Goal: Task Accomplishment & Management: Manage account settings

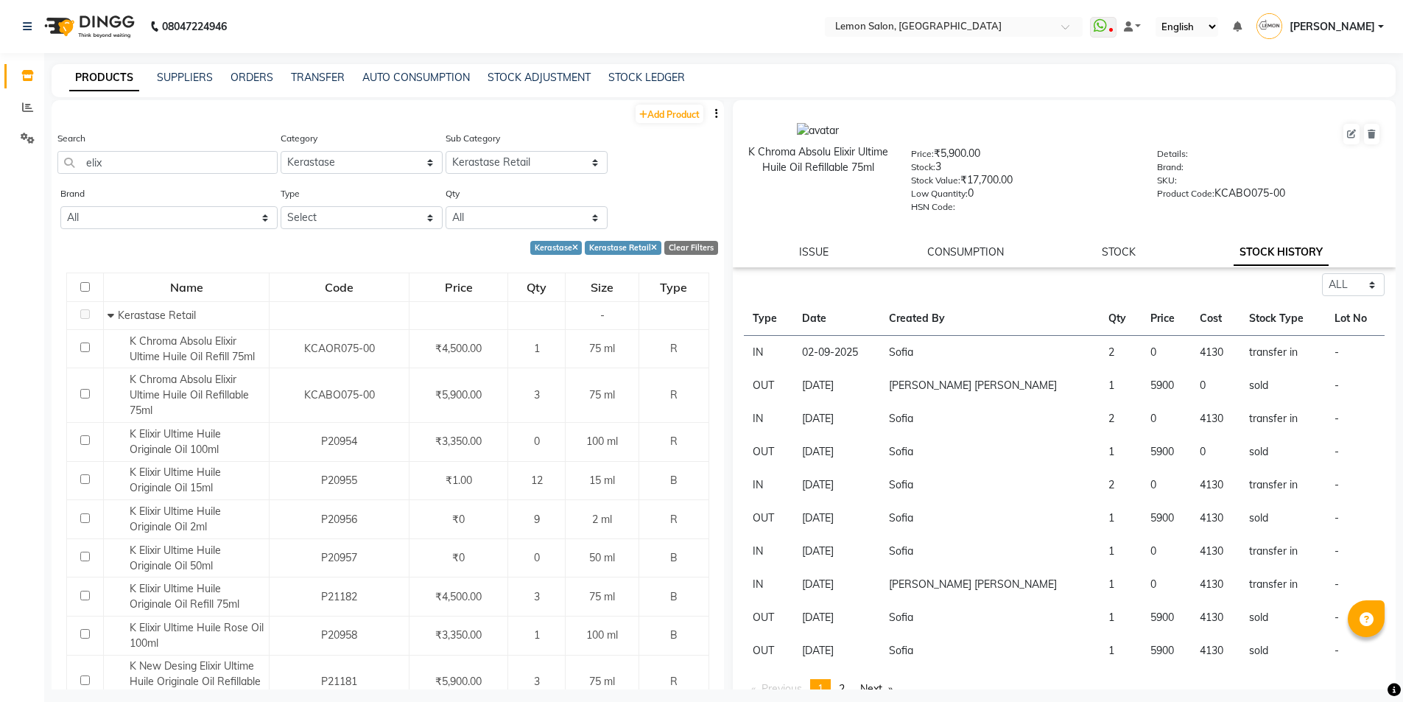
select select "213702150"
select select "2137021502"
select select "100"
select select "all"
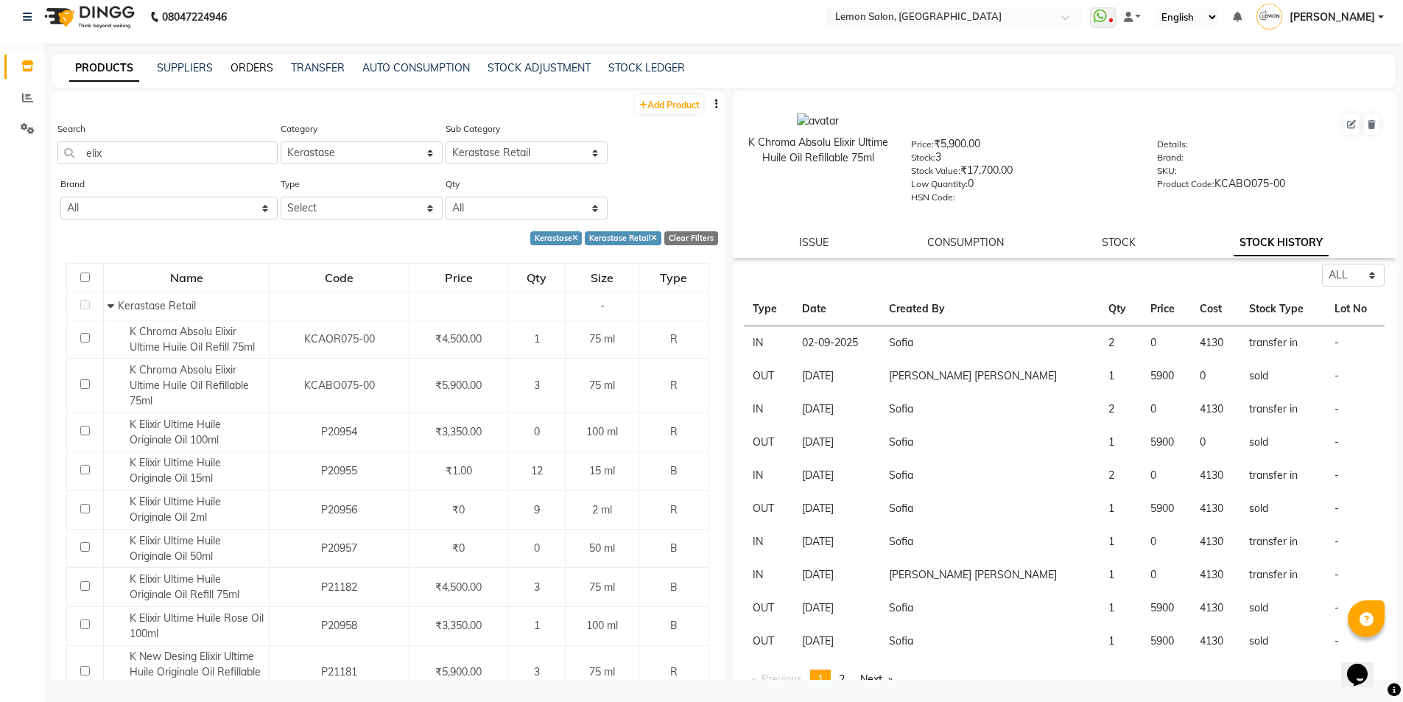
click at [240, 67] on link "ORDERS" at bounding box center [252, 67] width 43 height 13
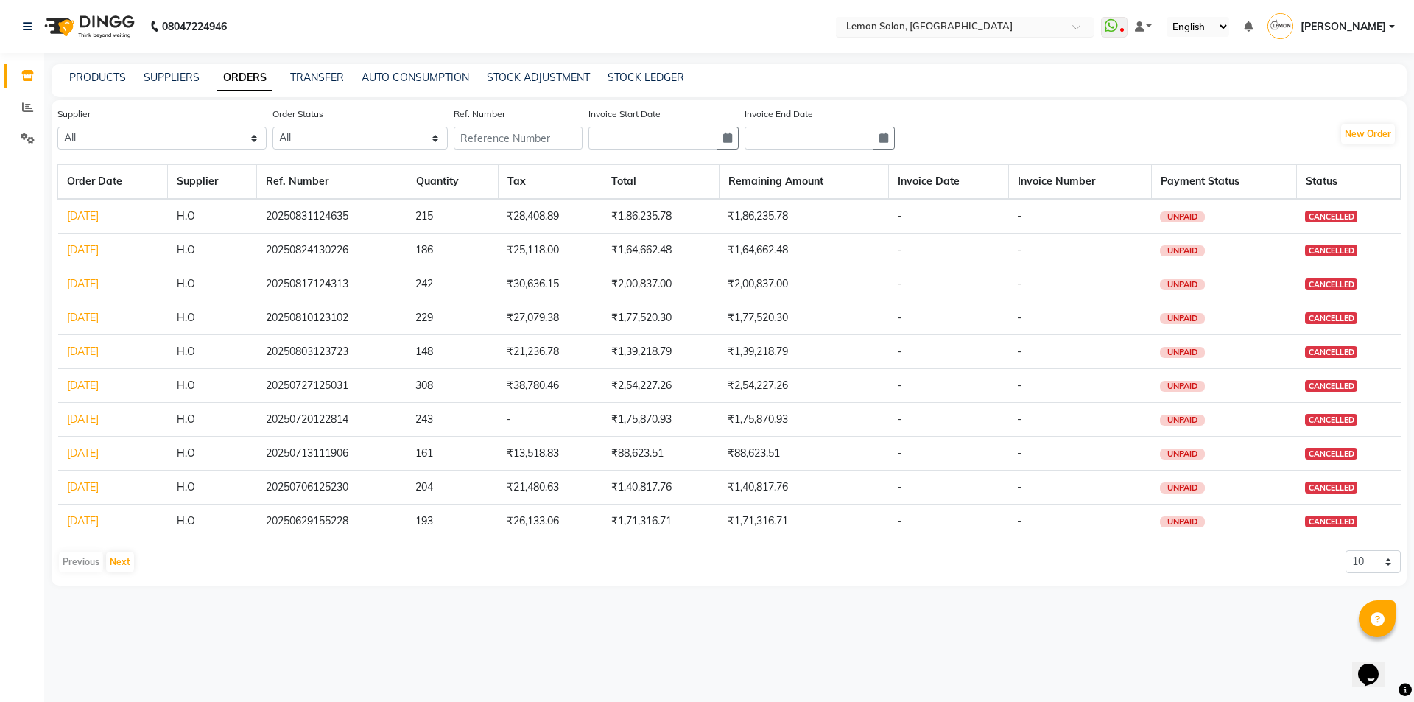
click at [1002, 30] on input "text" at bounding box center [950, 28] width 214 height 15
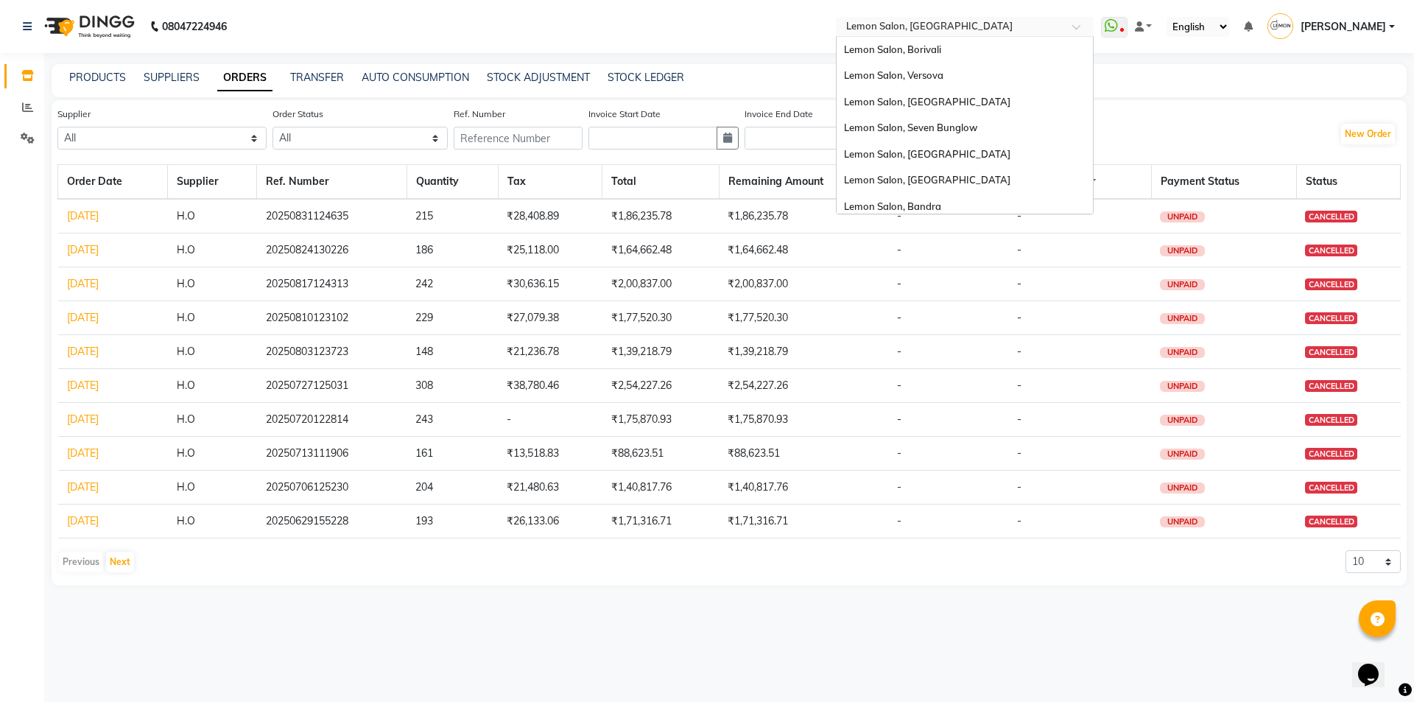
scroll to position [137, 0]
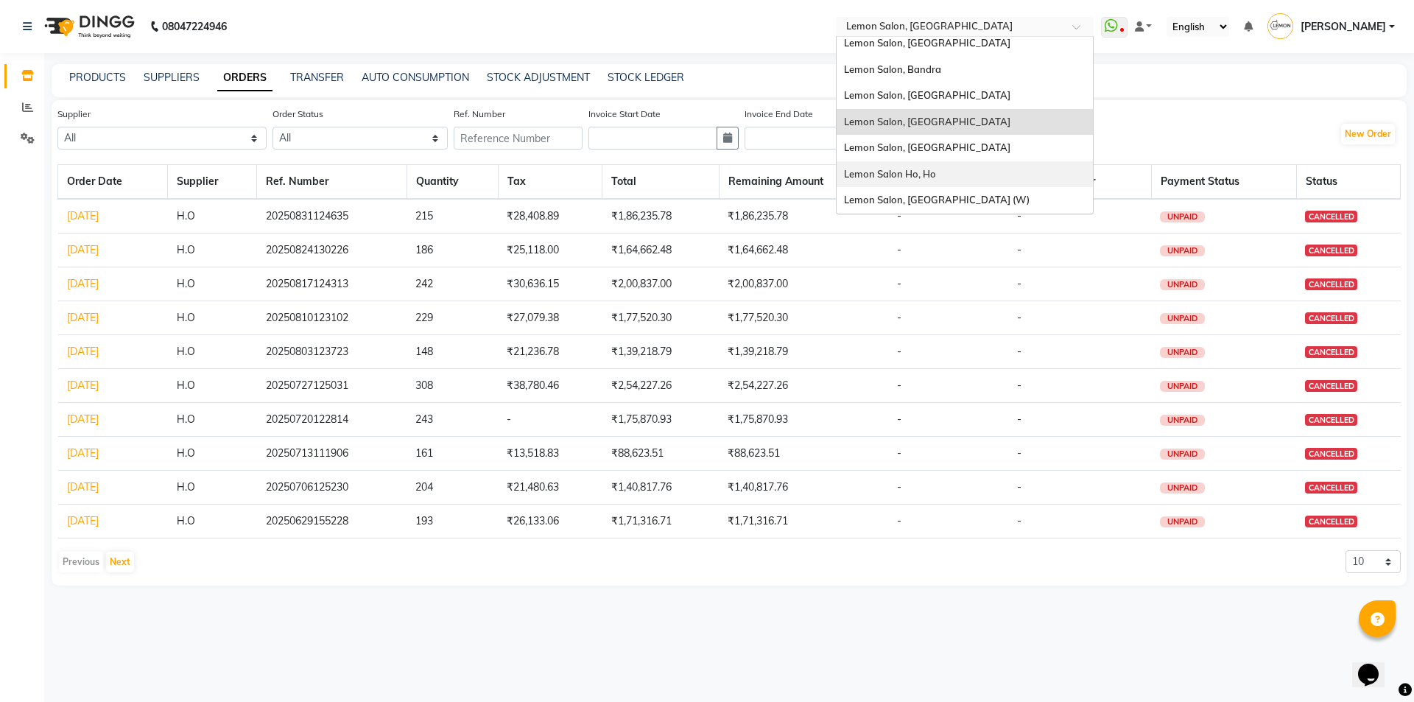
click at [925, 162] on div "Lemon Salon Ho, Ho" at bounding box center [965, 174] width 256 height 27
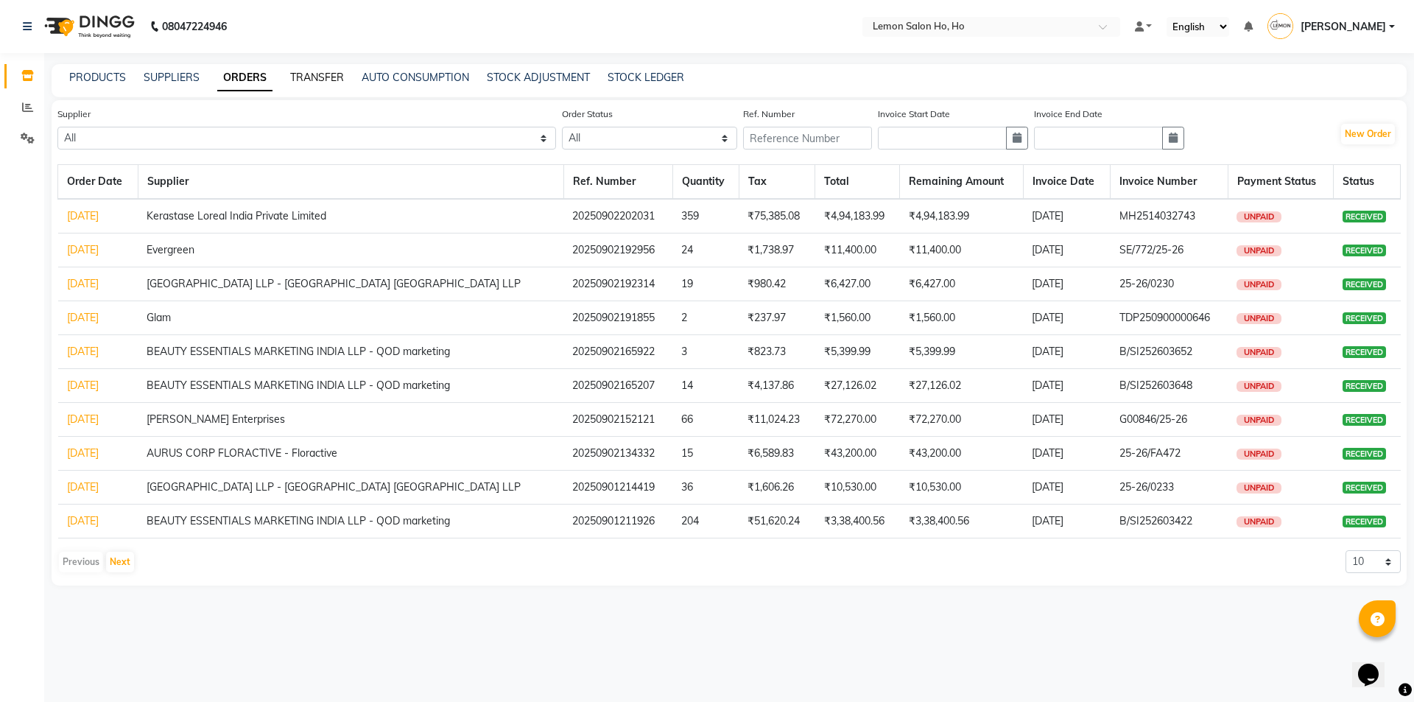
click at [313, 80] on link "TRANSFER" at bounding box center [317, 77] width 54 height 13
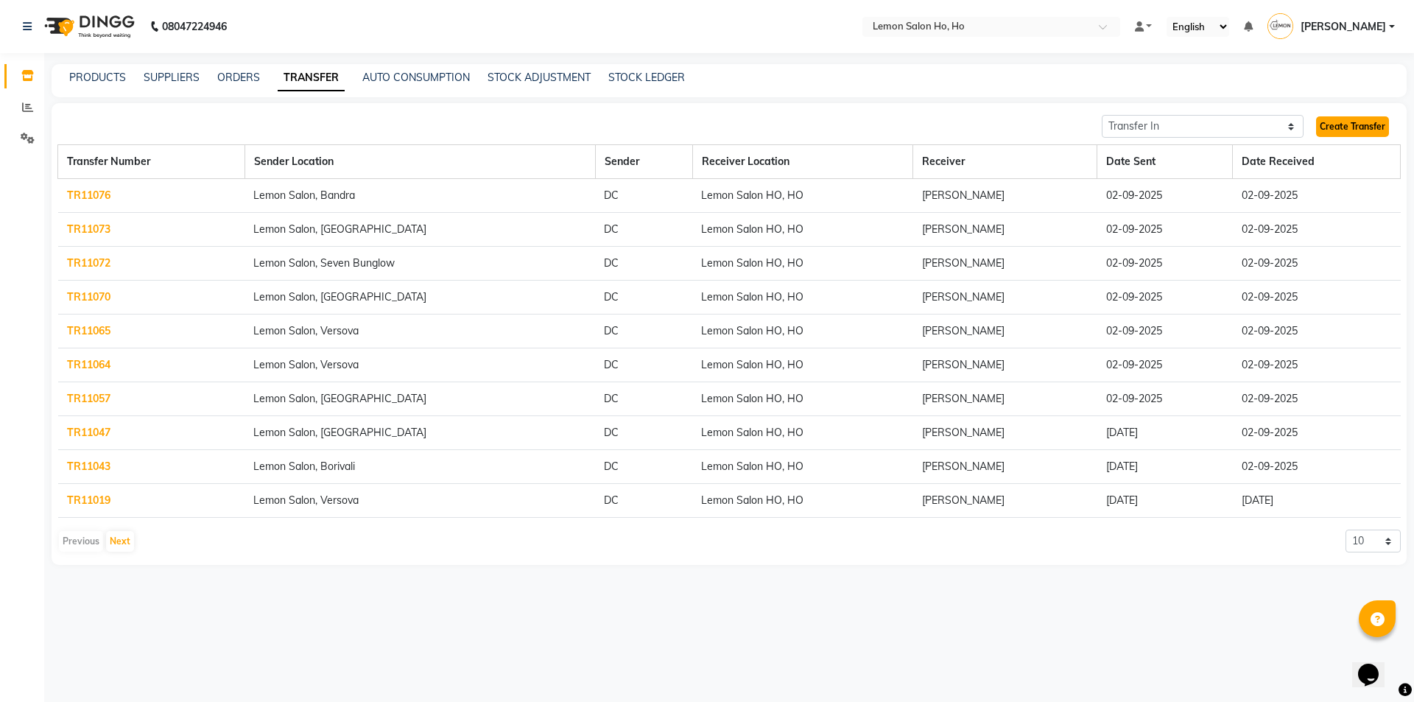
click at [1388, 126] on link "Create Transfer" at bounding box center [1352, 126] width 73 height 21
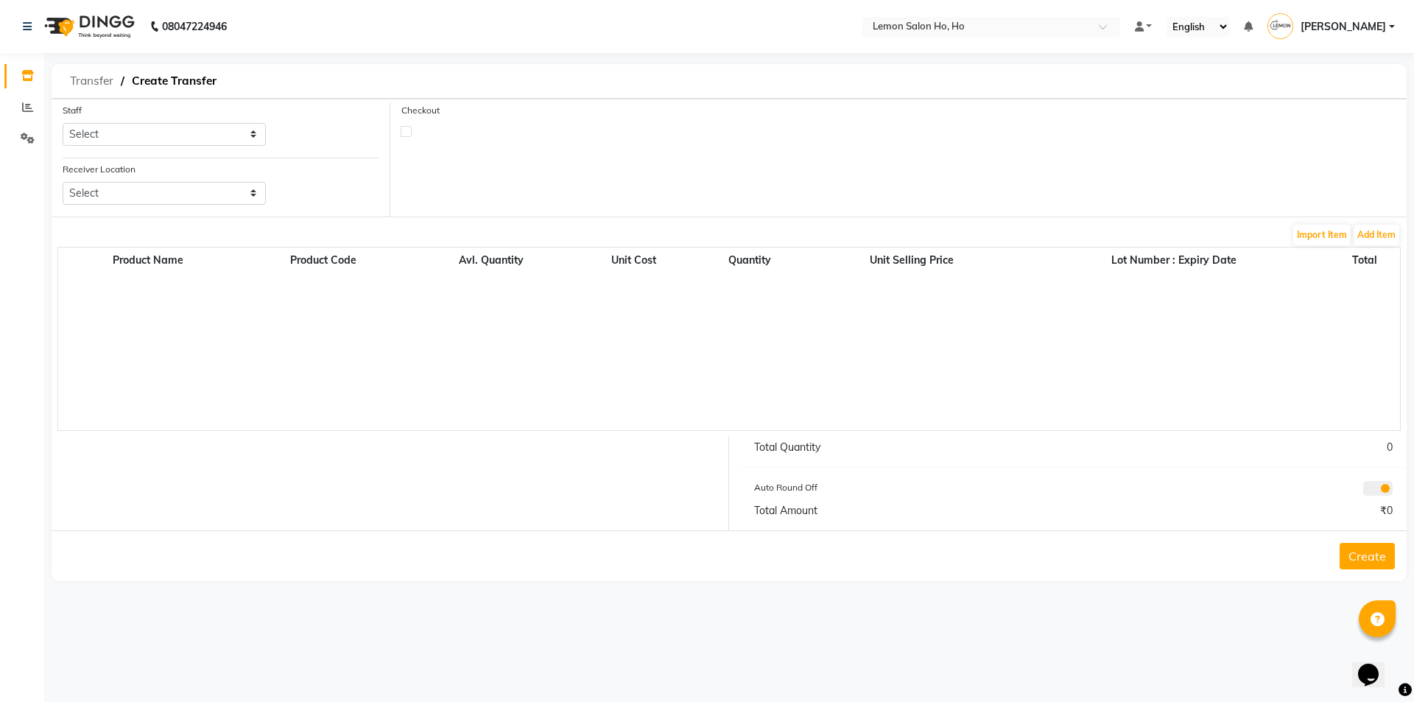
click at [117, 85] on span "Transfer" at bounding box center [92, 81] width 58 height 27
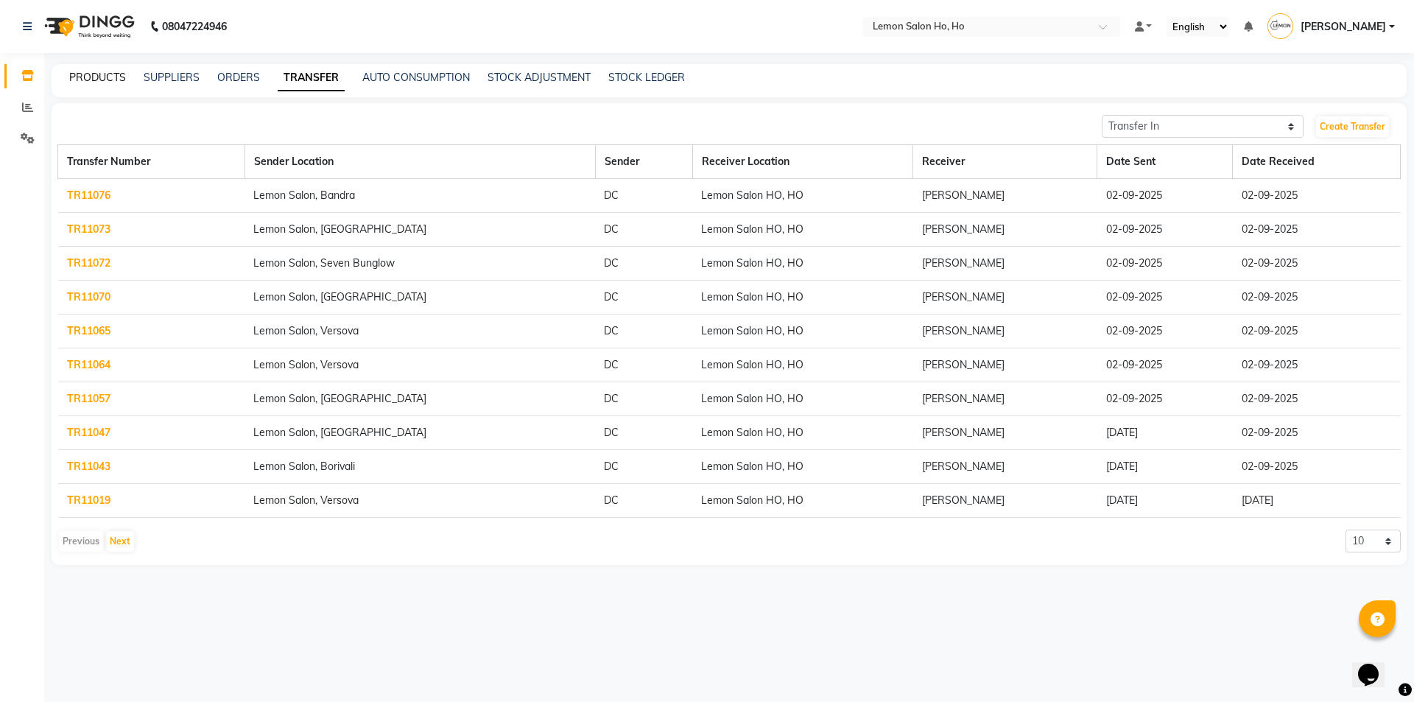
click at [98, 79] on link "PRODUCTS" at bounding box center [97, 77] width 57 height 13
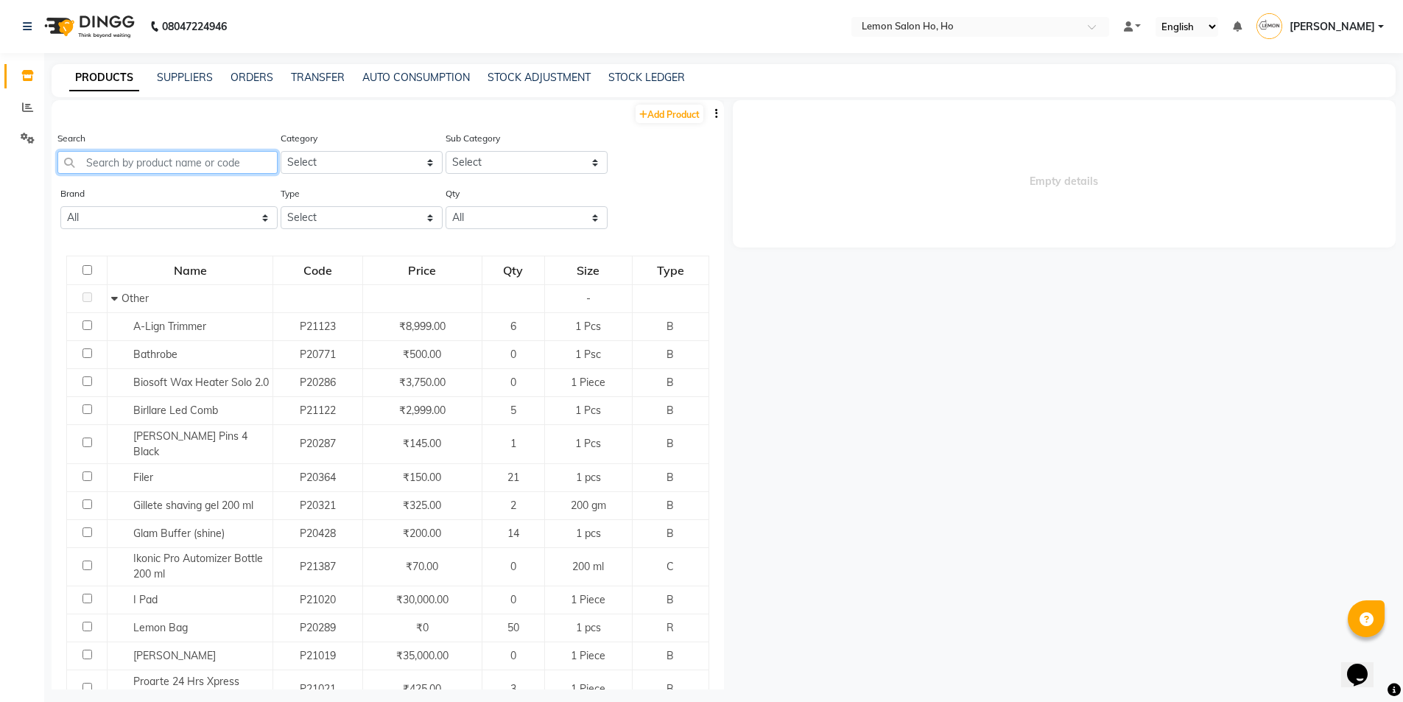
click at [168, 167] on input "text" at bounding box center [167, 162] width 220 height 23
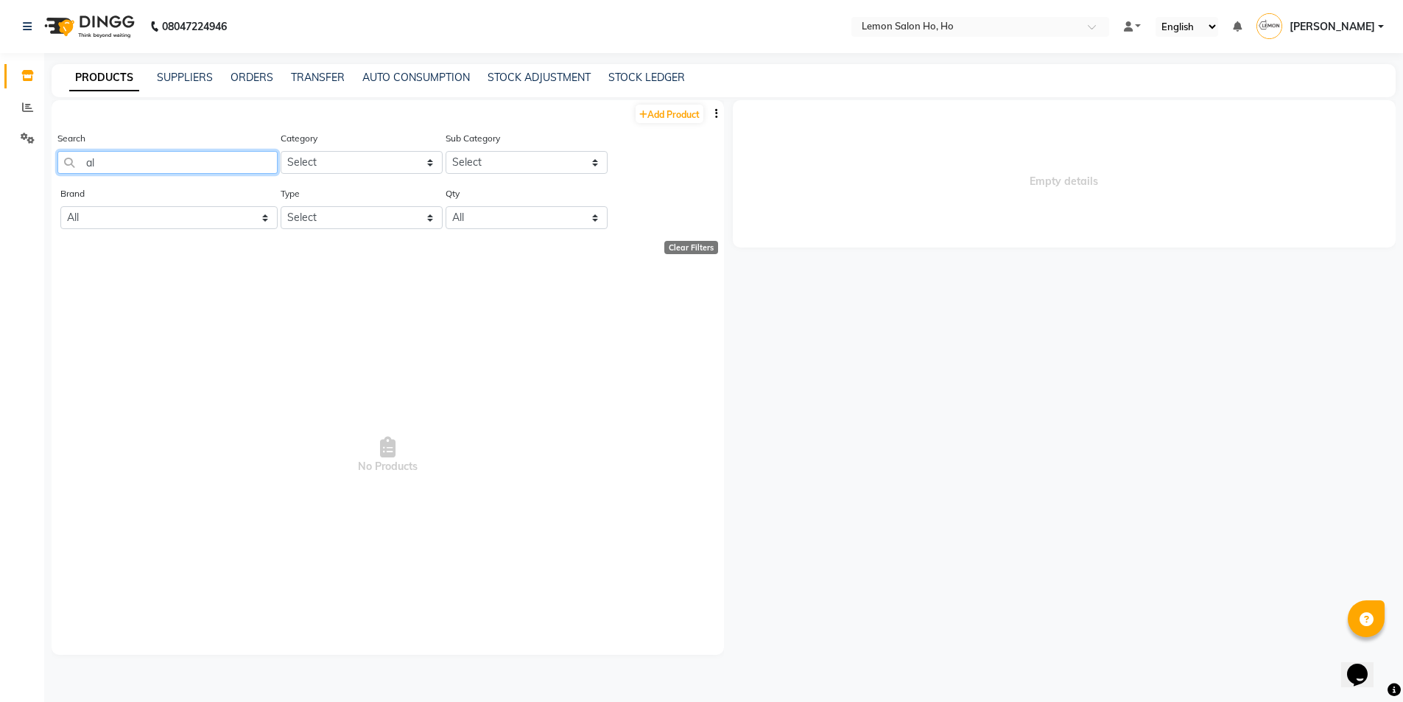
type input "a"
type input "ae"
click at [307, 75] on link "TRANSFER" at bounding box center [318, 77] width 54 height 13
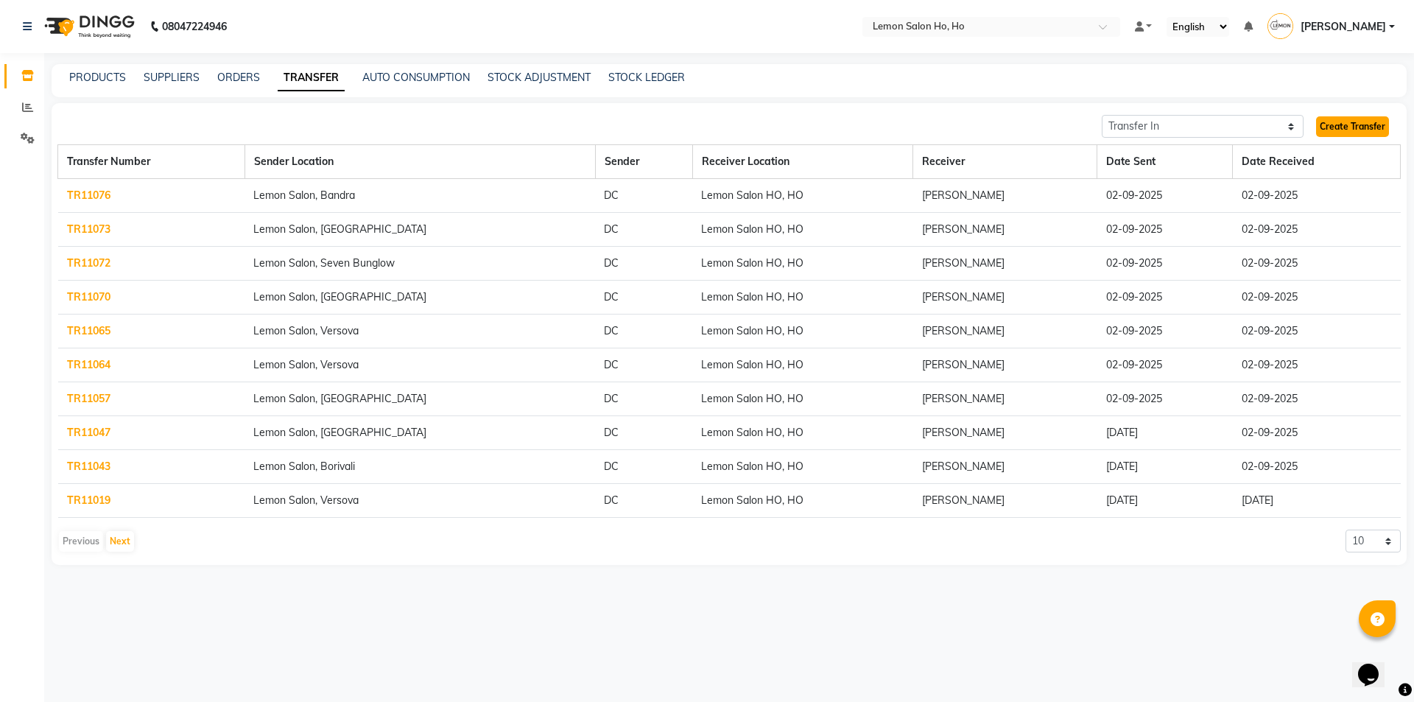
click at [1349, 127] on link "Create Transfer" at bounding box center [1352, 126] width 73 height 21
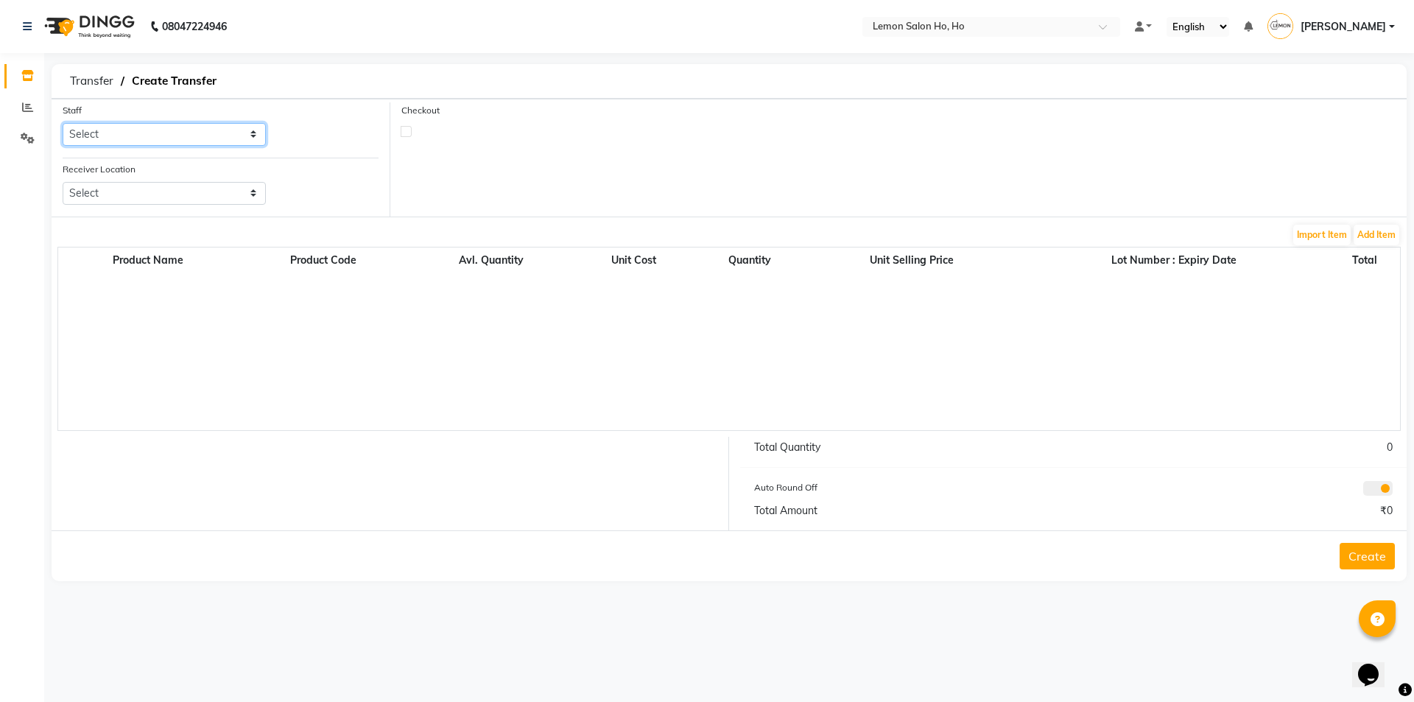
click at [124, 138] on select "Select Annie Aquib Khan DC DINGG Support Farheen Ansari Kalpesh Kumavat Mohamme…" at bounding box center [164, 134] width 203 height 23
select select "34406"
click at [63, 123] on select "Select Annie Aquib Khan DC DINGG Support Farheen Ansari Kalpesh Kumavat Mohamme…" at bounding box center [164, 134] width 203 height 23
click at [184, 195] on select "Select Lemon Salon, Lokhandwala Lemon Salon, Malad Lemon Salon, Seven Bunglow L…" at bounding box center [164, 193] width 203 height 23
select select "954"
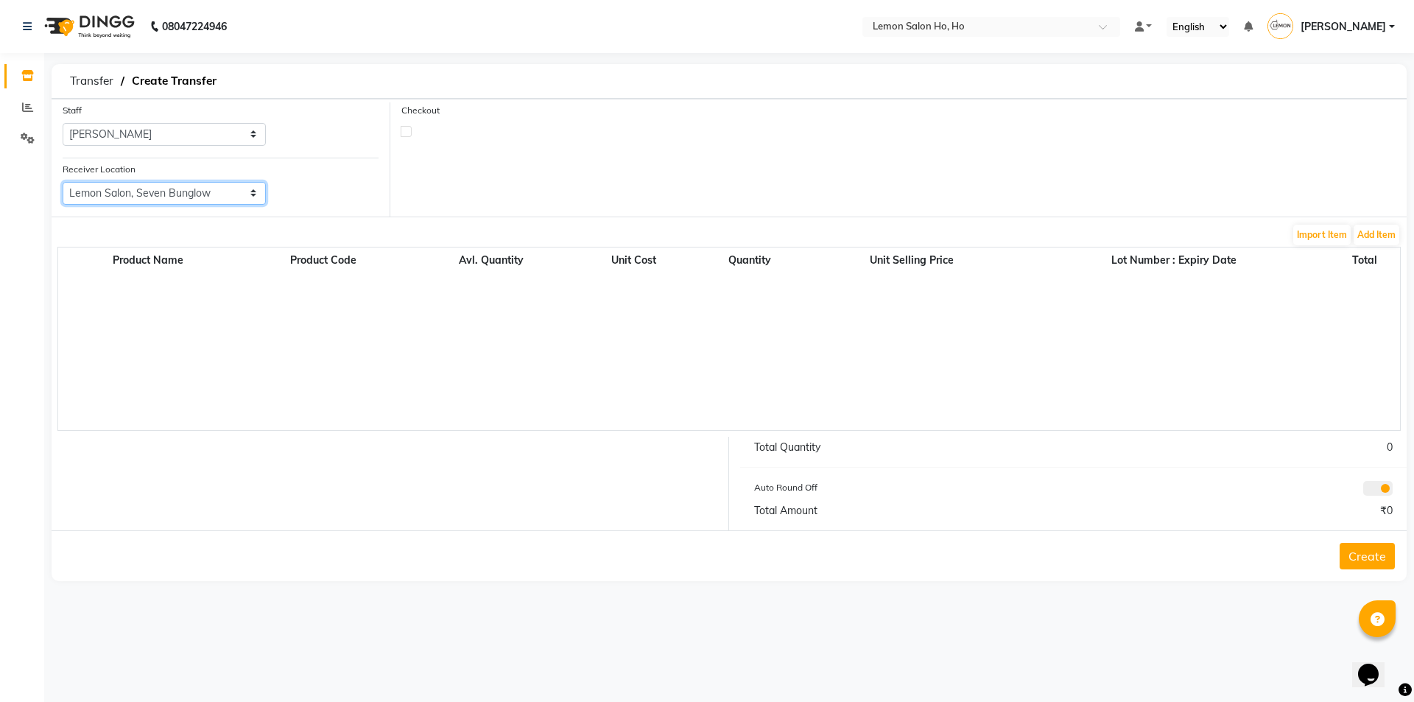
click at [63, 182] on select "Select Lemon Salon, Lokhandwala Lemon Salon, Malad Lemon Salon, Seven Bunglow L…" at bounding box center [164, 193] width 203 height 23
click at [1388, 236] on button "Add Item" at bounding box center [1377, 235] width 46 height 21
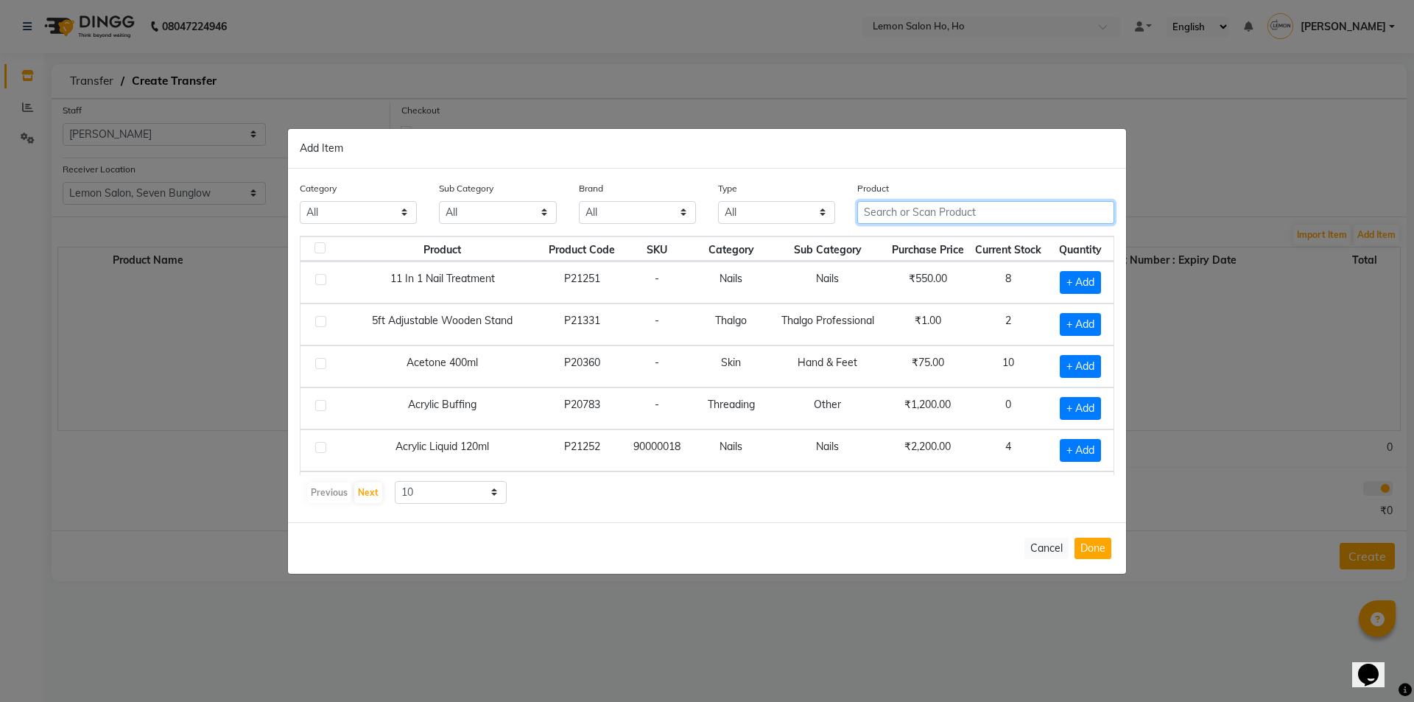
click at [902, 207] on input "text" at bounding box center [985, 212] width 257 height 23
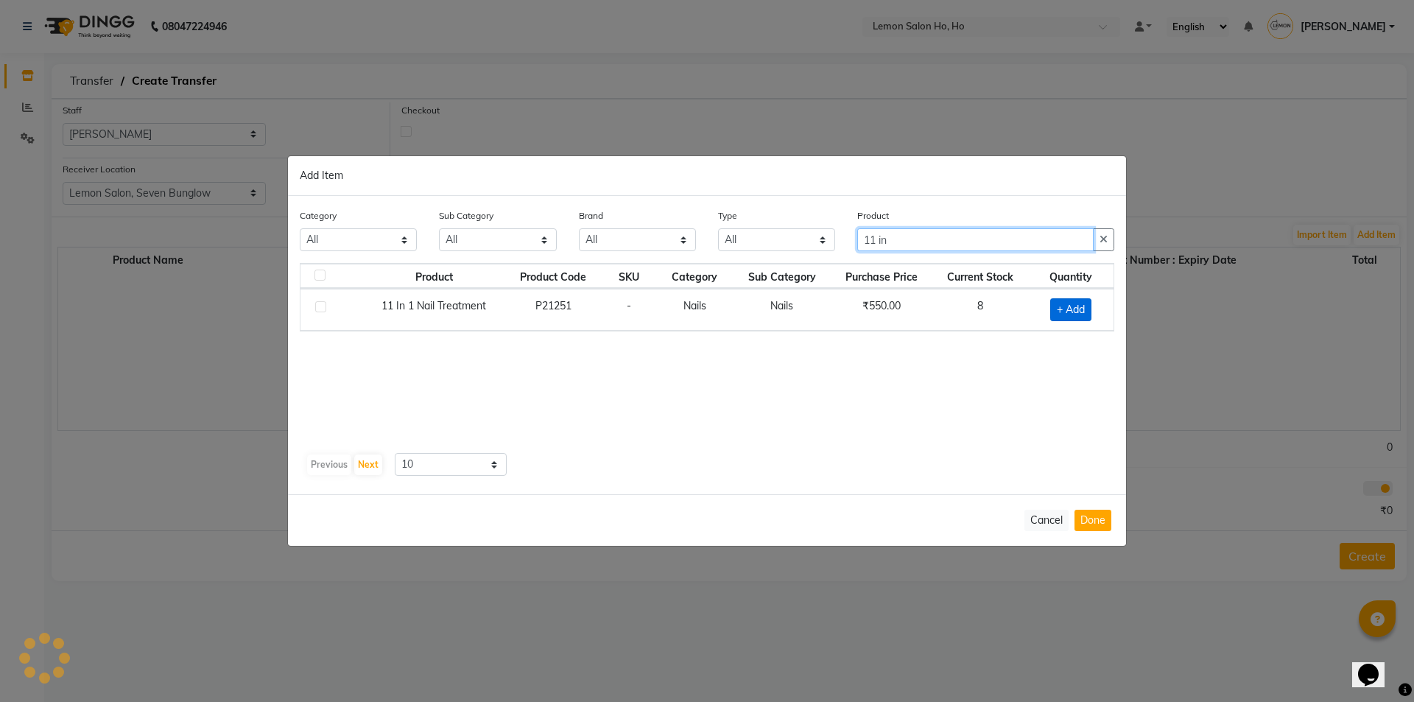
type input "11 in"
click at [1069, 309] on span "+ Add" at bounding box center [1070, 309] width 41 height 23
checkbox input "true"
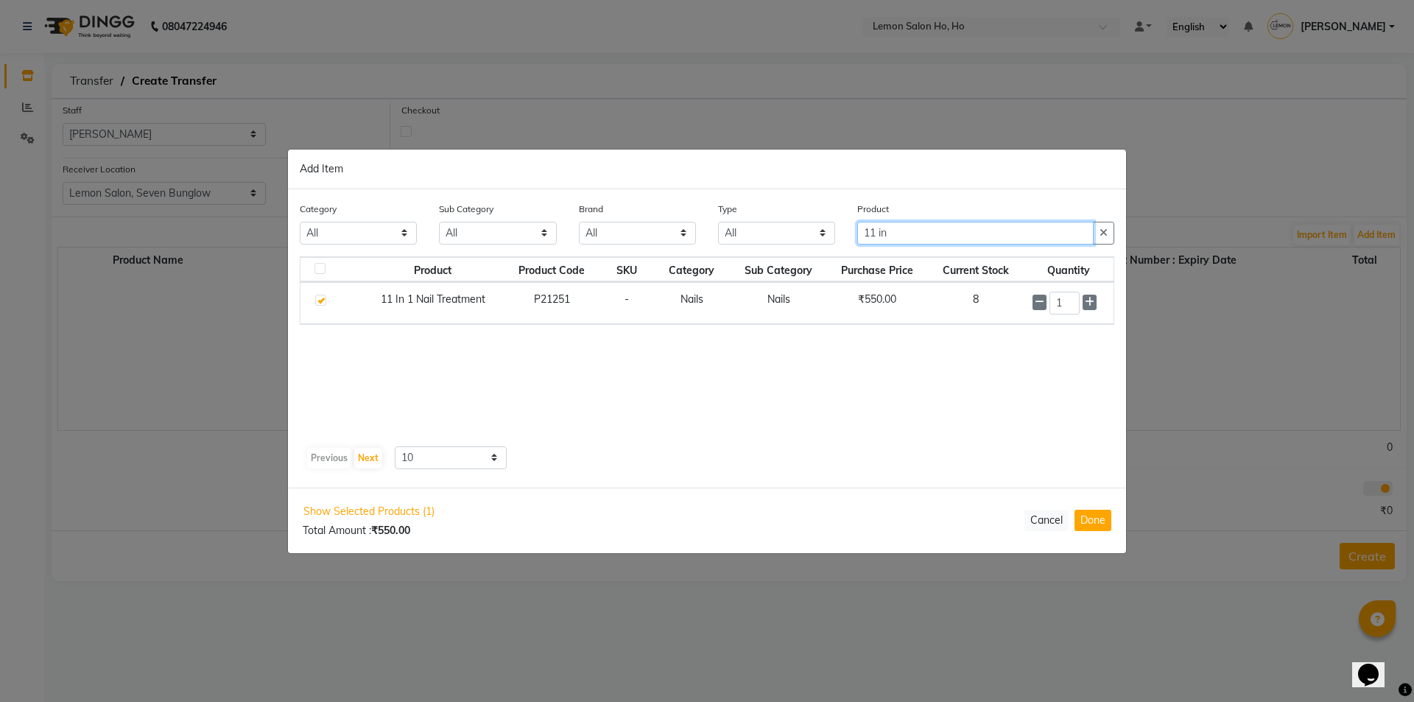
drag, startPoint x: 894, startPoint y: 235, endPoint x: 826, endPoint y: 235, distance: 67.8
click at [826, 235] on div "Category All Hair Skin Makeup Personal Care Appliances Beard Waxing Disposable …" at bounding box center [707, 228] width 837 height 55
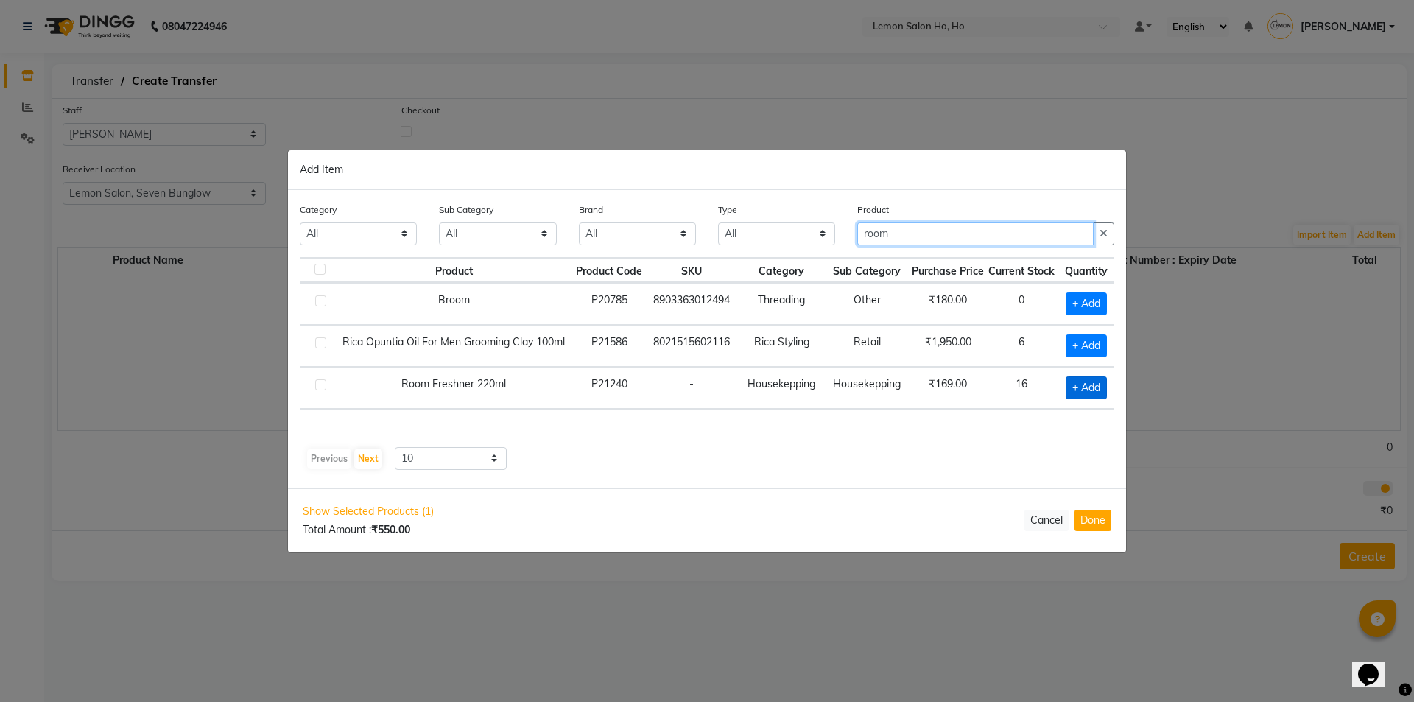
type input "room"
click at [1083, 388] on span "+ Add" at bounding box center [1086, 387] width 41 height 23
checkbox input "true"
drag, startPoint x: 924, startPoint y: 226, endPoint x: 750, endPoint y: 236, distance: 174.8
click at [750, 236] on div "Category All Hair Skin Makeup Personal Care Appliances Beard Waxing Disposable …" at bounding box center [707, 228] width 837 height 55
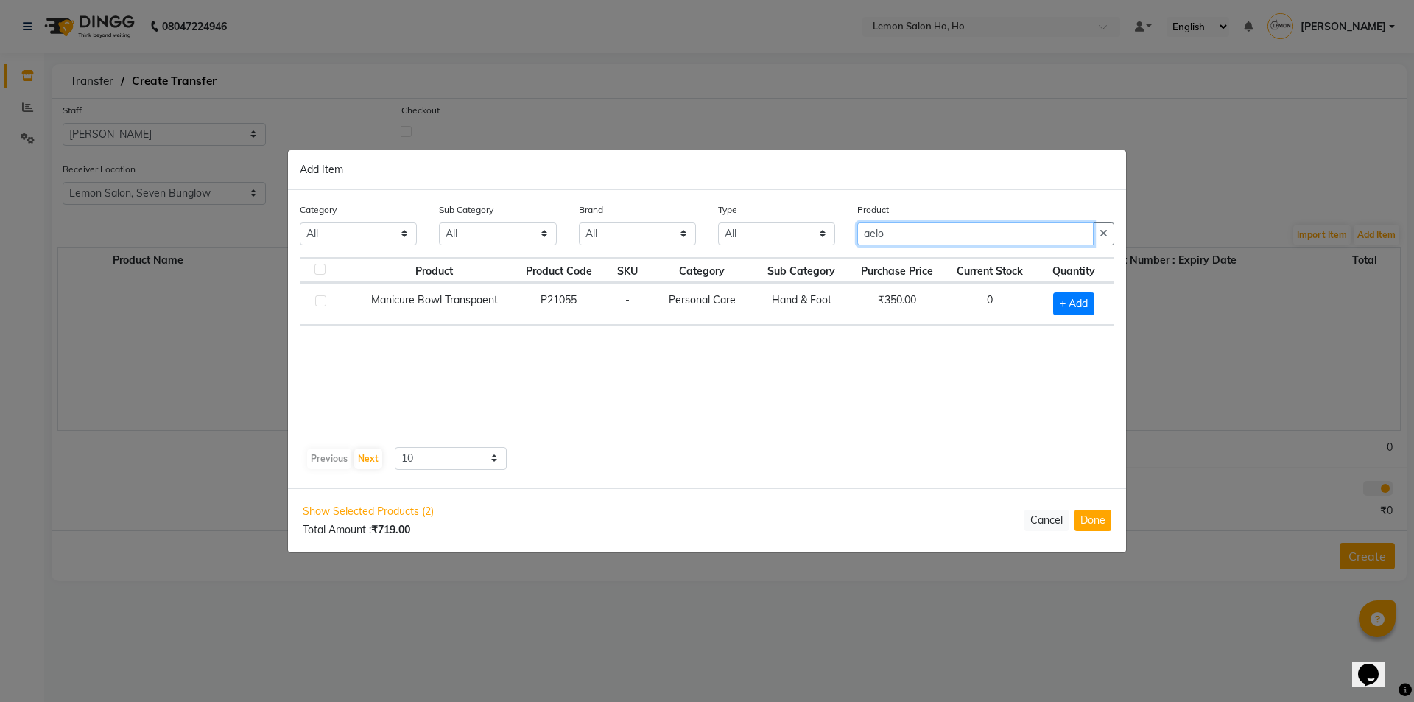
drag, startPoint x: 954, startPoint y: 240, endPoint x: 754, endPoint y: 242, distance: 199.6
click at [754, 242] on div "Category All Hair Skin Makeup Personal Care Appliances Beard Waxing Disposable …" at bounding box center [707, 229] width 837 height 55
type input "a"
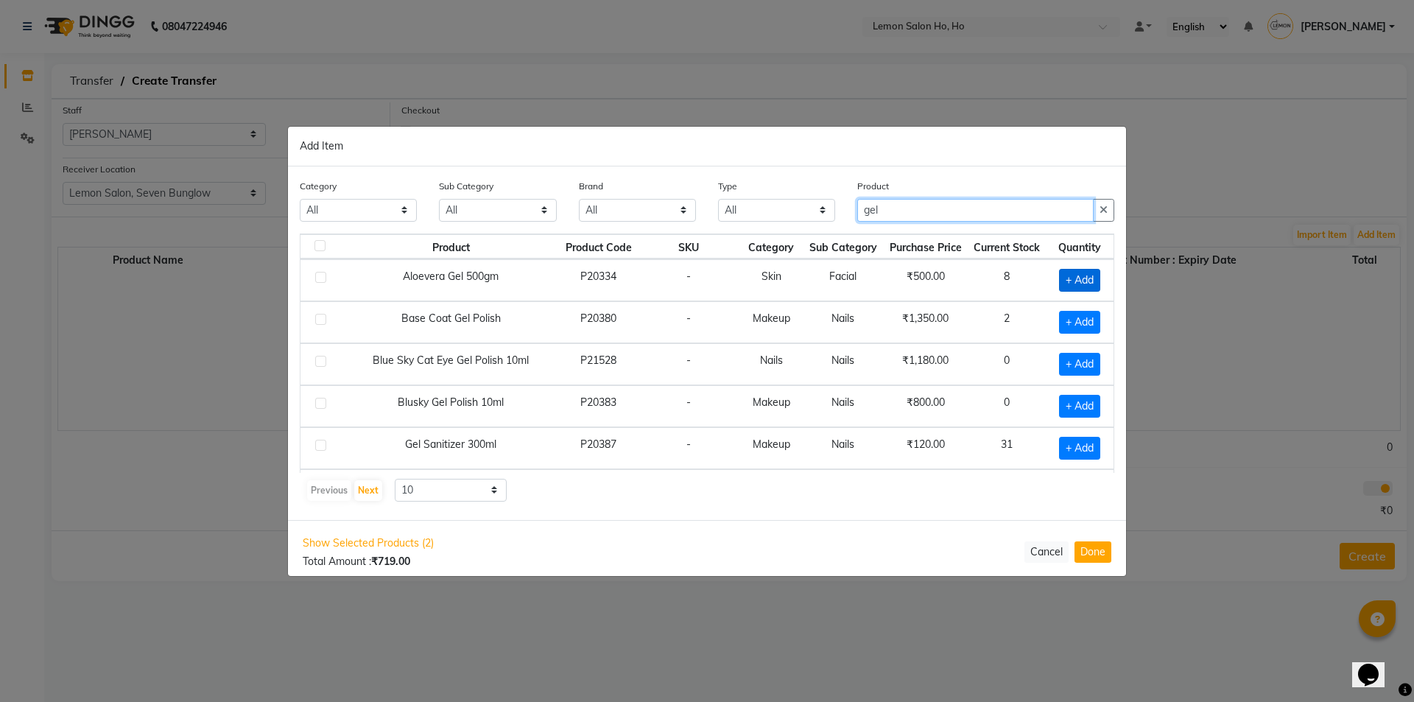
type input "gel"
click at [1075, 280] on span "+ Add" at bounding box center [1079, 280] width 41 height 23
checkbox input "true"
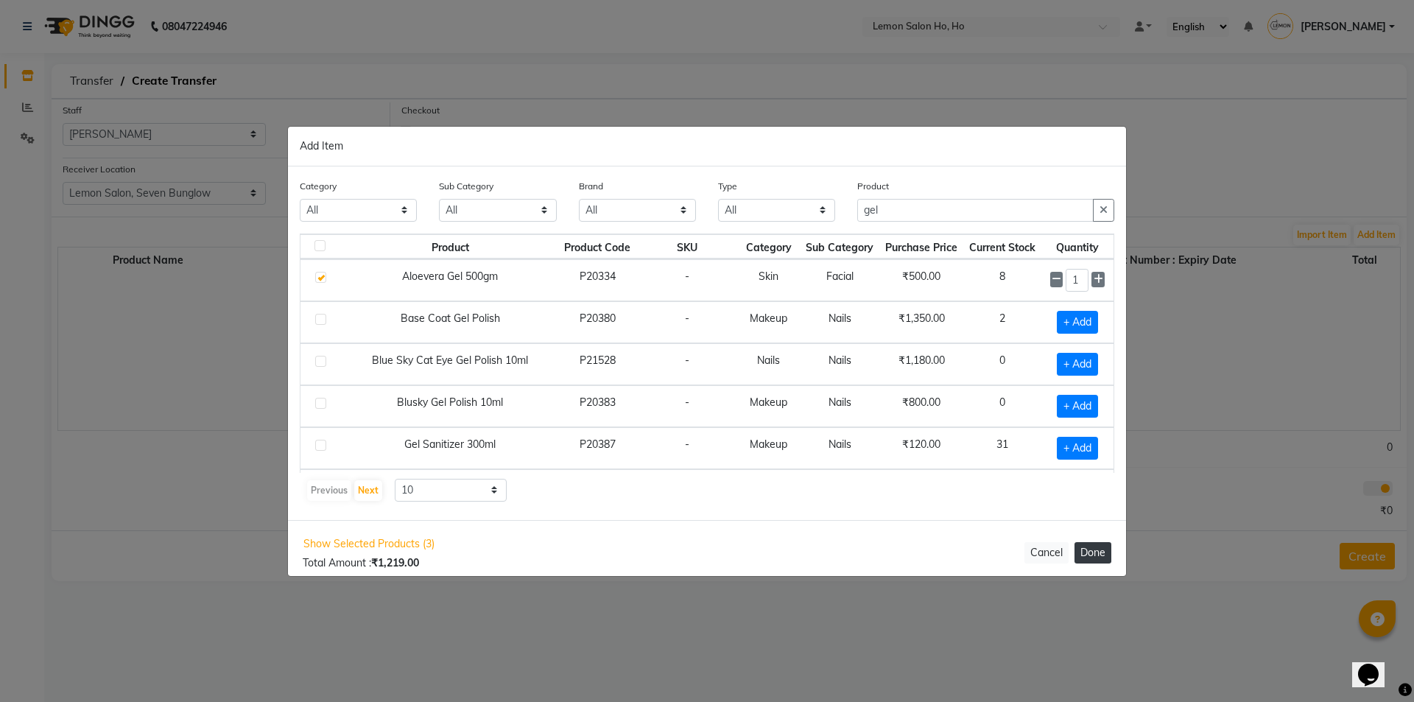
click at [1080, 561] on button "Done" at bounding box center [1093, 552] width 37 height 21
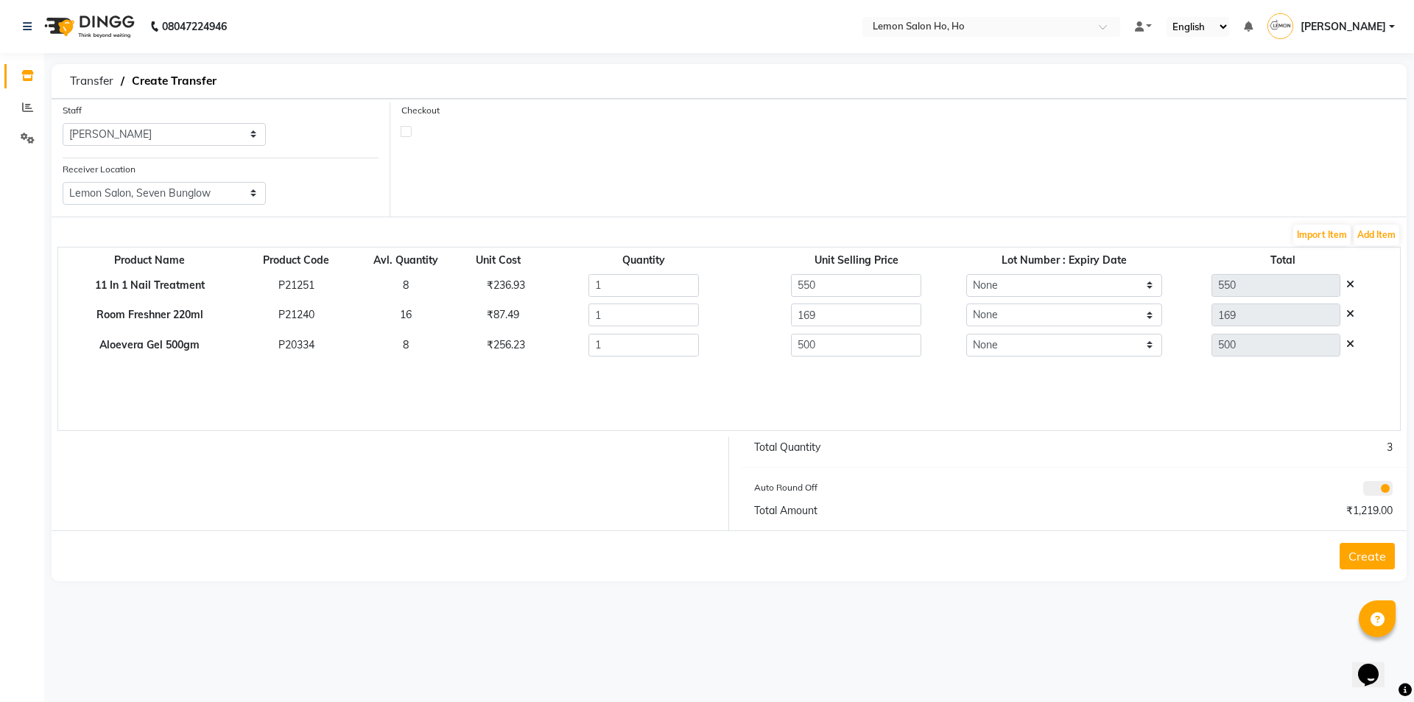
click at [403, 134] on label at bounding box center [406, 131] width 11 height 11
click at [403, 134] on input "checkbox" at bounding box center [406, 131] width 10 height 10
checkbox input "true"
select select "true"
select select "2069"
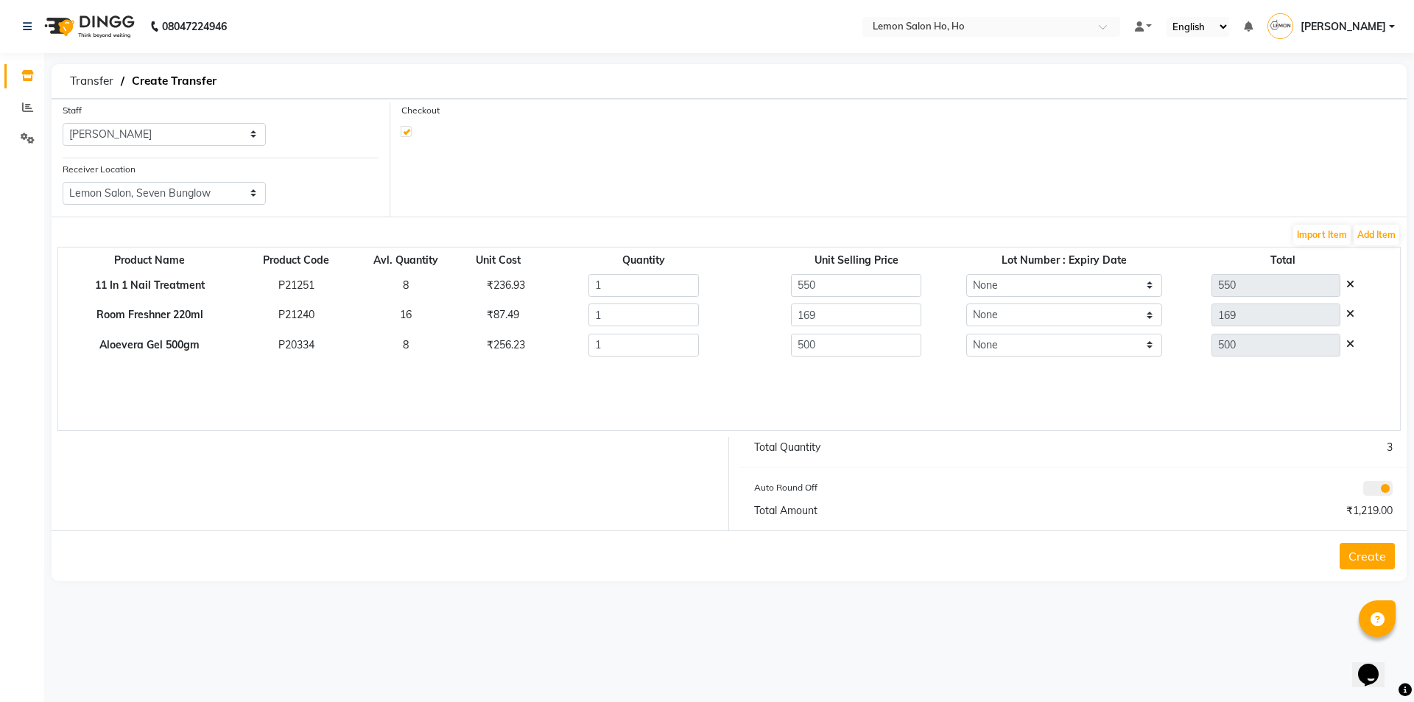
select select "2069"
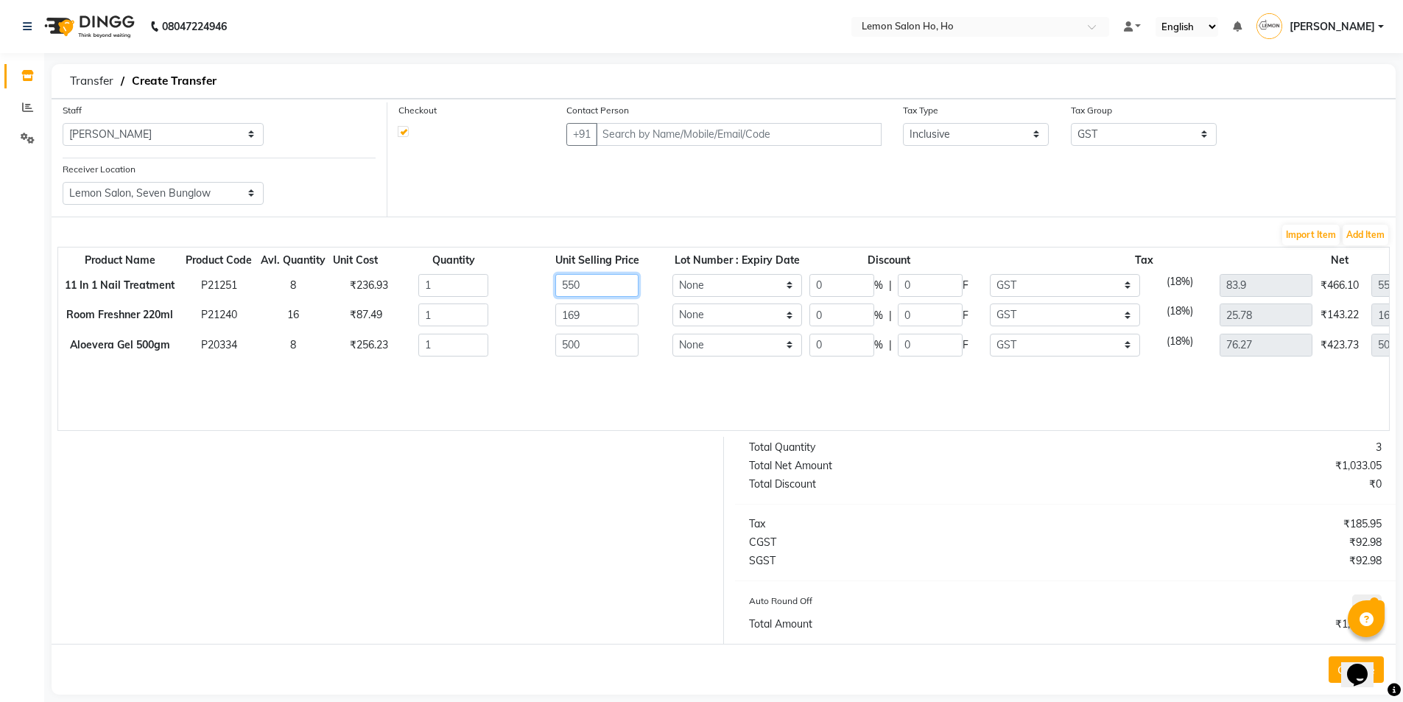
click at [589, 293] on input "550" at bounding box center [597, 285] width 84 height 23
type input "40"
type input "330"
type input "220"
type input "50.34"
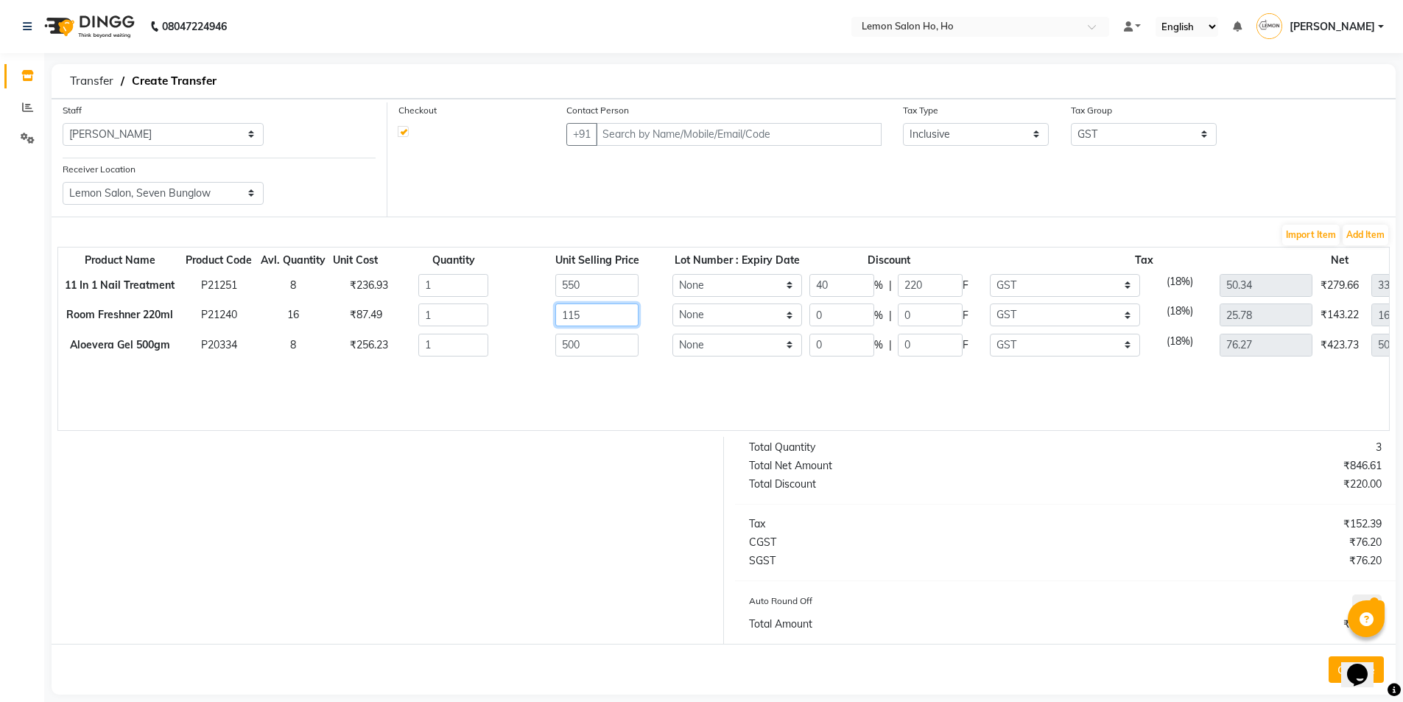
type input "115"
type input "17.54"
click at [1000, 315] on select "None GST (12%) (Any) IGST GST" at bounding box center [1065, 314] width 150 height 23
select select
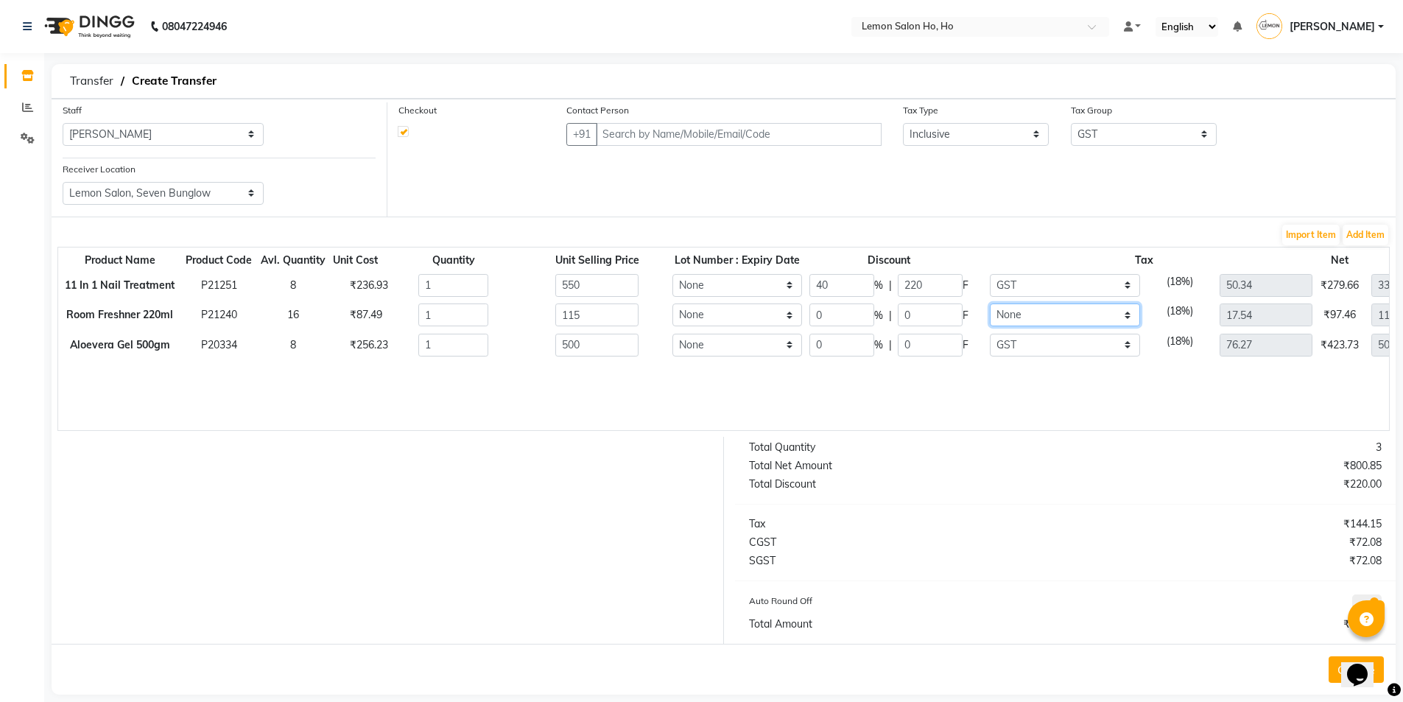
click at [990, 303] on select "None GST (12%) (Any) IGST GST" at bounding box center [1065, 314] width 150 height 23
type input "0"
click at [608, 343] on input "500" at bounding box center [597, 345] width 84 height 23
type input "5"
type input "480"
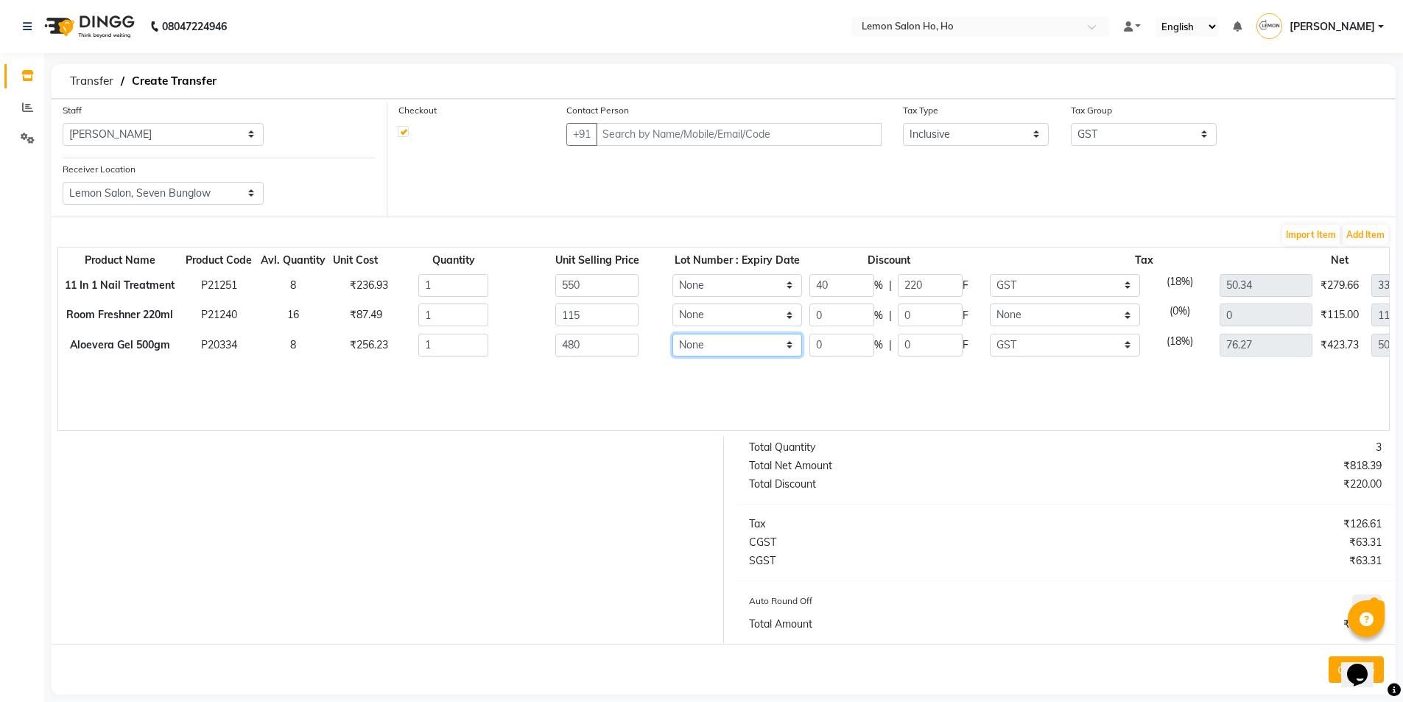
type input "480"
type input "73.22"
type input "40"
type input "288"
type input "192"
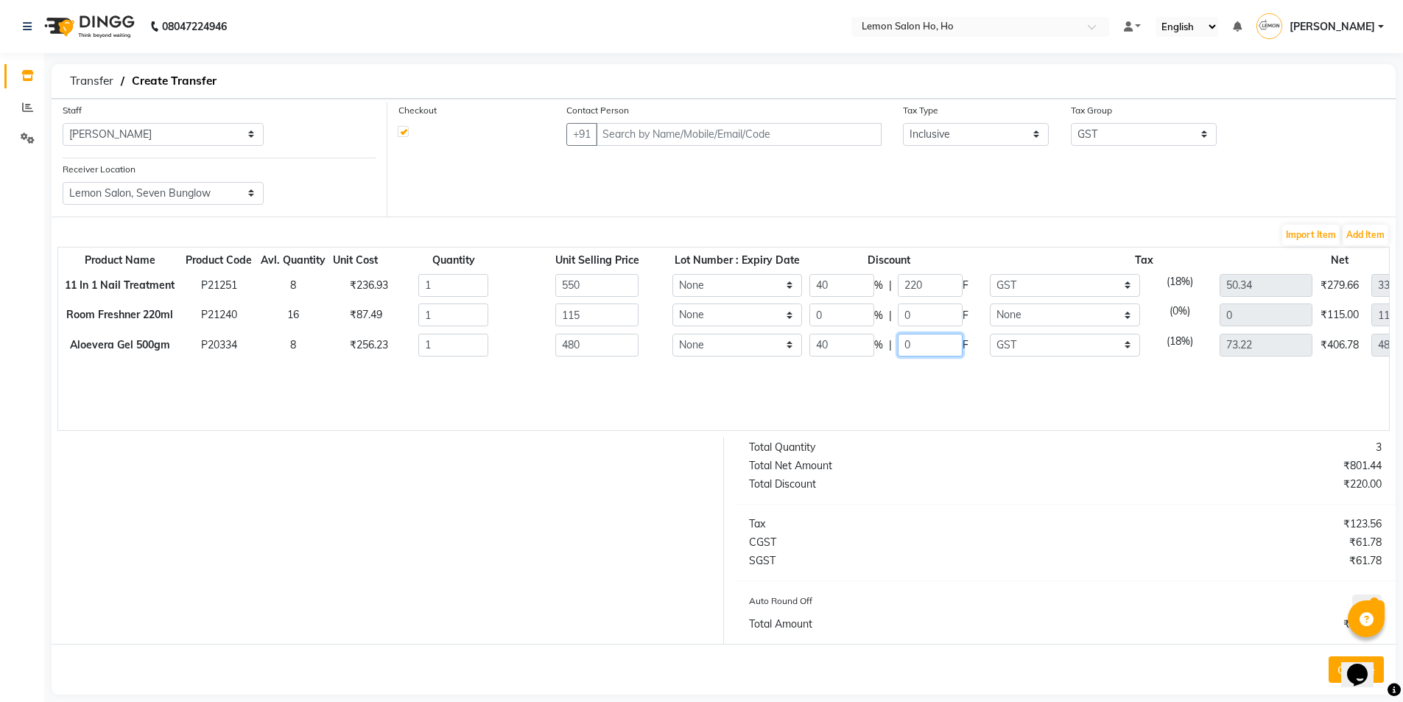
type input "43.93"
type input "375"
type input "105"
type input "78.13"
type input "16.02"
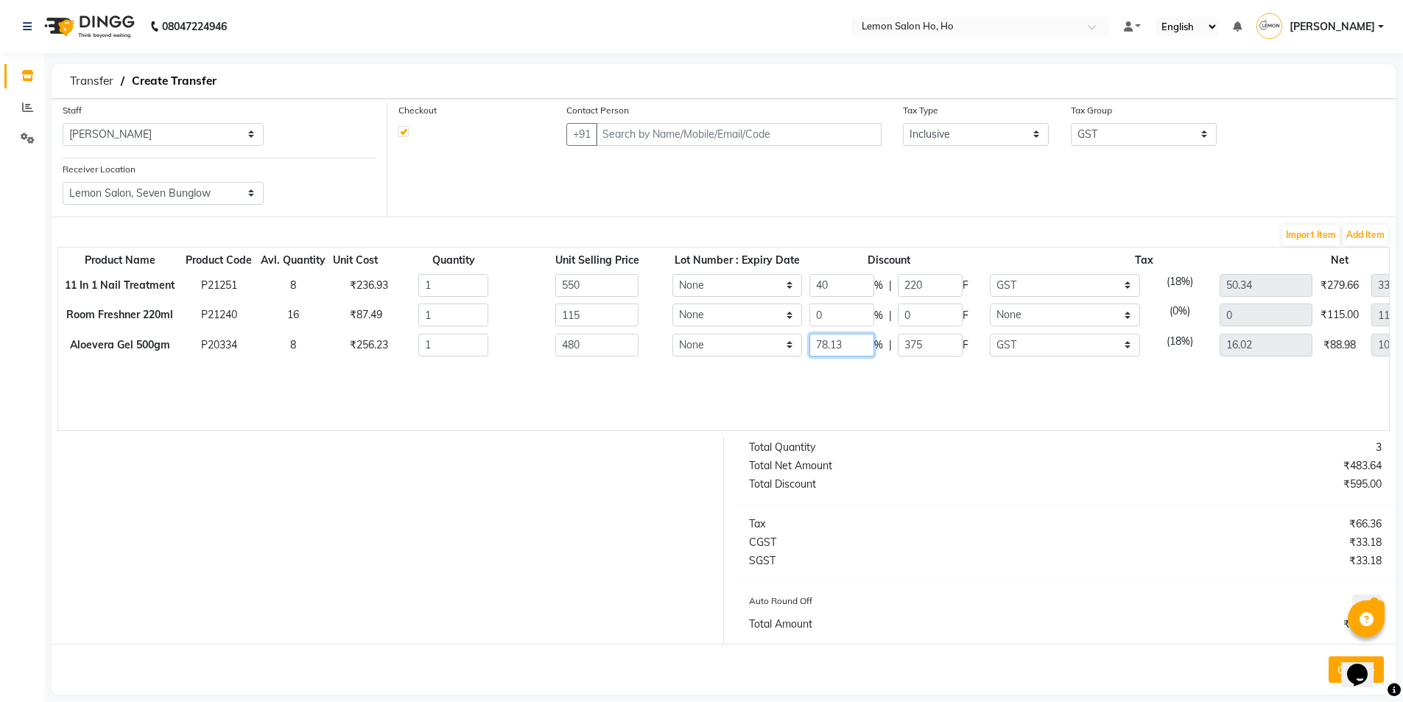
click at [821, 345] on input "78.13" at bounding box center [841, 345] width 65 height 23
type input "70"
type input "144"
type input "336"
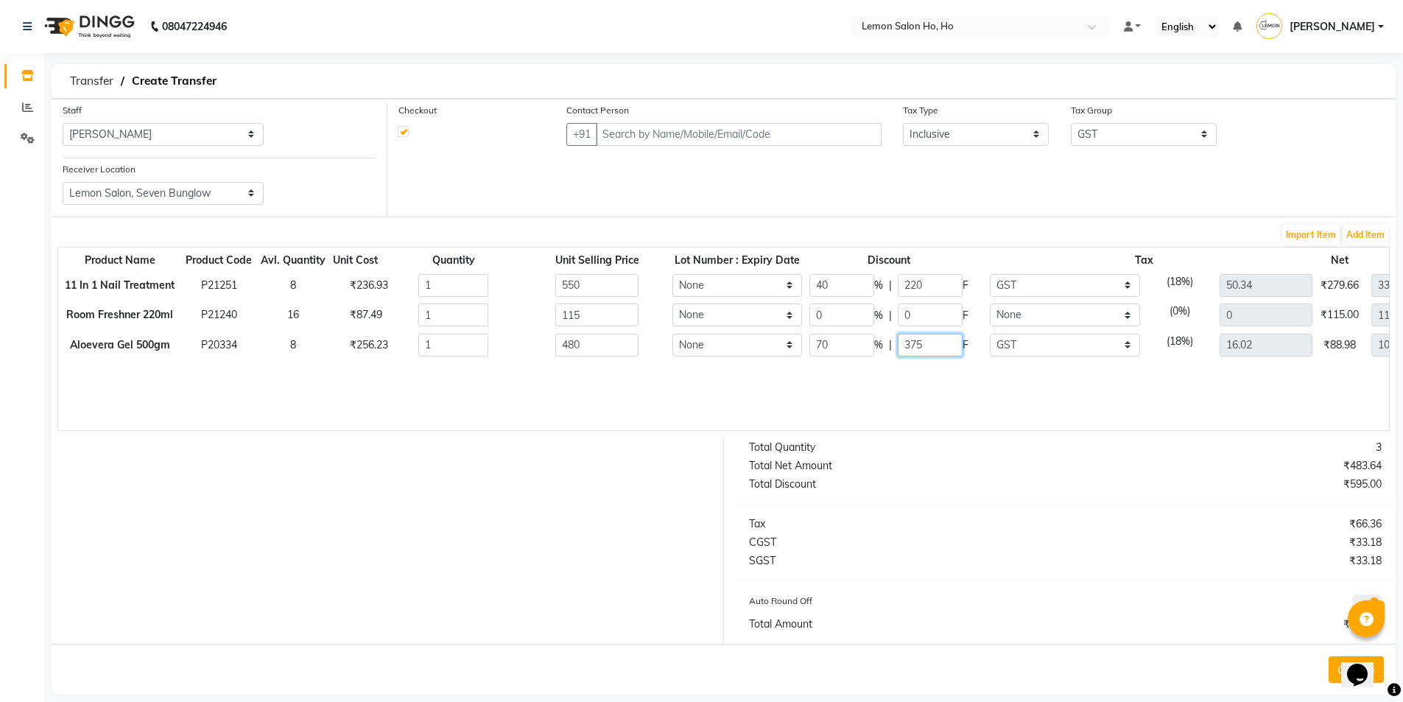
type input "21.97"
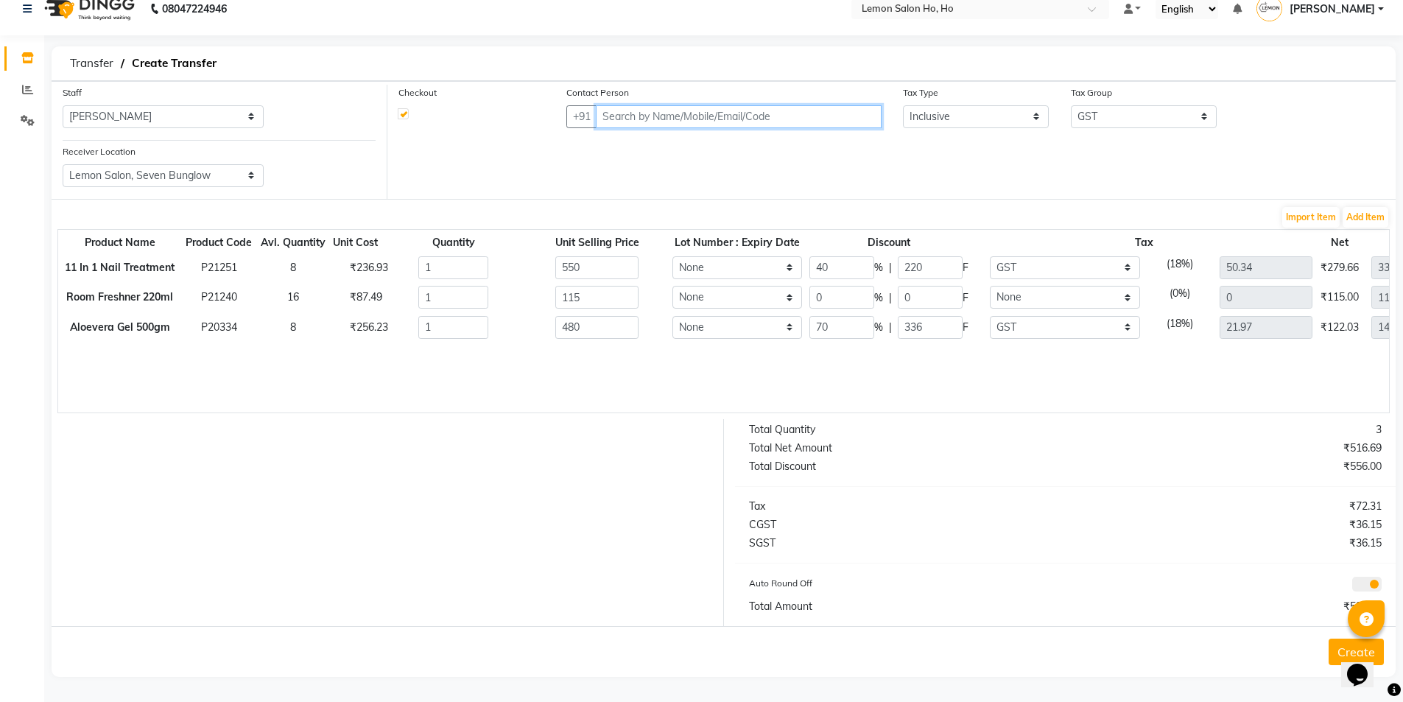
click at [740, 115] on input "text" at bounding box center [738, 116] width 285 height 23
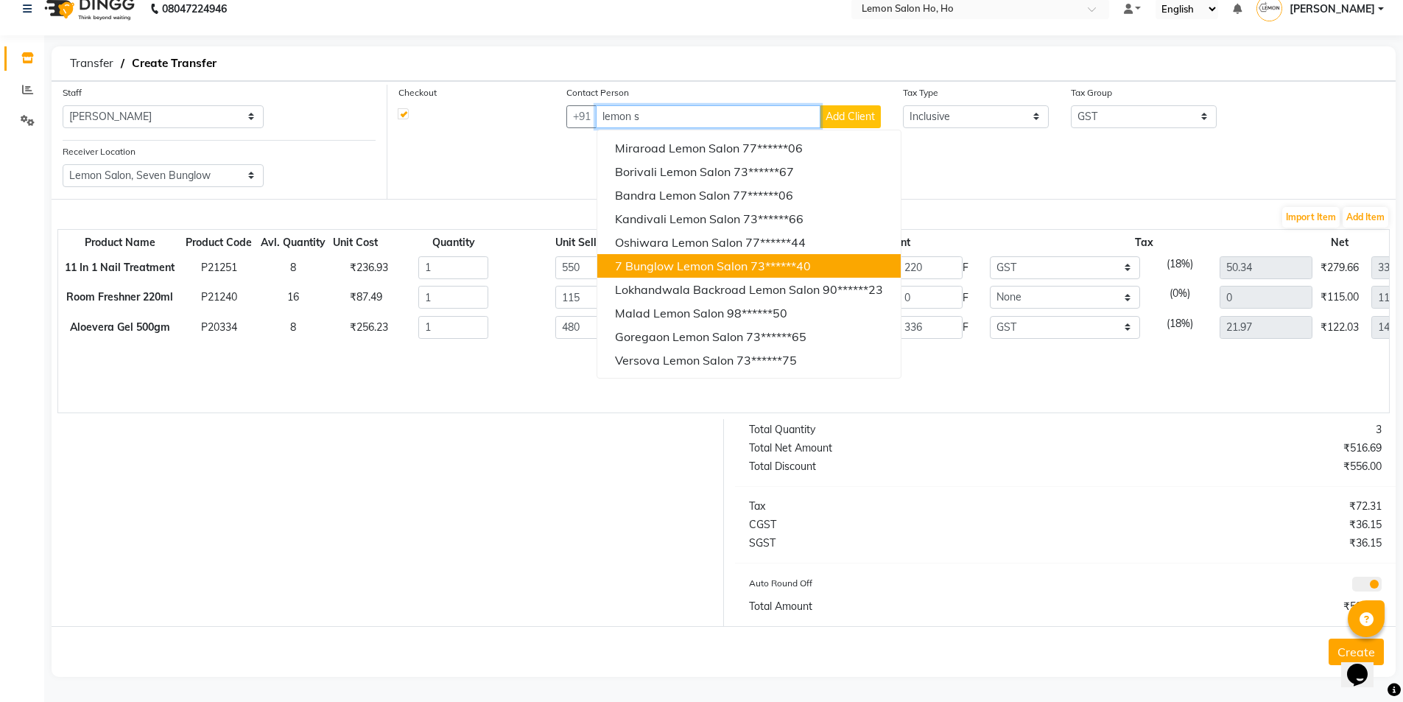
click at [702, 268] on span "7 Bunglow Lemon Salon" at bounding box center [681, 266] width 133 height 15
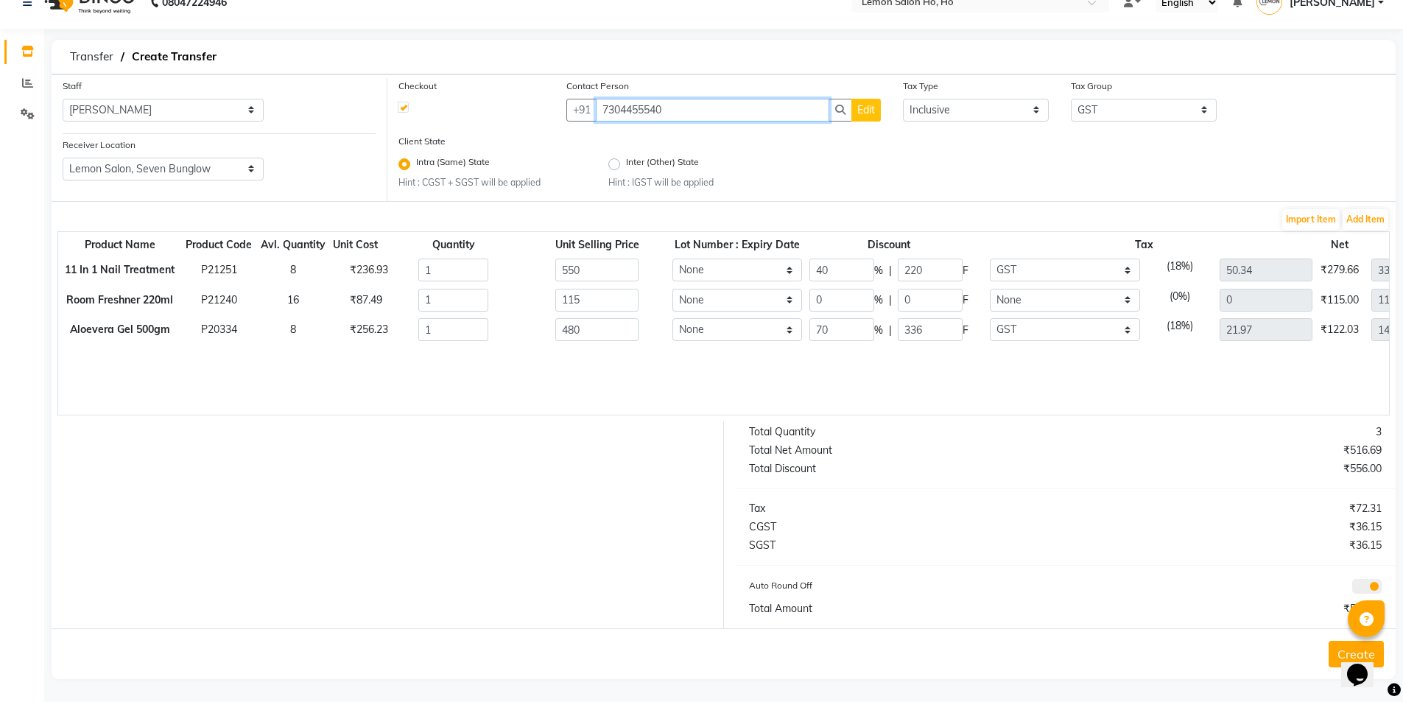
scroll to position [27, 0]
type input "7304455540"
click at [1336, 653] on button "Create" at bounding box center [1356, 652] width 55 height 27
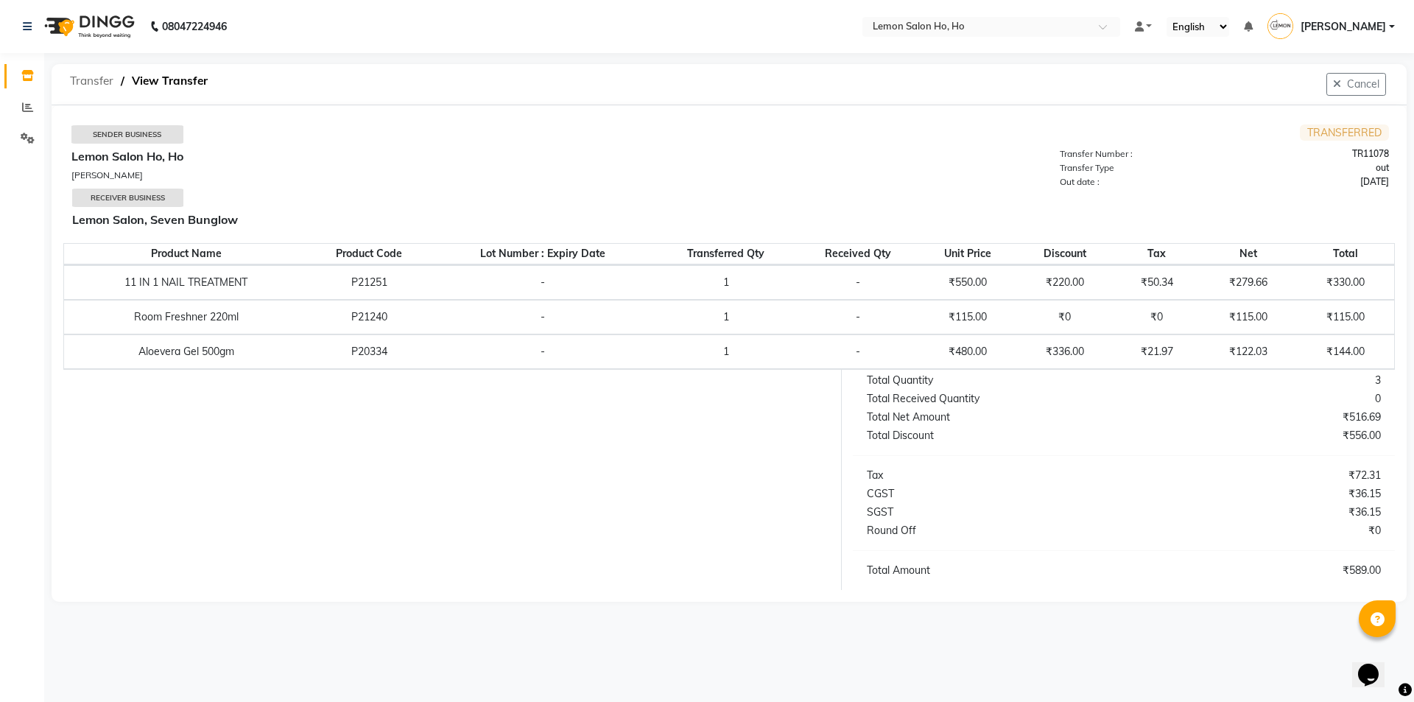
click at [98, 80] on span "Transfer" at bounding box center [92, 81] width 58 height 27
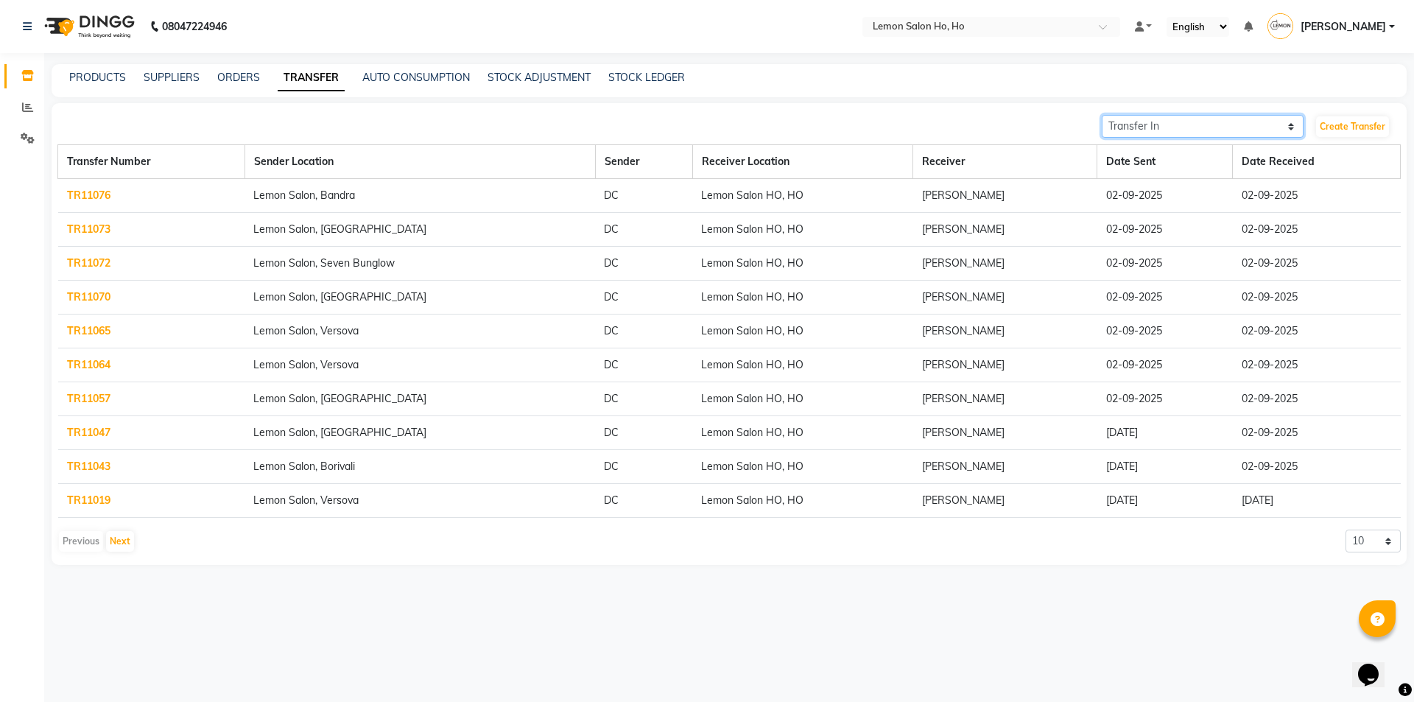
click at [1153, 121] on select "Transfer In Transfer Out" at bounding box center [1203, 126] width 202 height 23
select select "sender"
click at [1102, 115] on select "Transfer In Transfer Out" at bounding box center [1203, 126] width 202 height 23
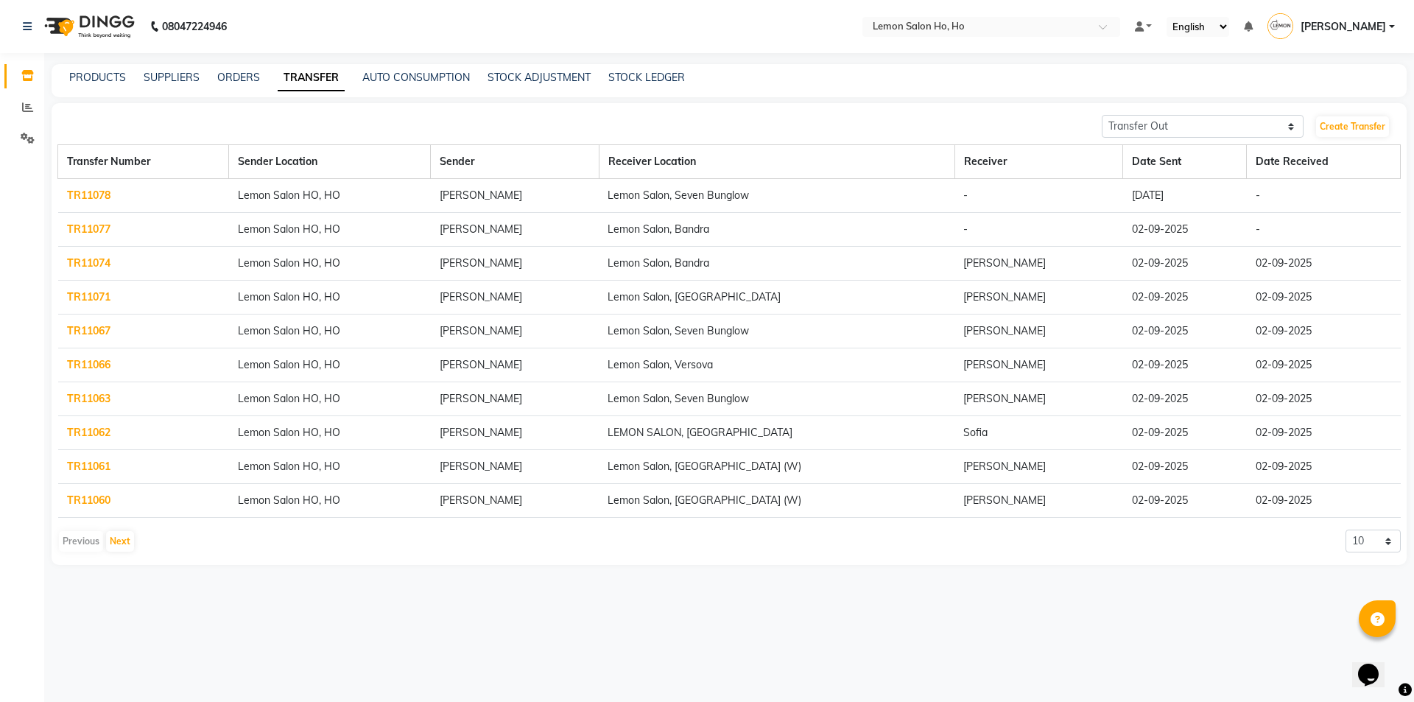
click at [73, 231] on link "TR11077" at bounding box center [88, 228] width 43 height 13
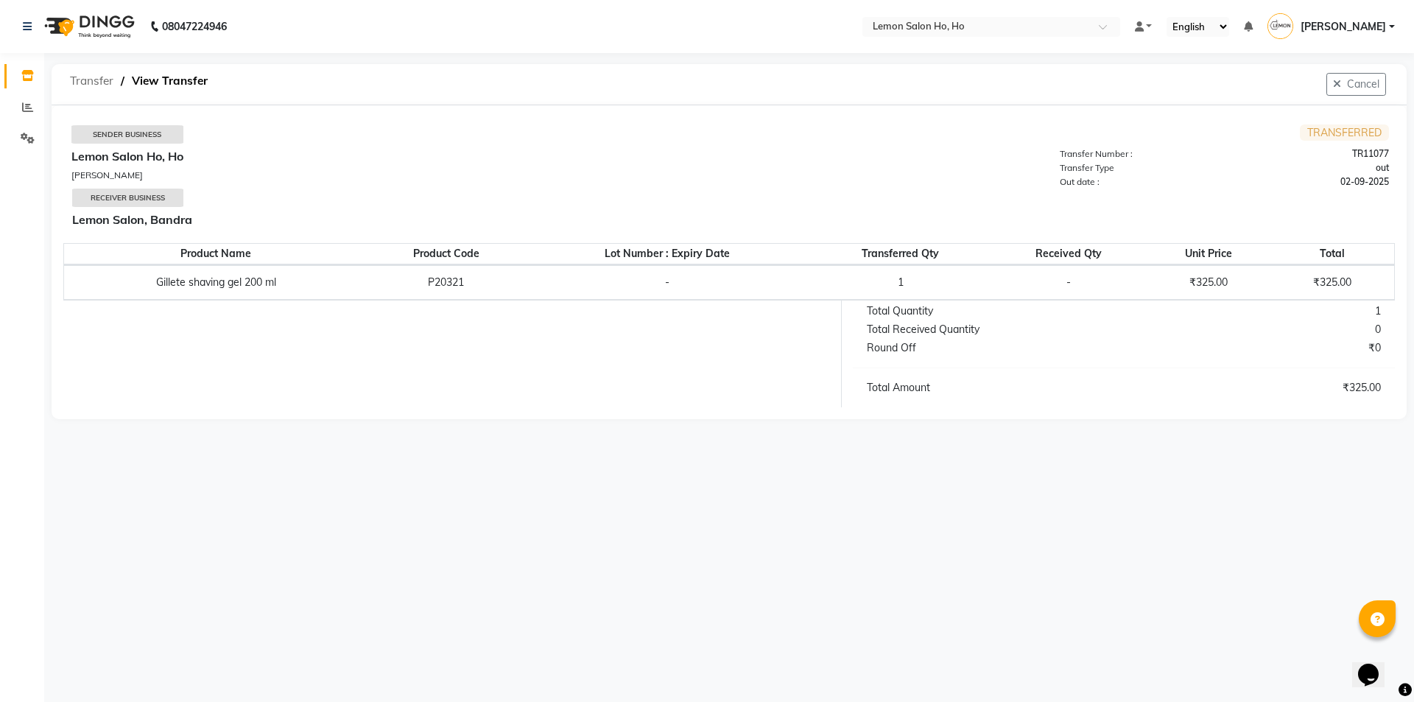
click at [94, 74] on span "Transfer" at bounding box center [92, 81] width 58 height 27
select select "sender"
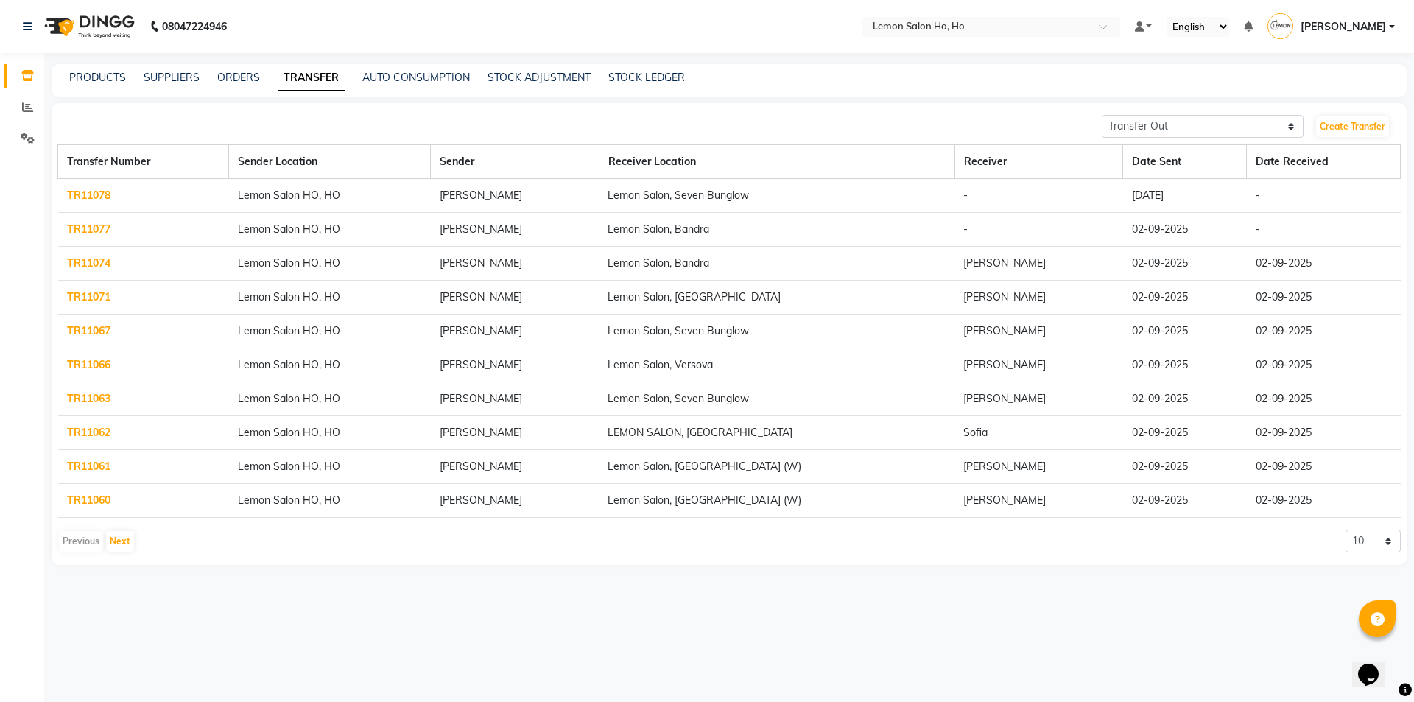
click at [96, 190] on link "TR11078" at bounding box center [88, 195] width 43 height 13
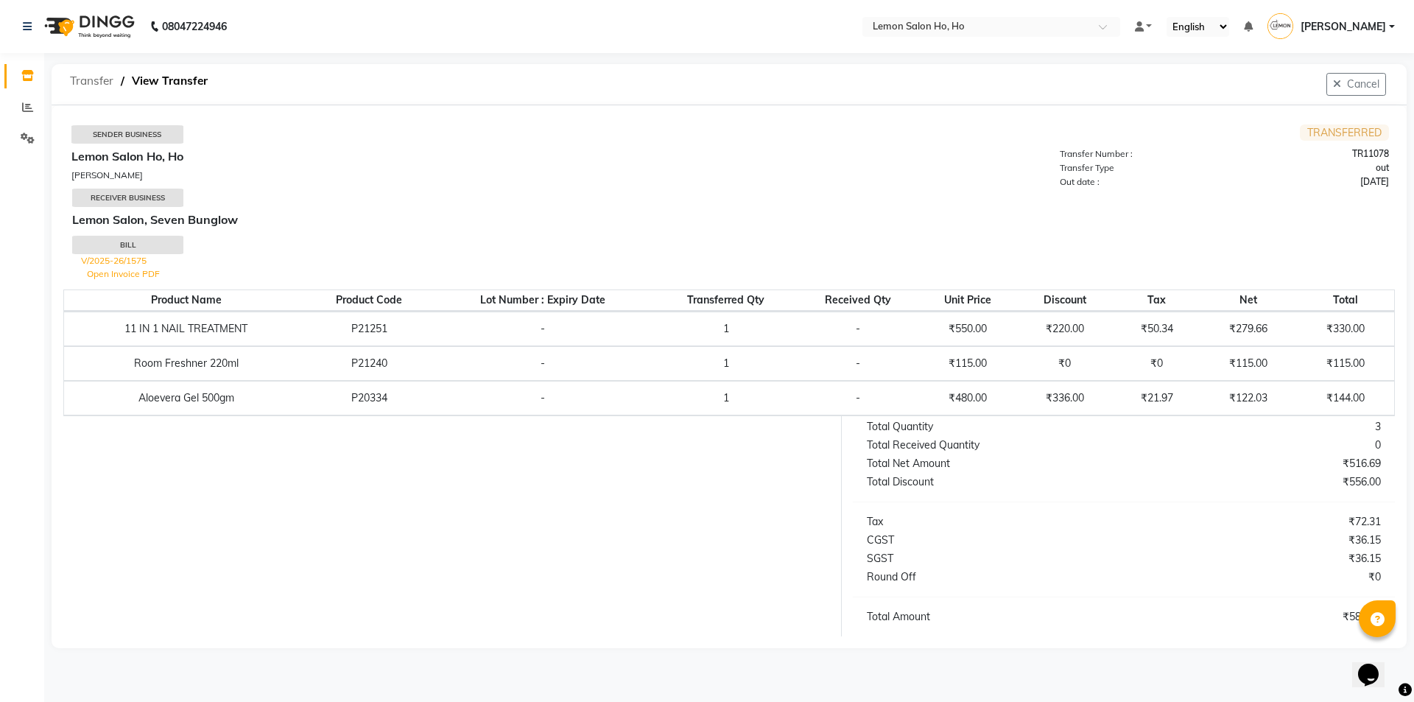
click at [88, 68] on span "Transfer" at bounding box center [92, 81] width 58 height 27
select select "sender"
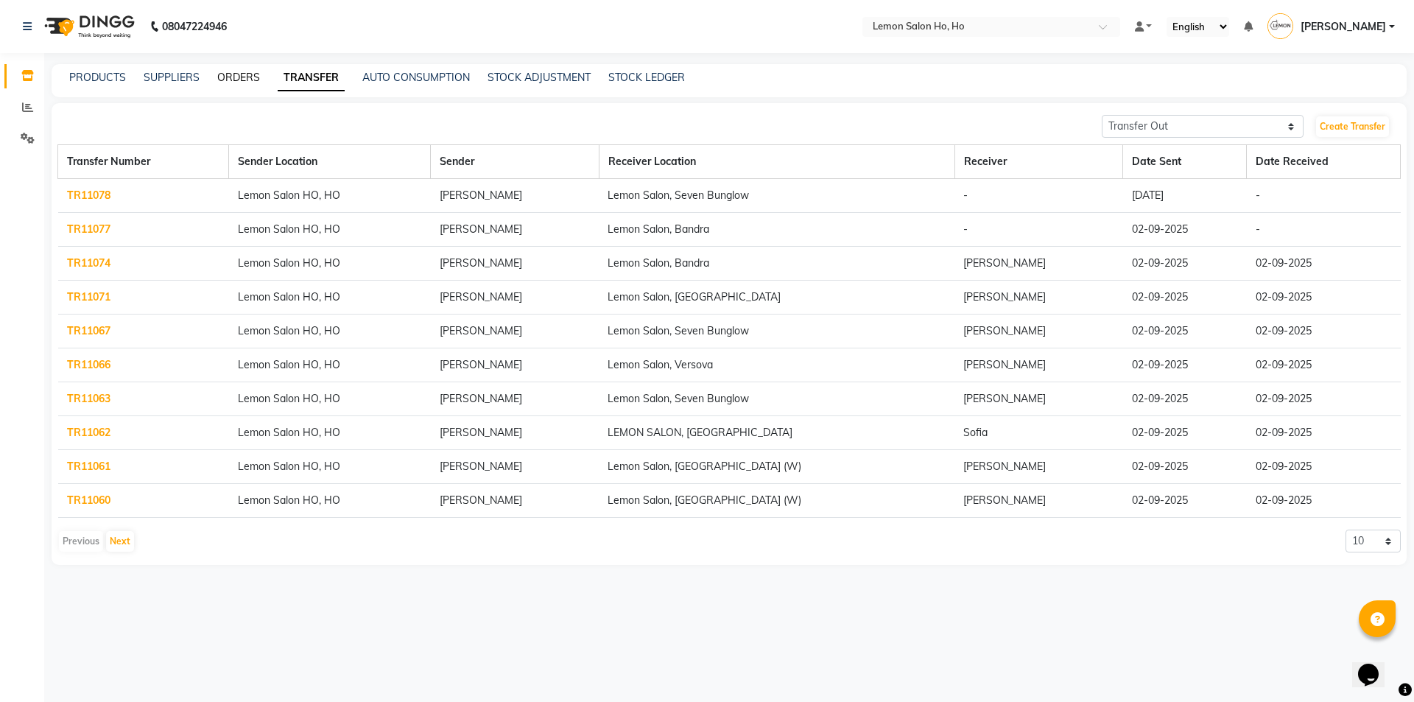
click at [248, 81] on link "ORDERS" at bounding box center [238, 77] width 43 height 13
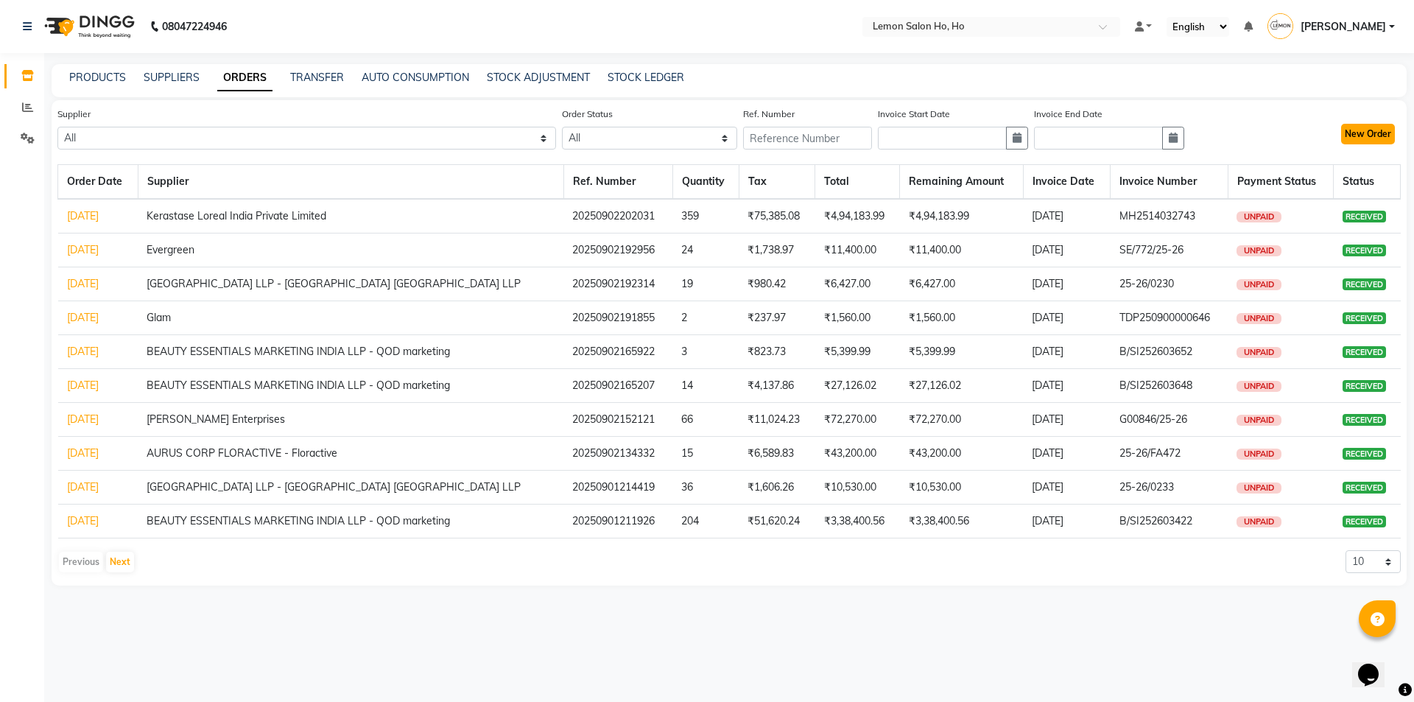
click at [1368, 141] on button "New Order" at bounding box center [1368, 134] width 54 height 21
select select "true"
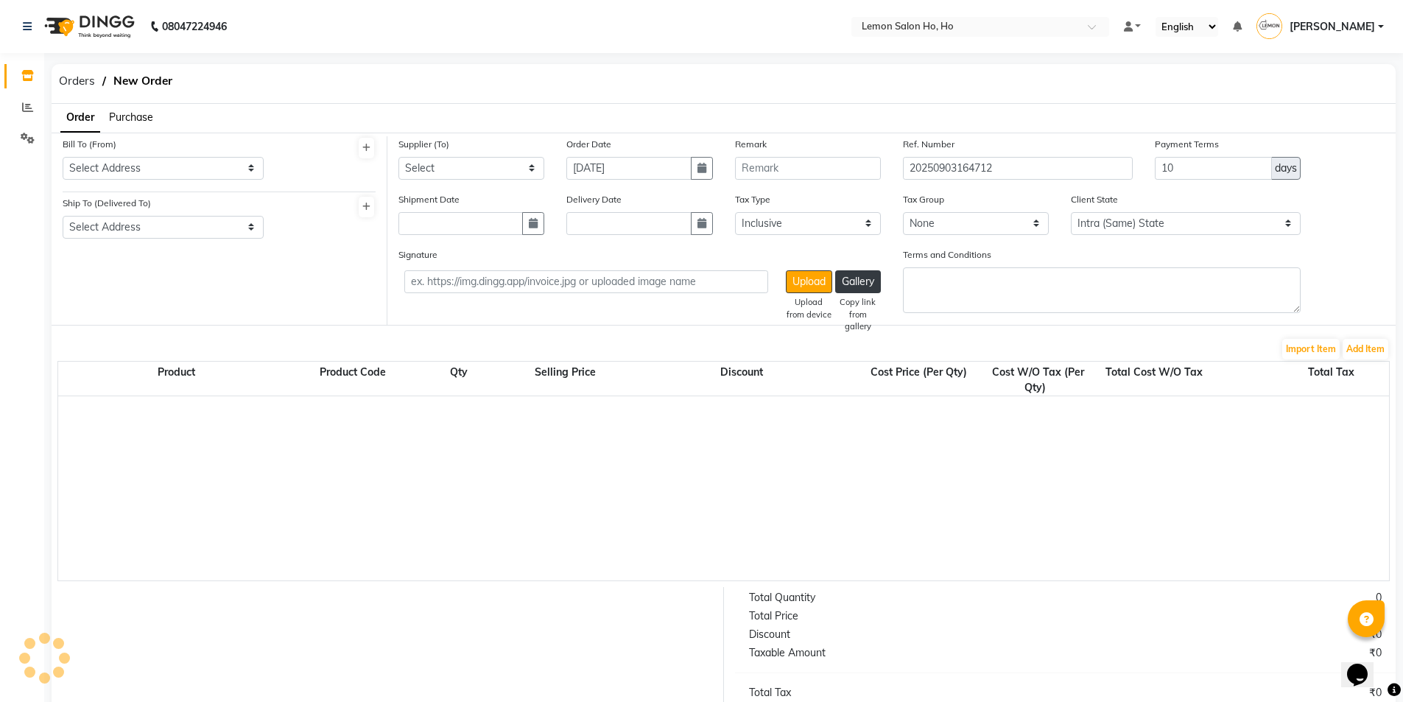
select select "2069"
click at [135, 111] on span "Purchase" at bounding box center [131, 116] width 44 height 13
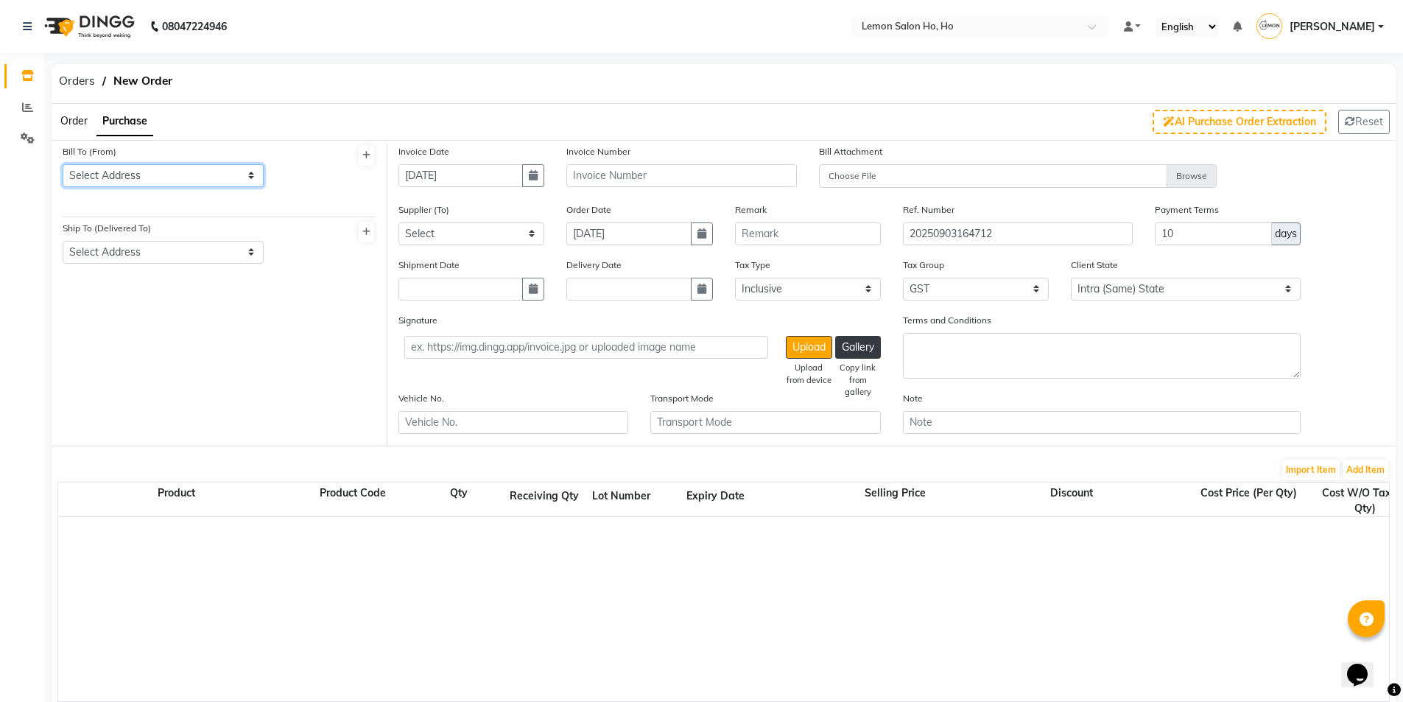
click at [153, 183] on select "Select Address shop no-1 samarth siddhi near andheri west mumbai 400053 HO GG Ho" at bounding box center [163, 175] width 201 height 23
select select "7"
click at [63, 164] on select "Select Address shop no-1 samarth siddhi near andheri west mumbai 400053 HO GG Ho" at bounding box center [163, 175] width 201 height 23
drag, startPoint x: 172, startPoint y: 241, endPoint x: 175, endPoint y: 250, distance: 10.0
click at [172, 243] on select "Select Address shop no-1 samarth siddhi near joggers park opp starbucks andheri…" at bounding box center [163, 252] width 201 height 23
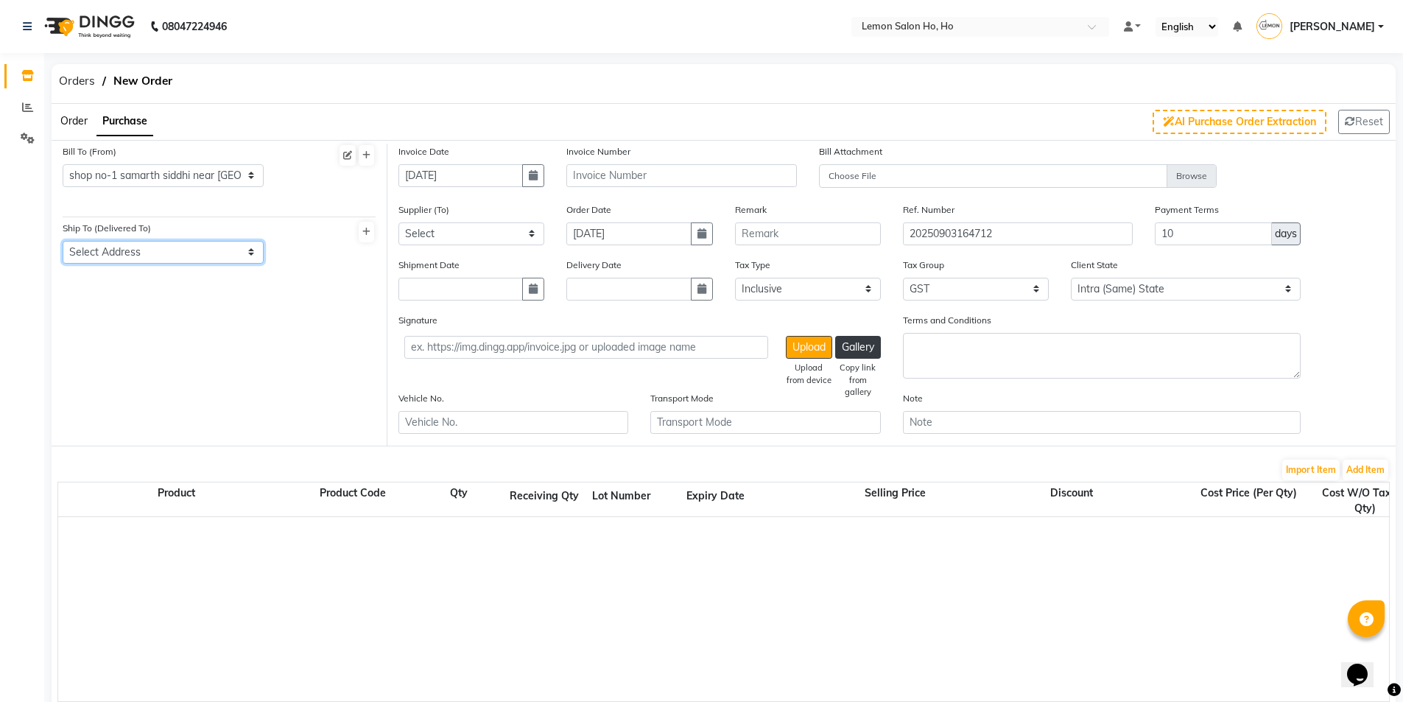
select select "8"
click at [63, 241] on select "Select Address shop no-1 samarth siddhi near joggers park opp starbucks andheri…" at bounding box center [163, 252] width 201 height 23
click at [525, 172] on button "button" at bounding box center [533, 175] width 22 height 23
select select "9"
select select "2025"
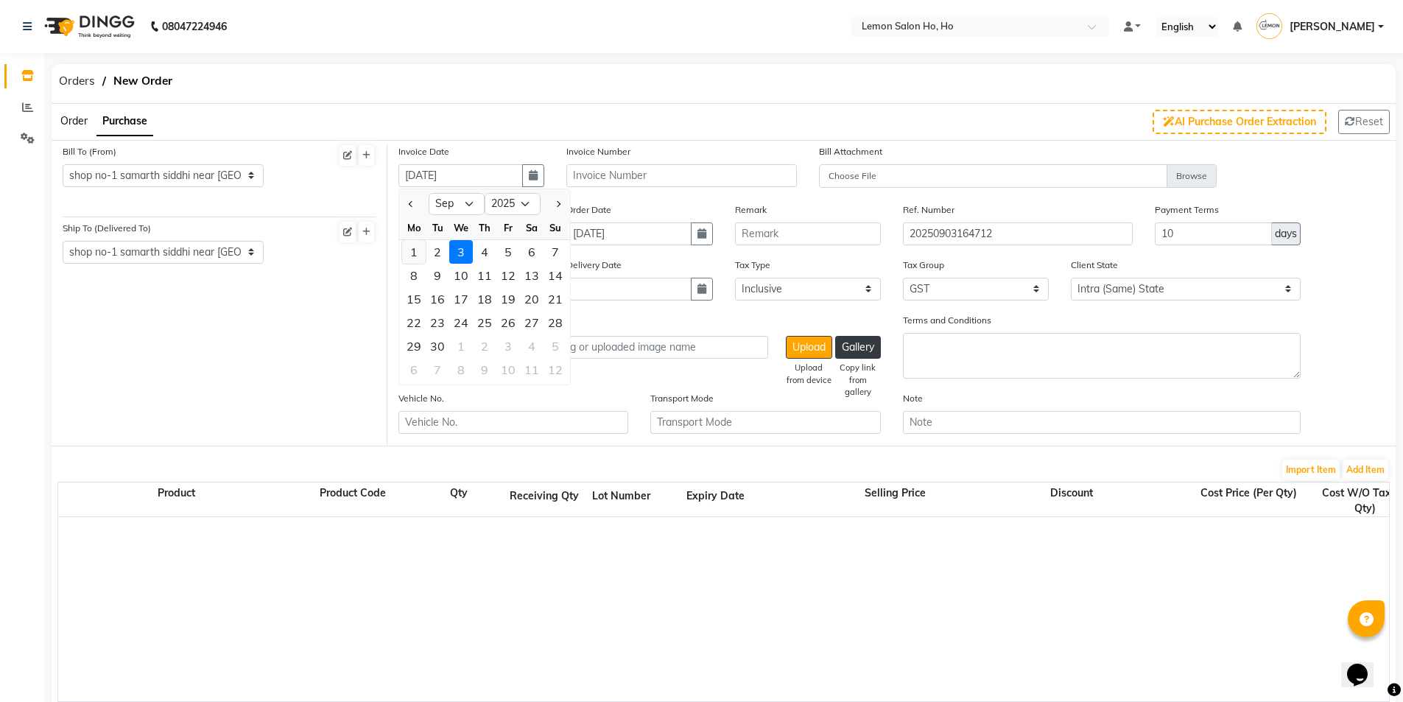
click at [406, 253] on div "1" at bounding box center [414, 252] width 24 height 24
type input "01-09-2025"
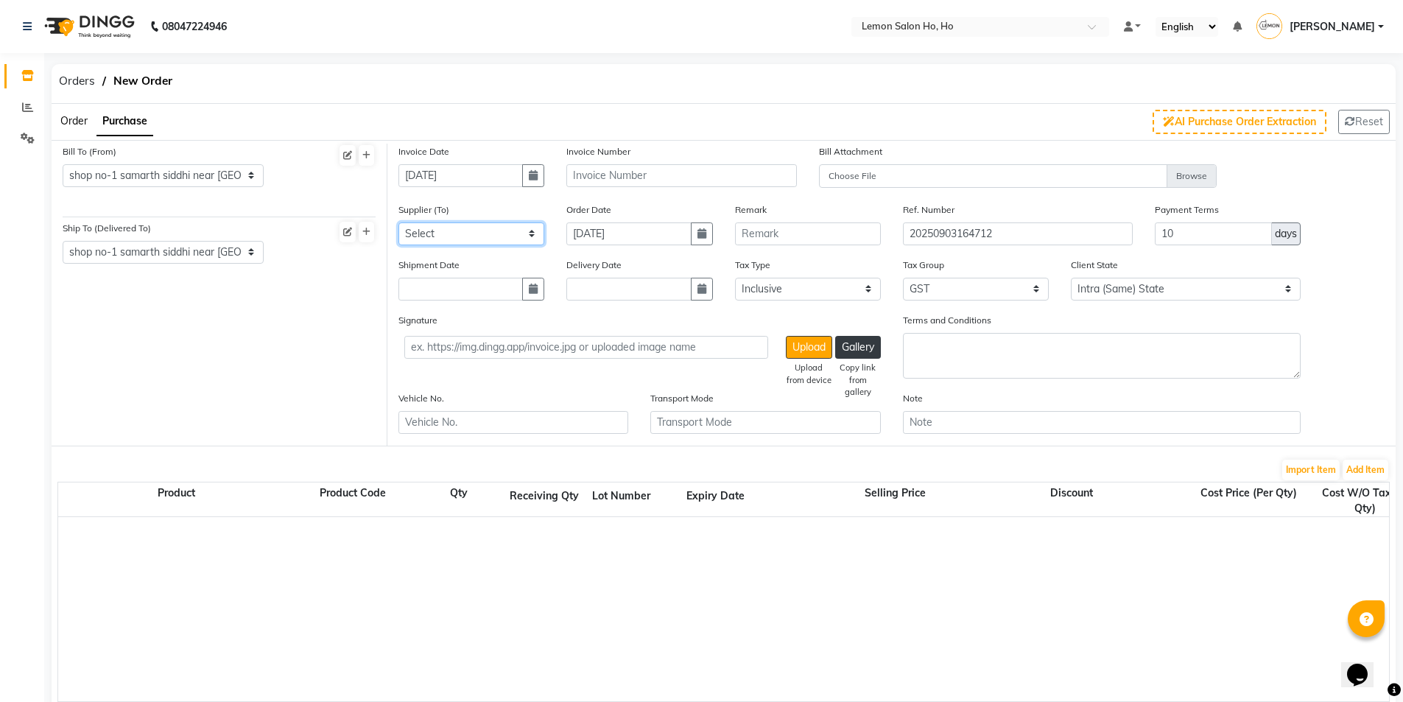
click at [504, 231] on select "Select Komal Enterprises (Loreal) Narayan Sales Agency Osp Healthcare Rica Wax …" at bounding box center [471, 233] width 146 height 23
select select "193"
click at [398, 222] on select "Select Komal Enterprises (Loreal) Narayan Sales Agency Osp Healthcare Rica Wax …" at bounding box center [471, 233] width 146 height 23
click at [538, 294] on button "button" at bounding box center [533, 289] width 22 height 23
select select "9"
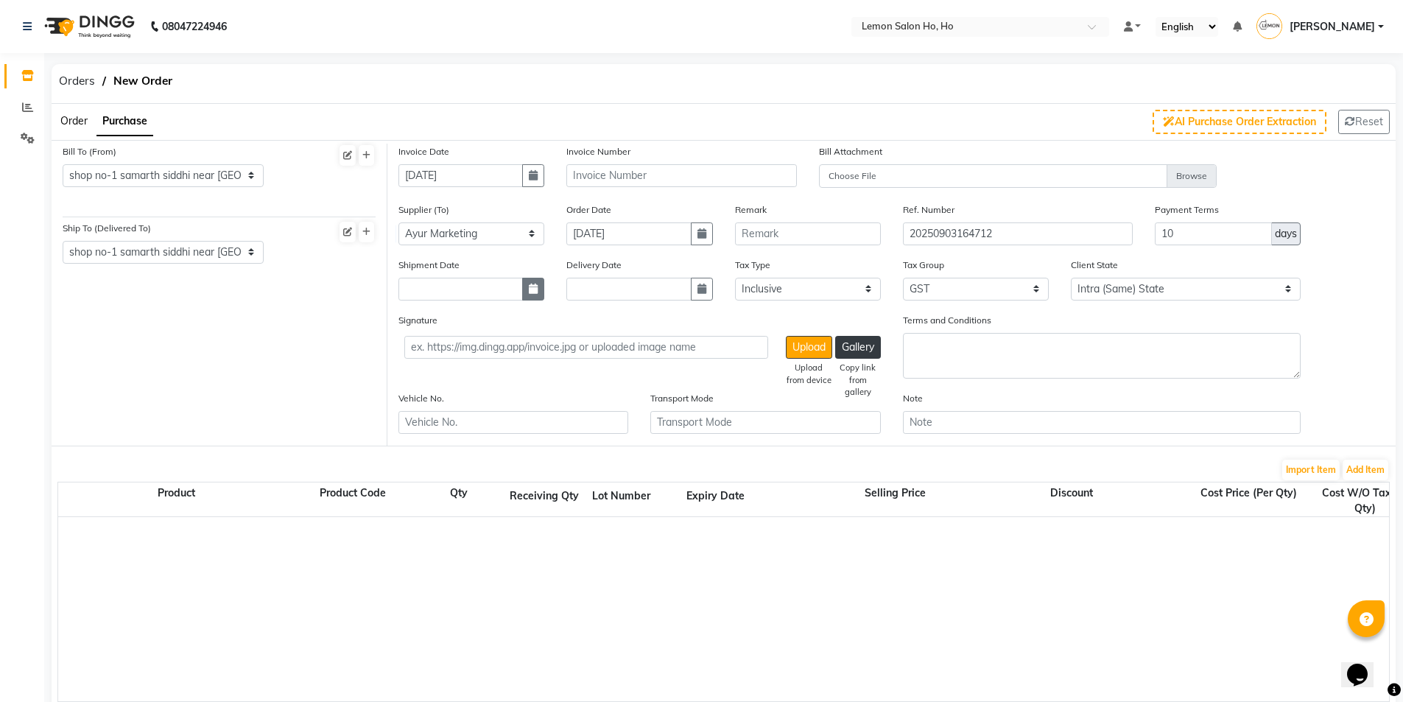
select select "2025"
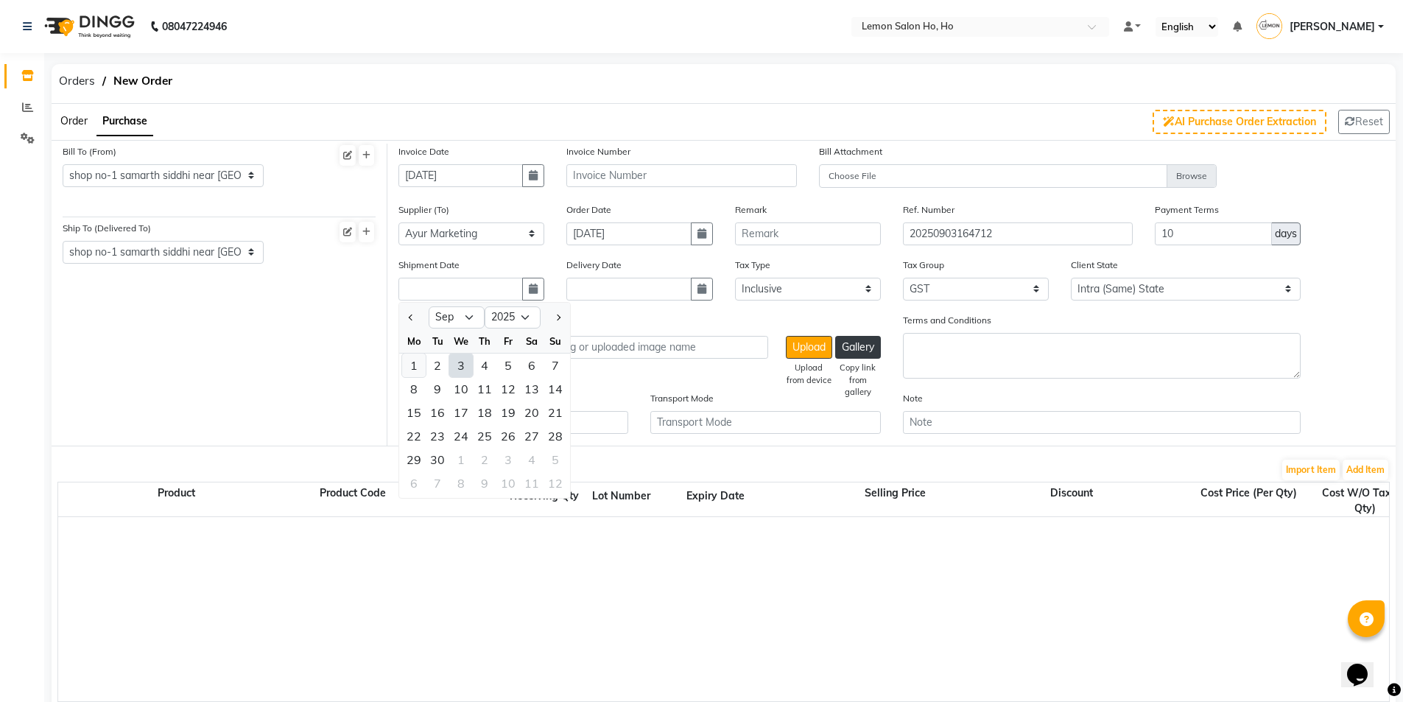
click at [417, 363] on div "1" at bounding box center [414, 366] width 24 height 24
type input "01-09-2025"
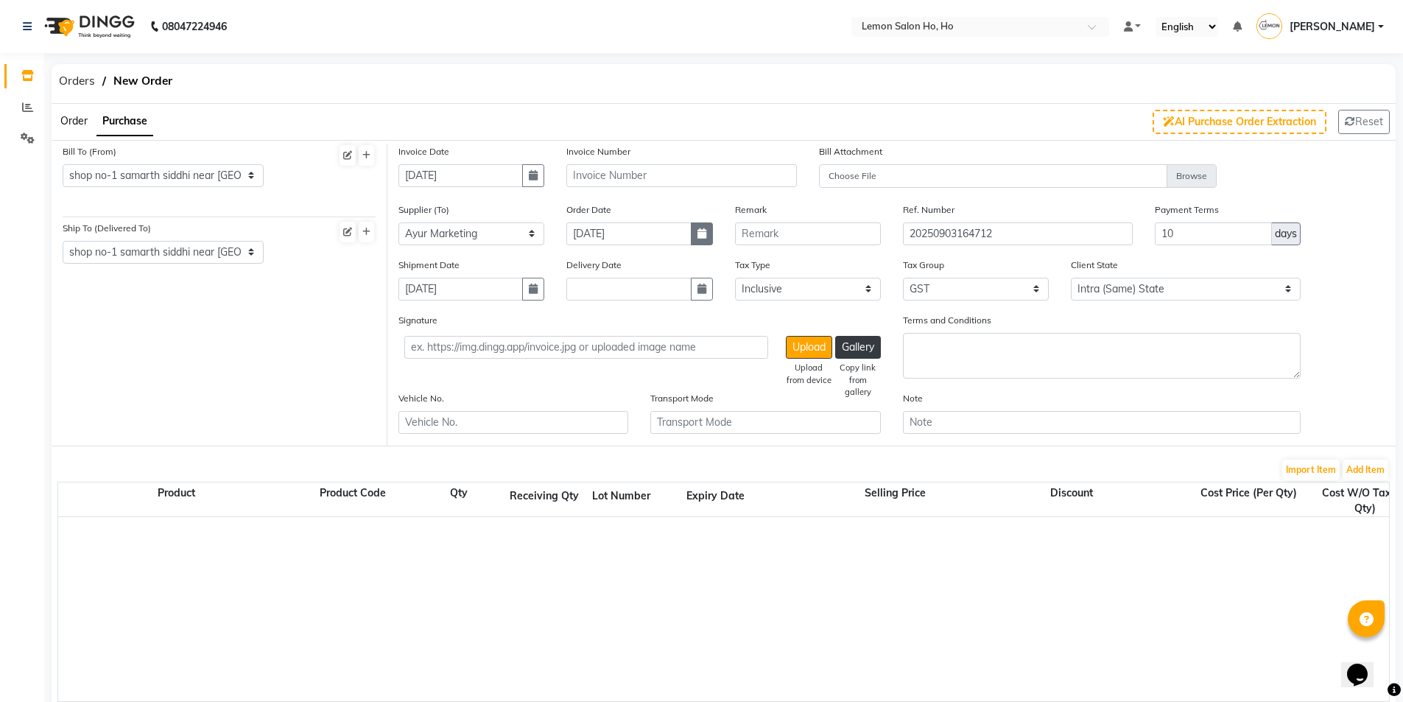
click at [701, 227] on button "button" at bounding box center [702, 233] width 22 height 23
select select "9"
select select "2025"
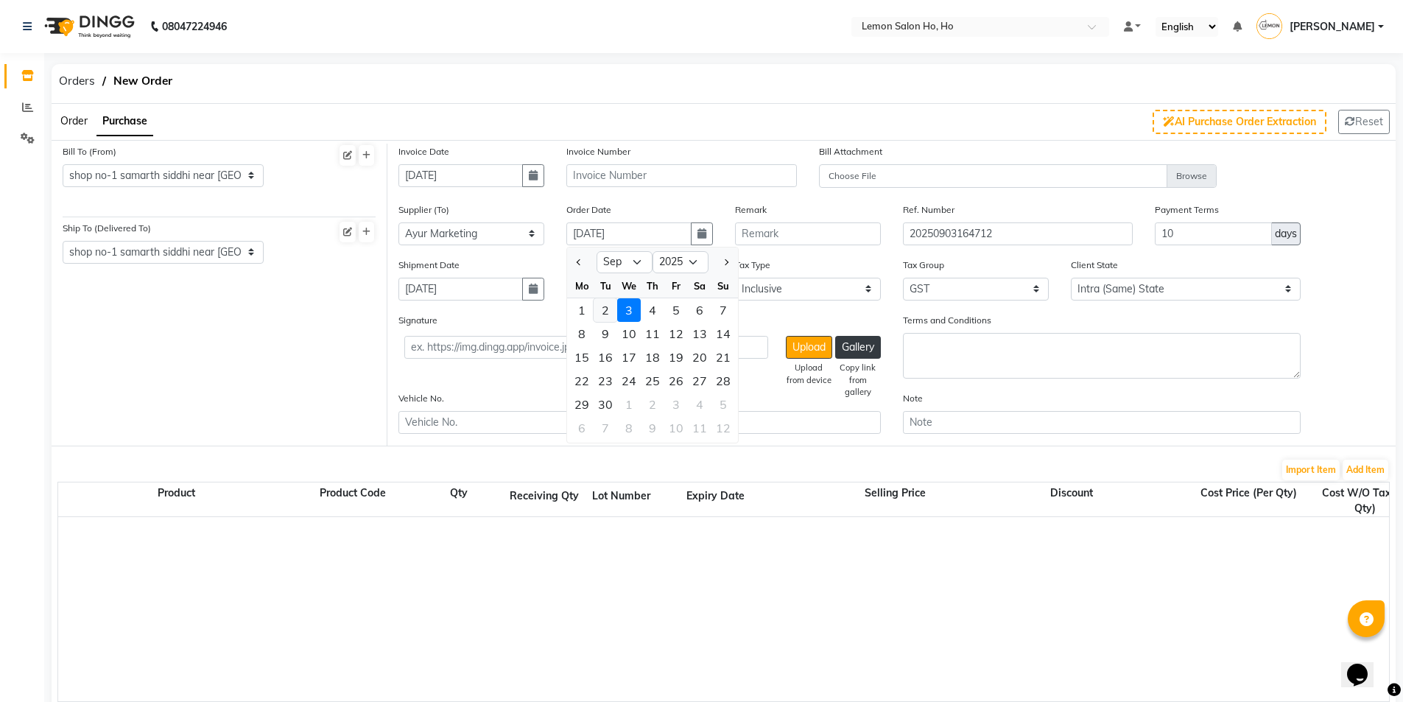
click at [603, 313] on div "2" at bounding box center [606, 310] width 24 height 24
type input "02-09-2025"
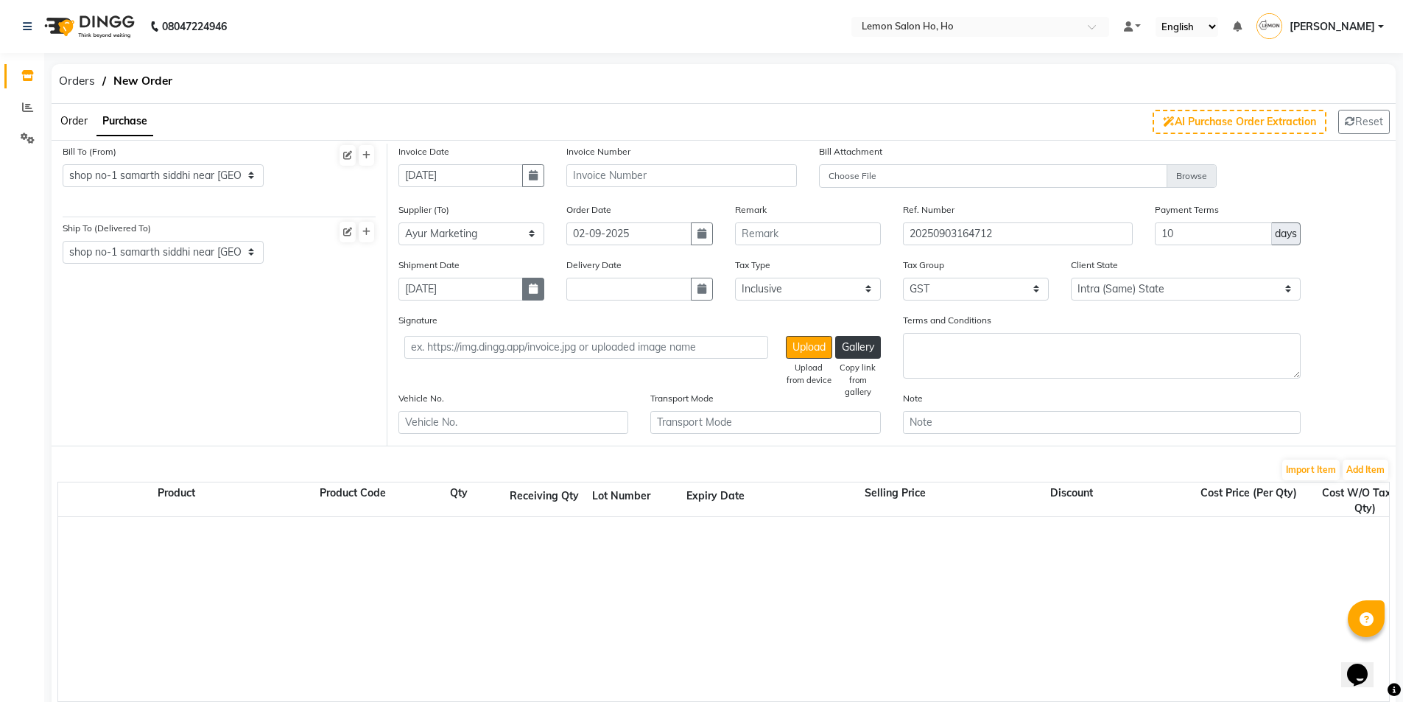
click at [536, 287] on icon "button" at bounding box center [533, 289] width 9 height 10
select select "9"
select select "2025"
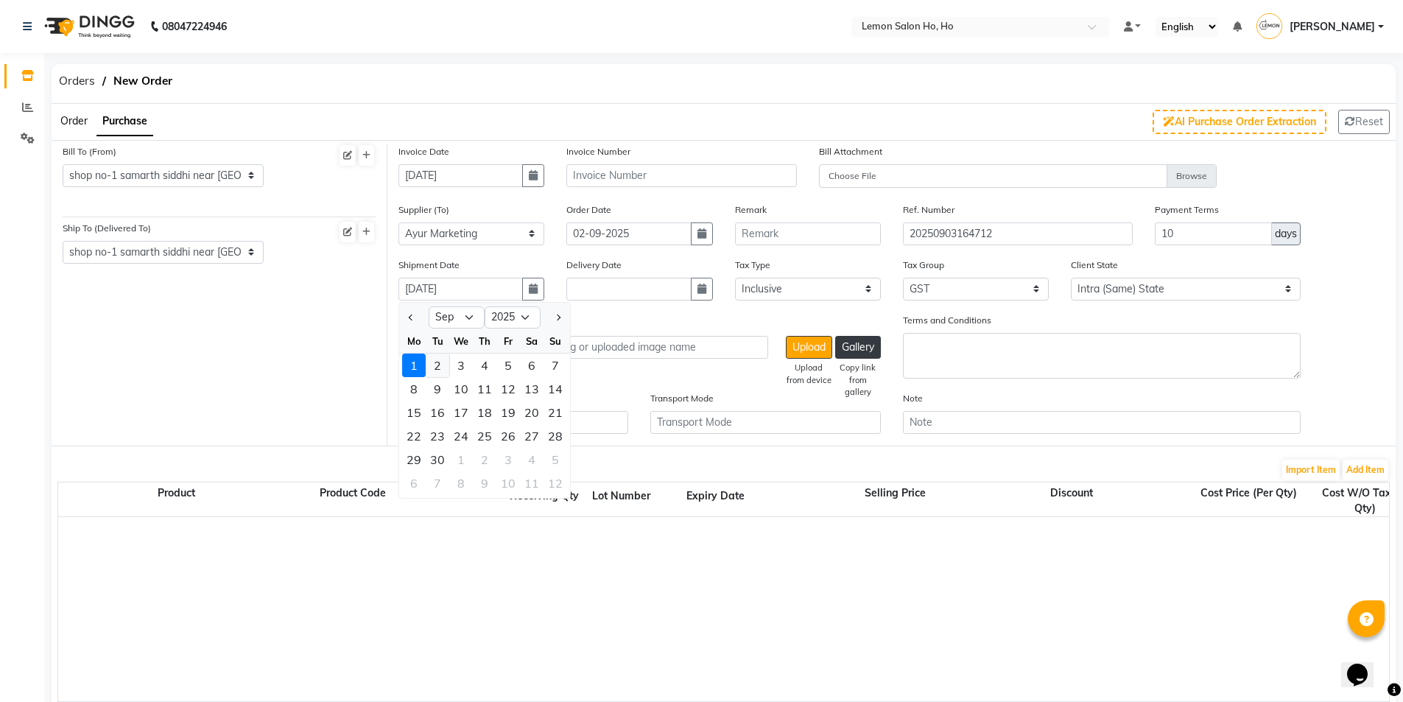
click at [438, 365] on div "2" at bounding box center [438, 366] width 24 height 24
type input "02-09-2025"
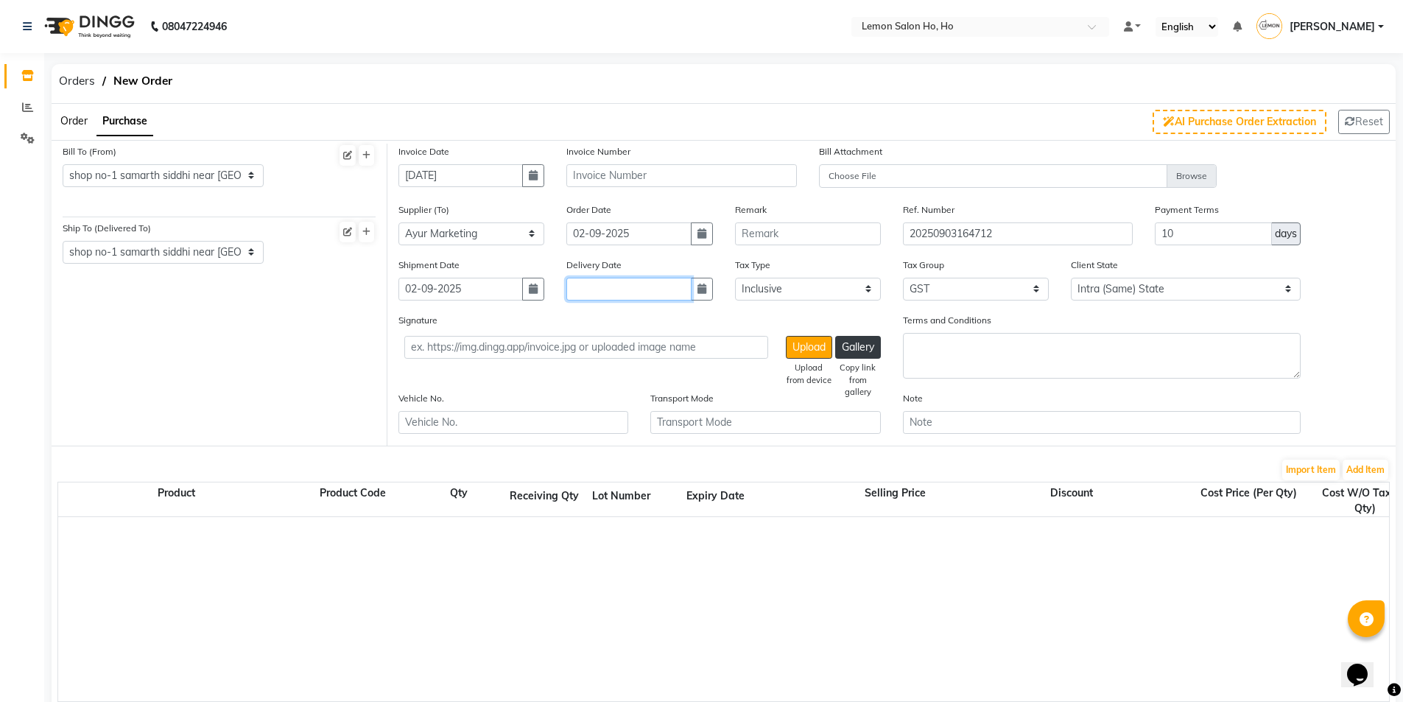
click at [687, 296] on input "text" at bounding box center [628, 289] width 124 height 23
select select "9"
select select "2025"
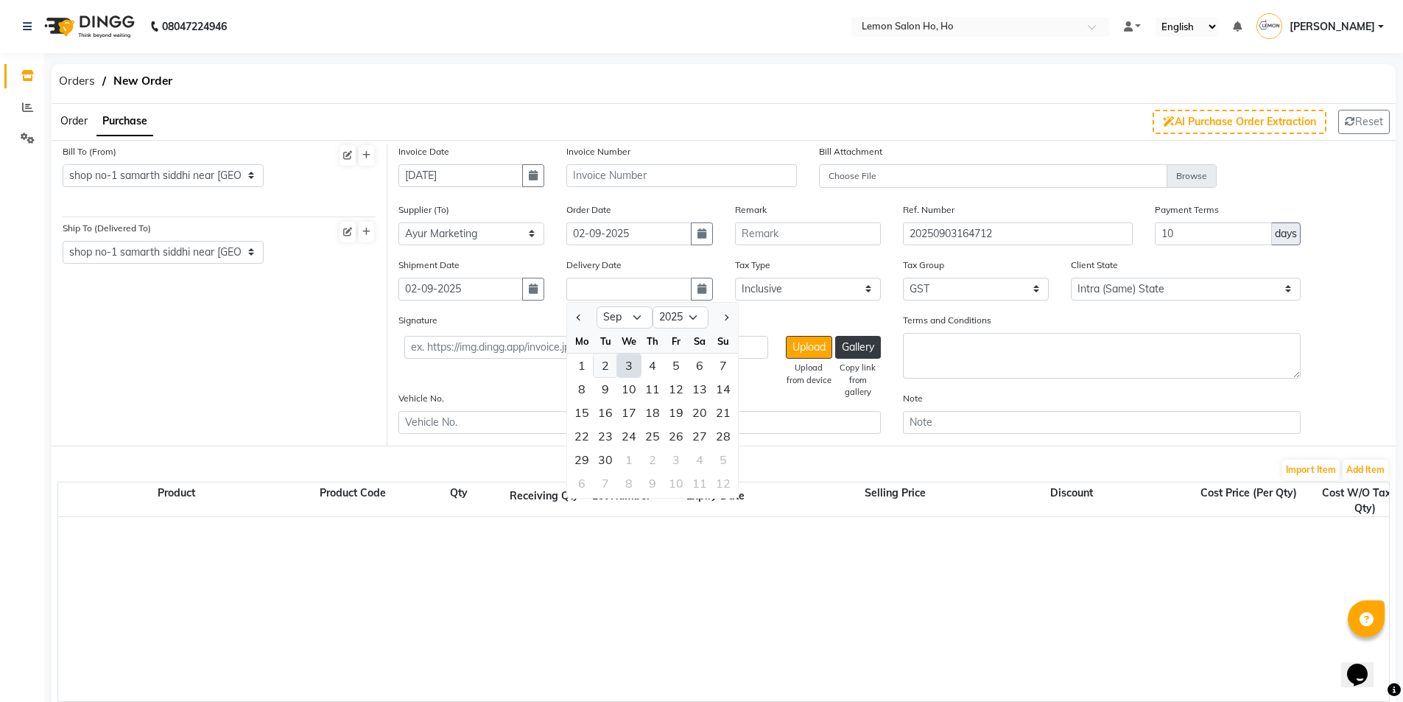
click at [606, 366] on div "2" at bounding box center [606, 366] width 24 height 24
type input "02-09-2025"
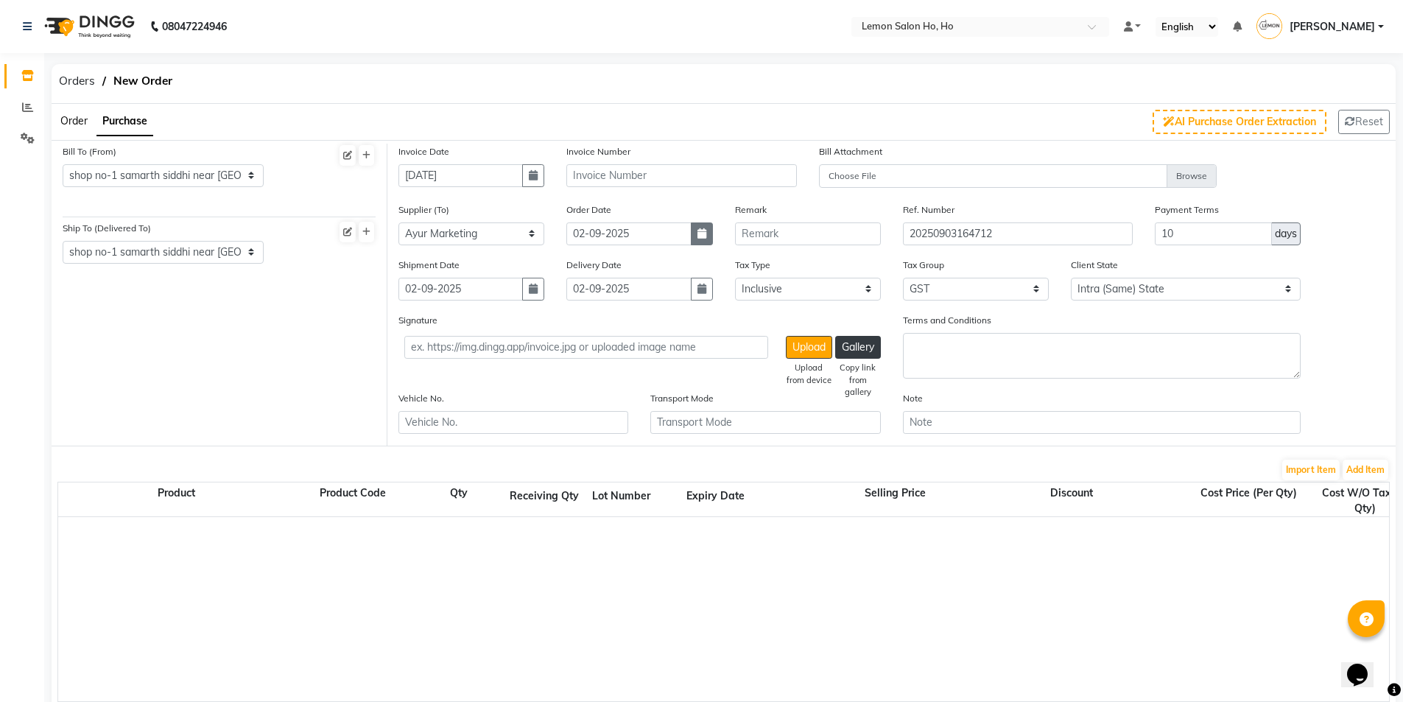
click at [706, 234] on icon "button" at bounding box center [702, 233] width 9 height 10
select select "9"
select select "2025"
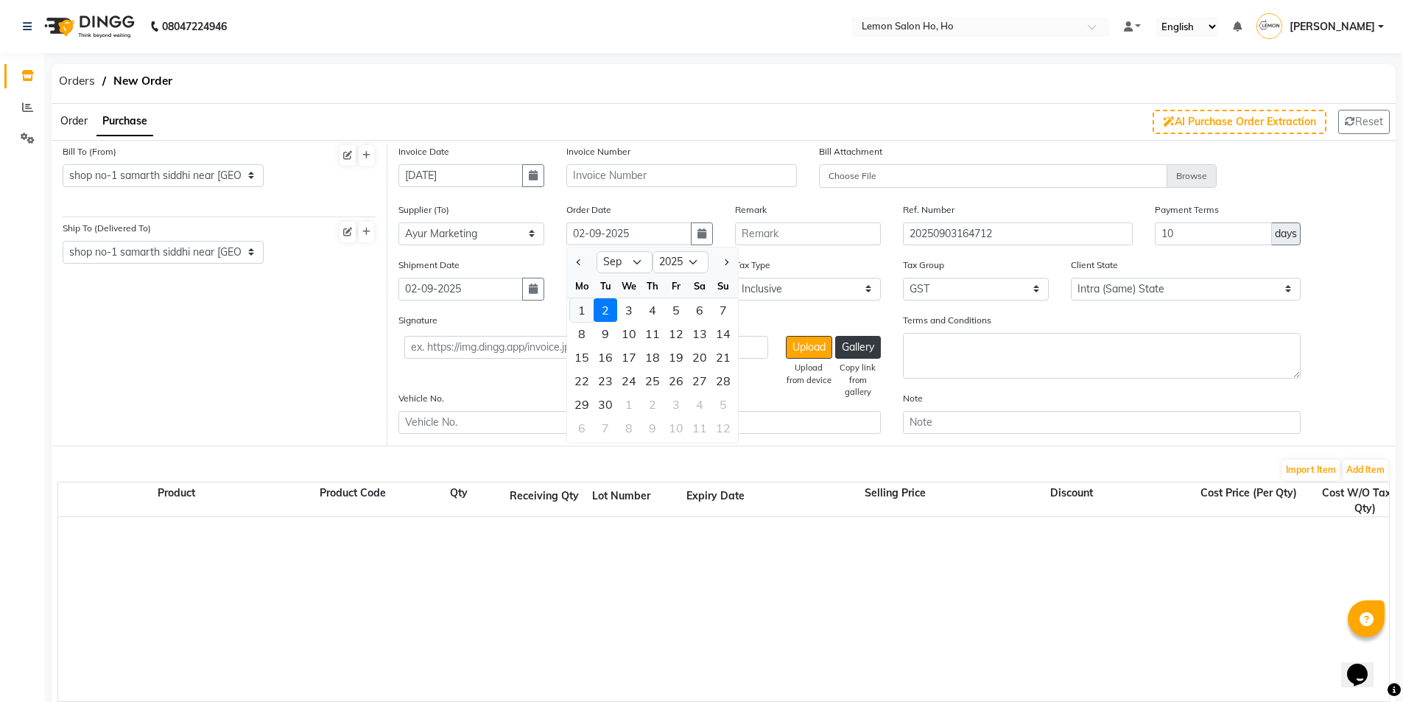
click at [589, 312] on div "1" at bounding box center [582, 310] width 24 height 24
type input "01-09-2025"
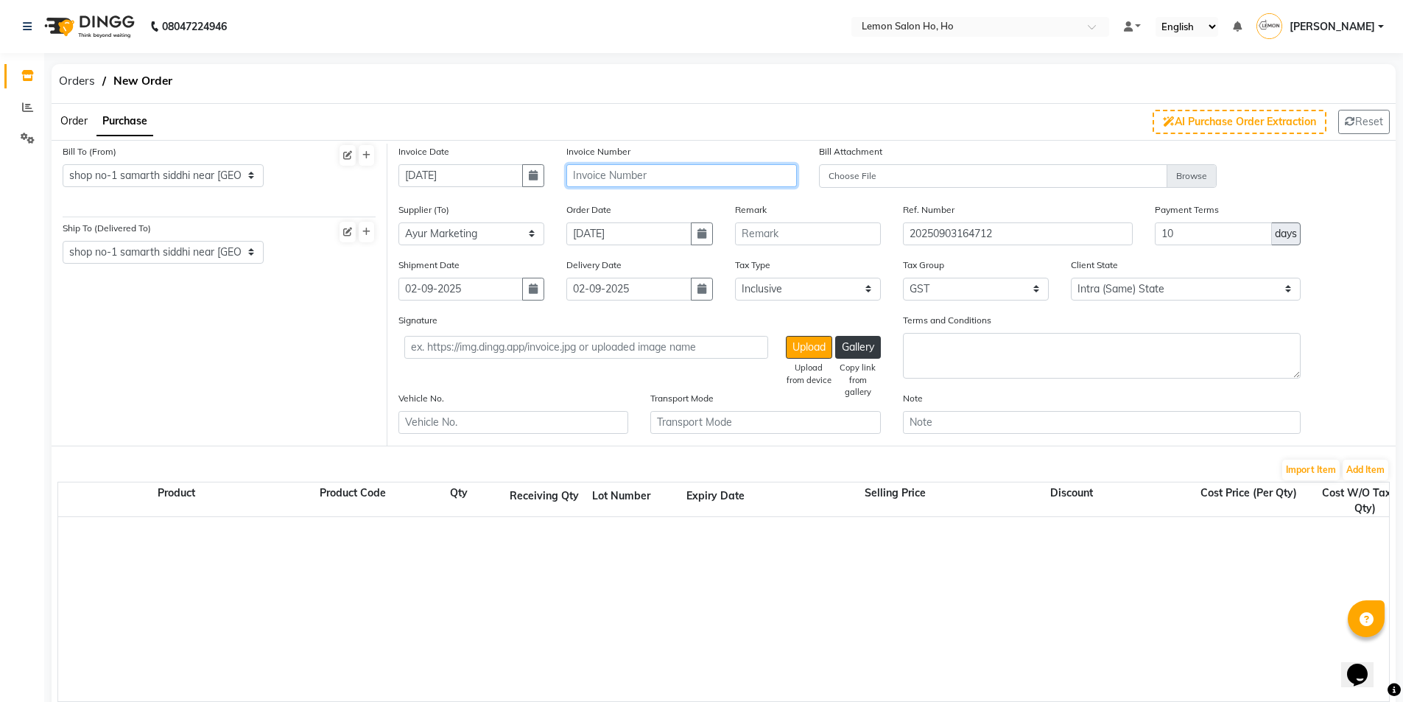
click at [630, 176] on input "text" at bounding box center [681, 175] width 230 height 23
type input "a"
type input "AYUR-3695/25-26"
click at [1360, 471] on button "Add Item" at bounding box center [1366, 470] width 46 height 21
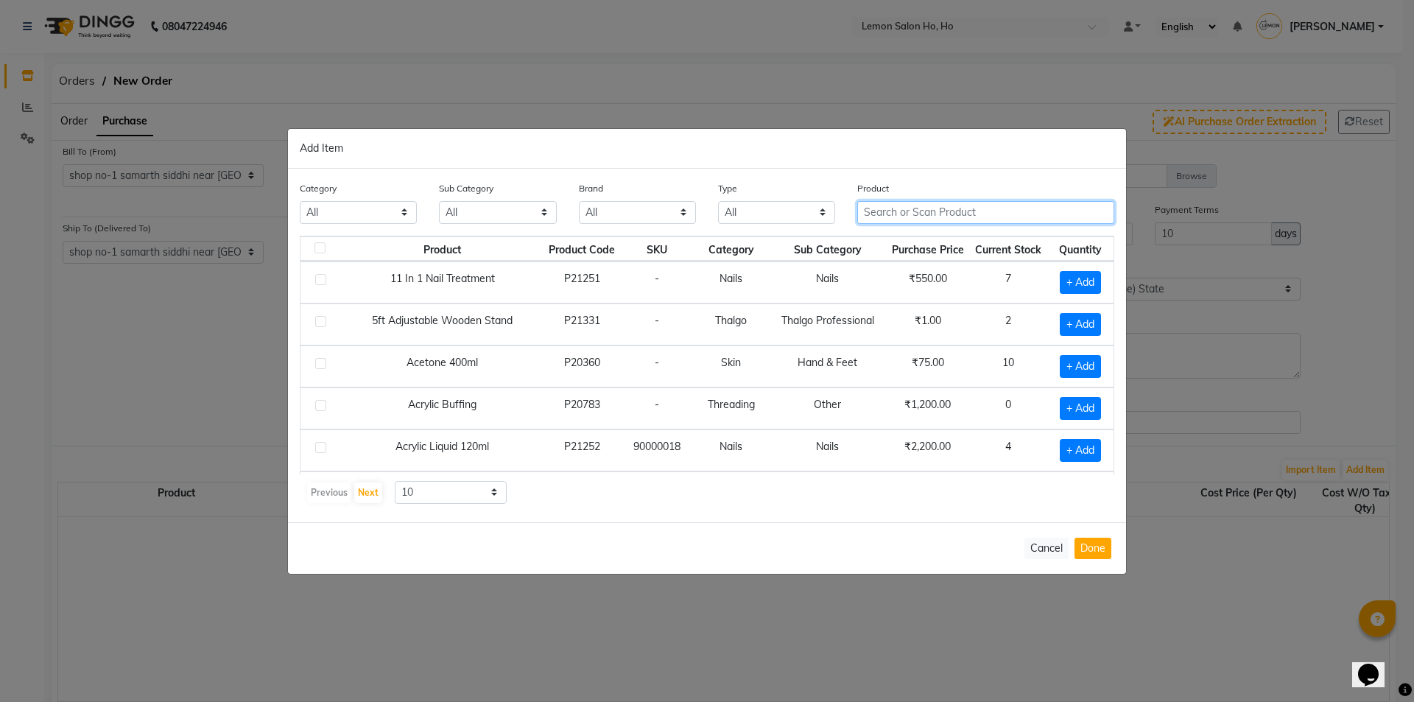
click at [910, 208] on input "text" at bounding box center [985, 212] width 257 height 23
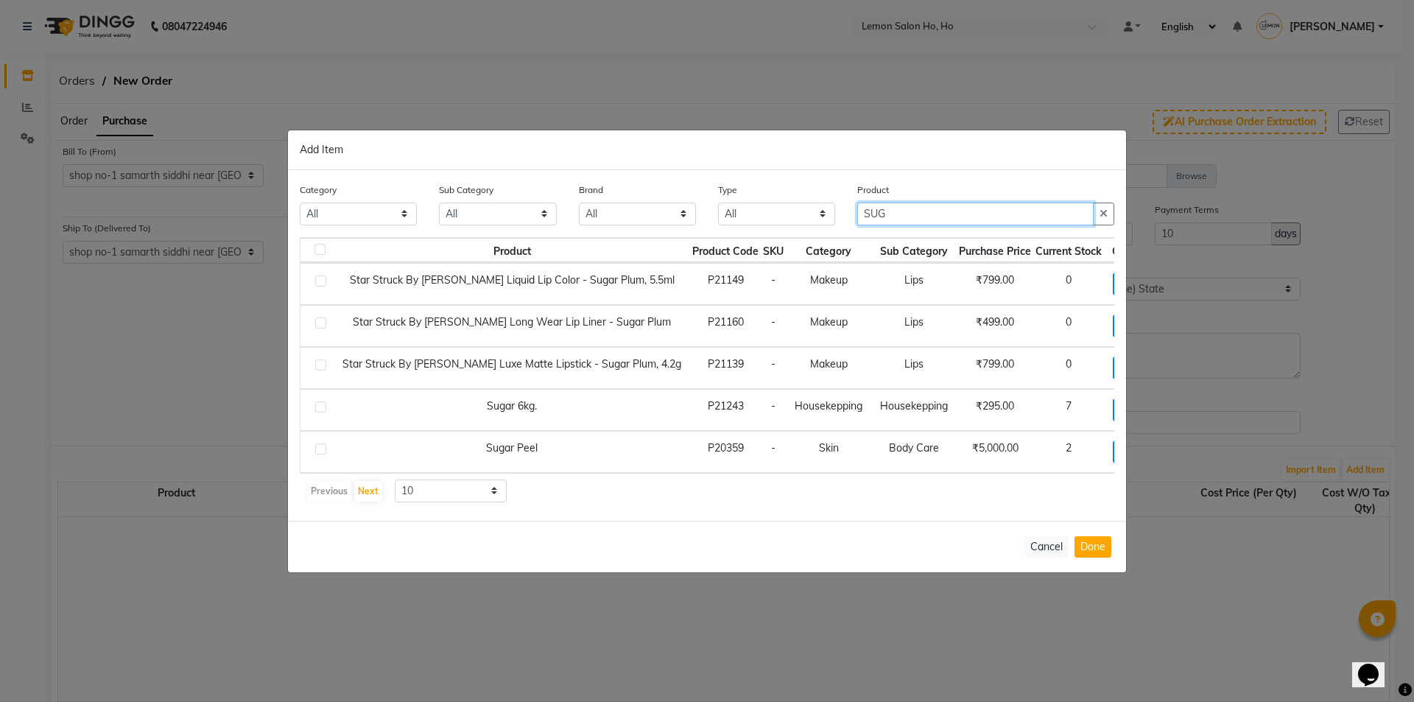
type input "SUG"
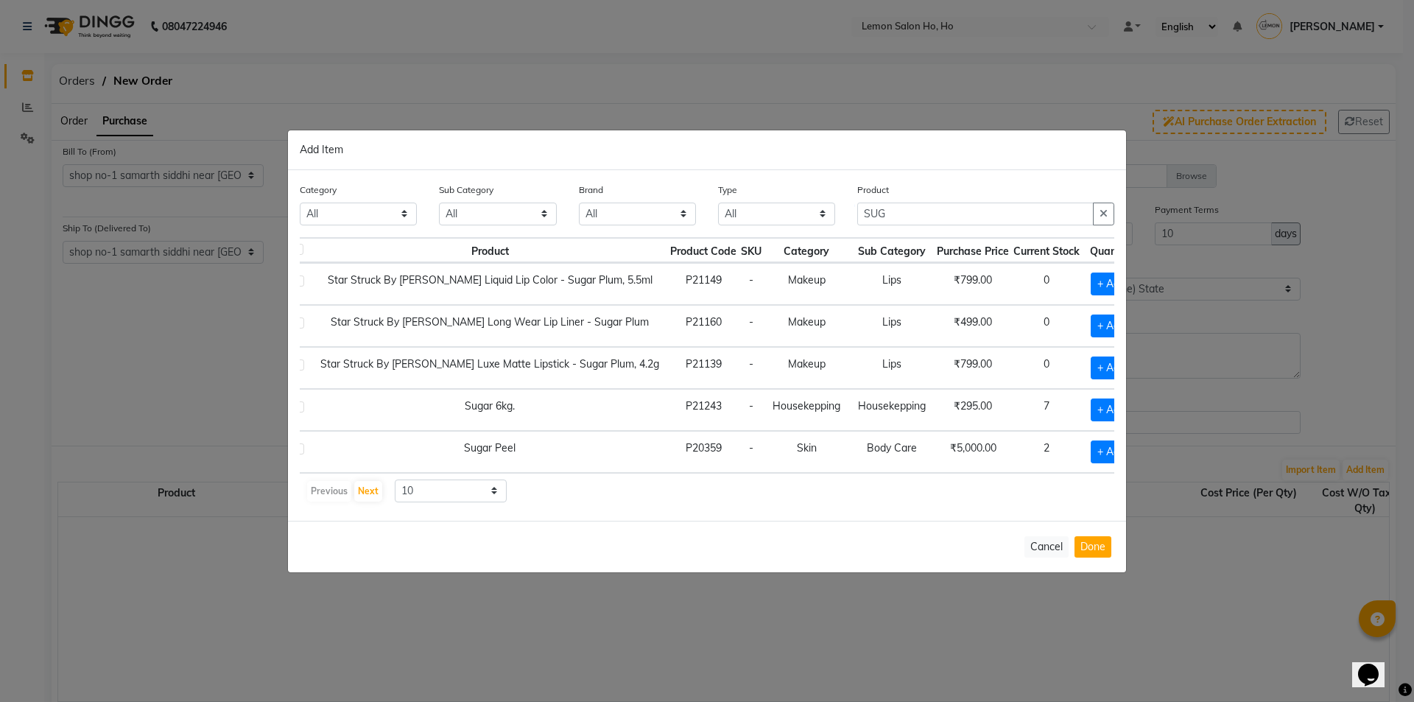
scroll to position [0, 43]
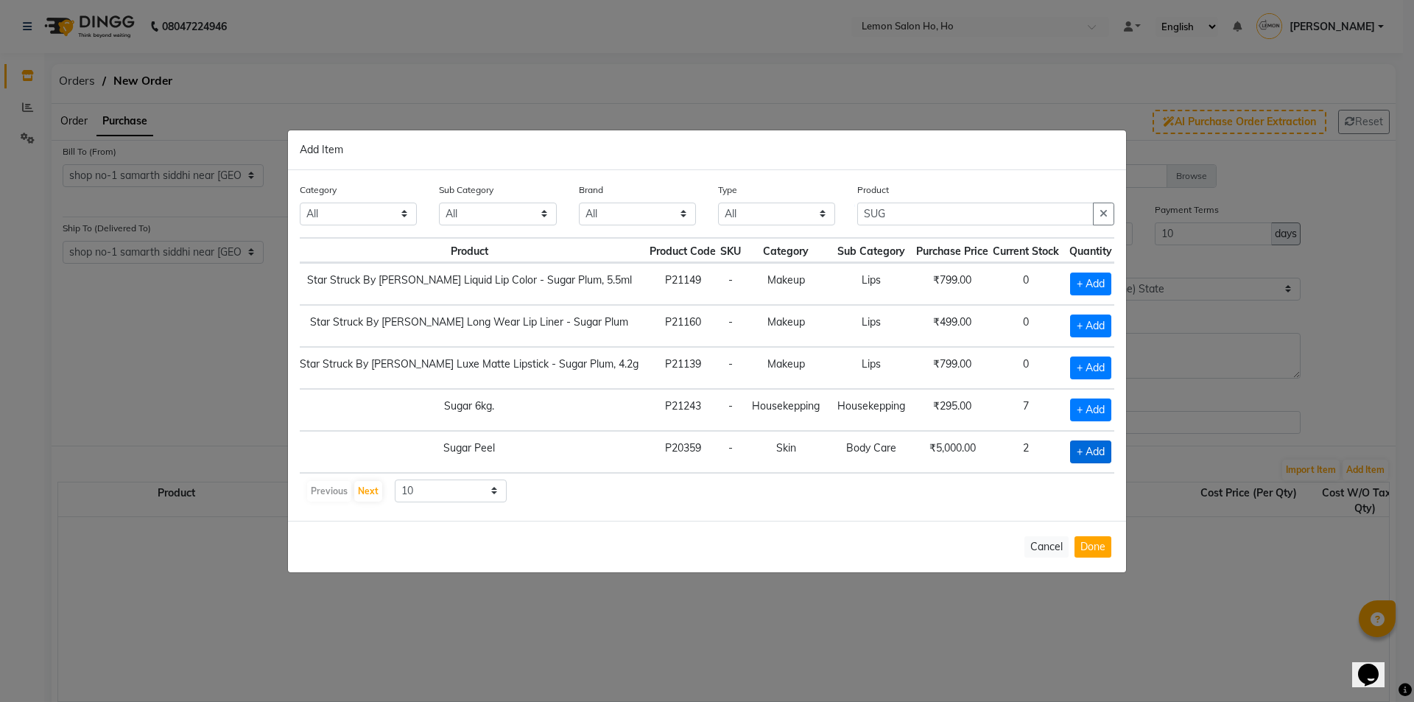
click at [1078, 447] on span "+ Add" at bounding box center [1090, 451] width 41 height 23
checkbox input "true"
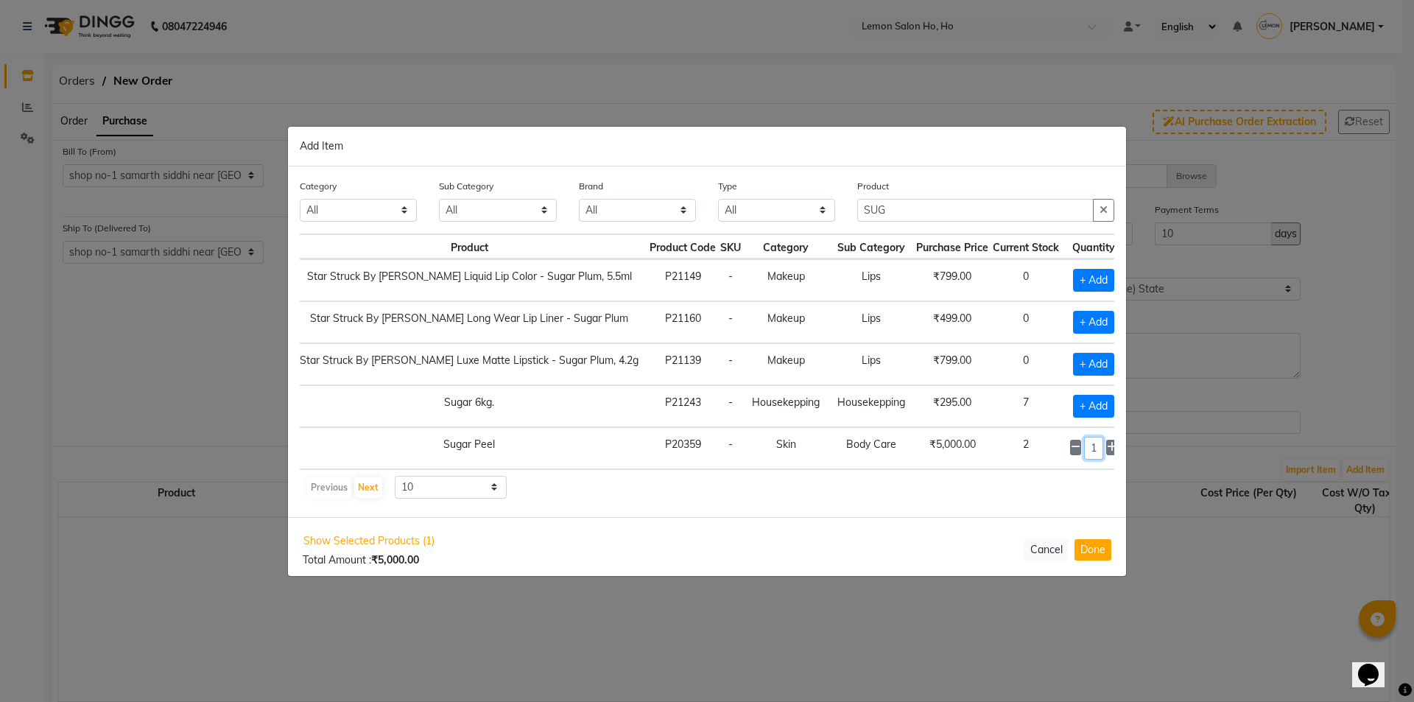
click at [1084, 449] on input "1" at bounding box center [1094, 448] width 20 height 23
type input "10"
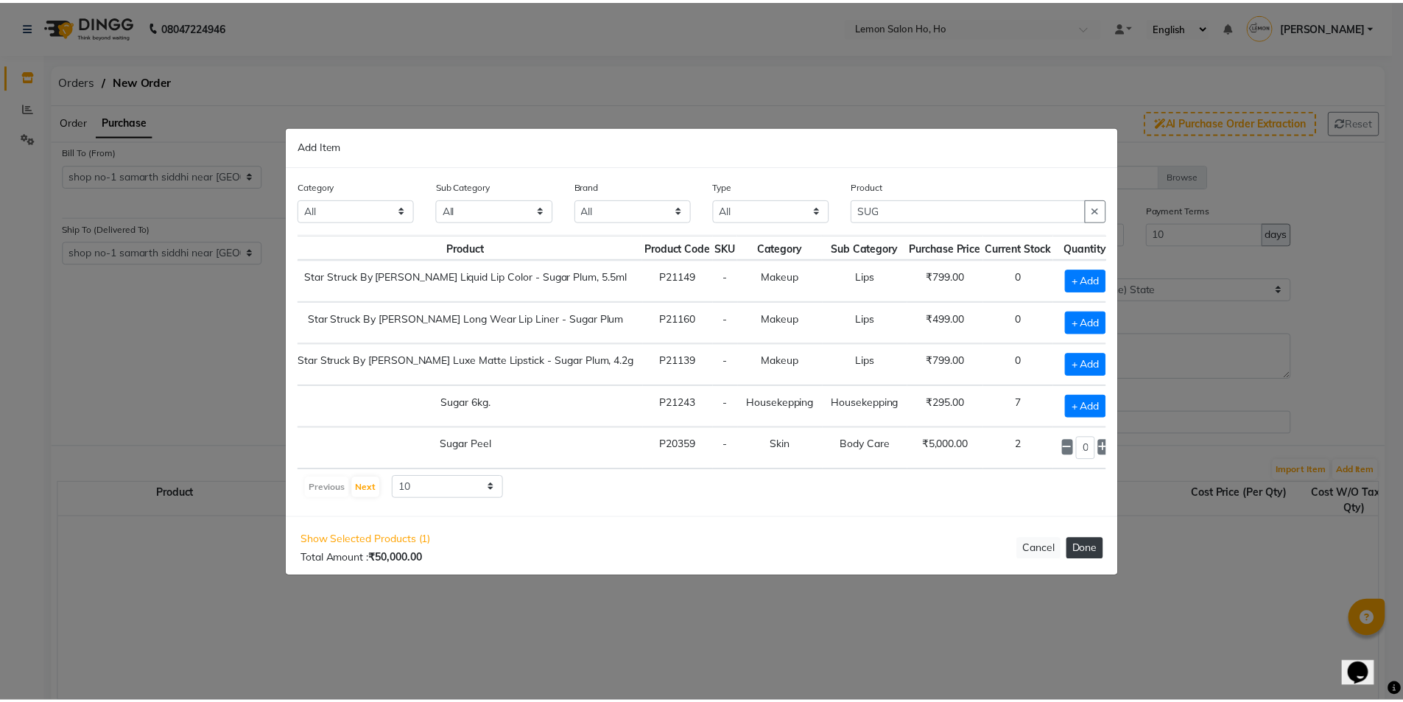
scroll to position [0, 0]
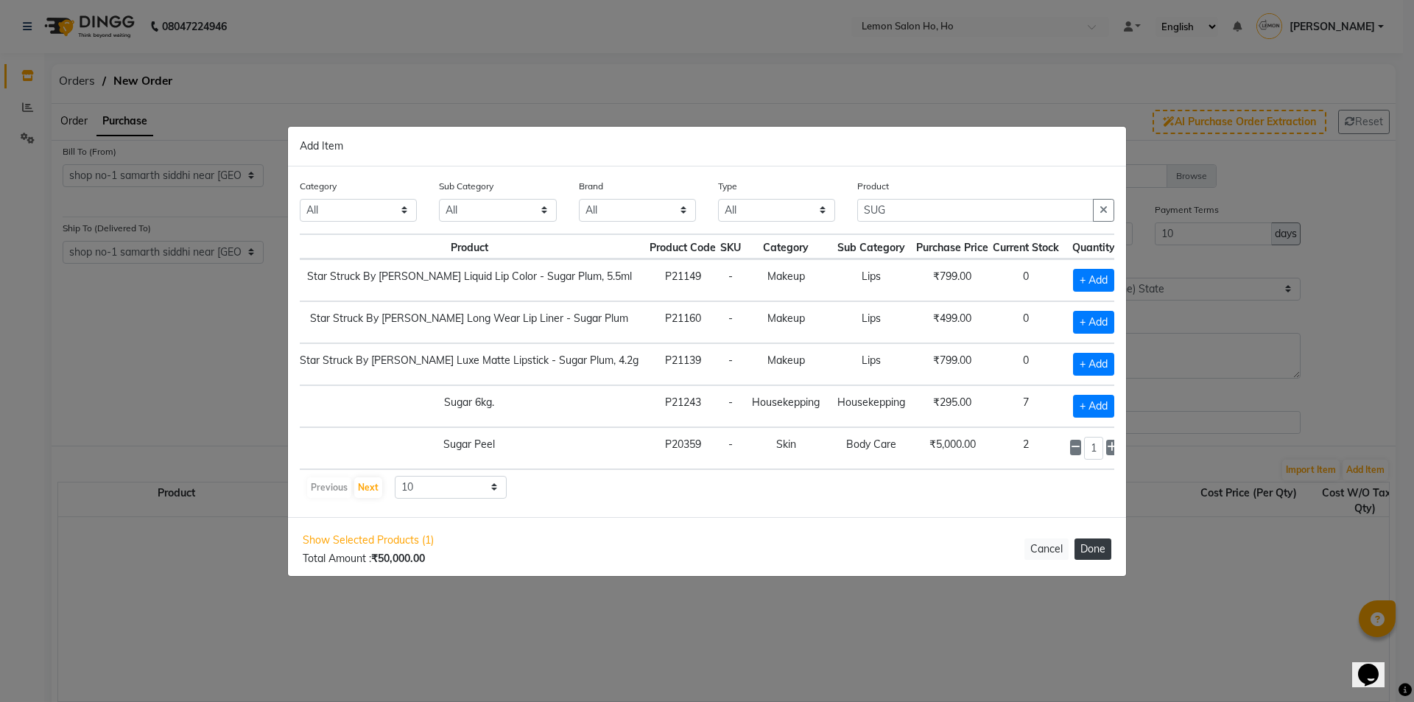
click at [1086, 552] on button "Done" at bounding box center [1093, 548] width 37 height 21
select select "2069"
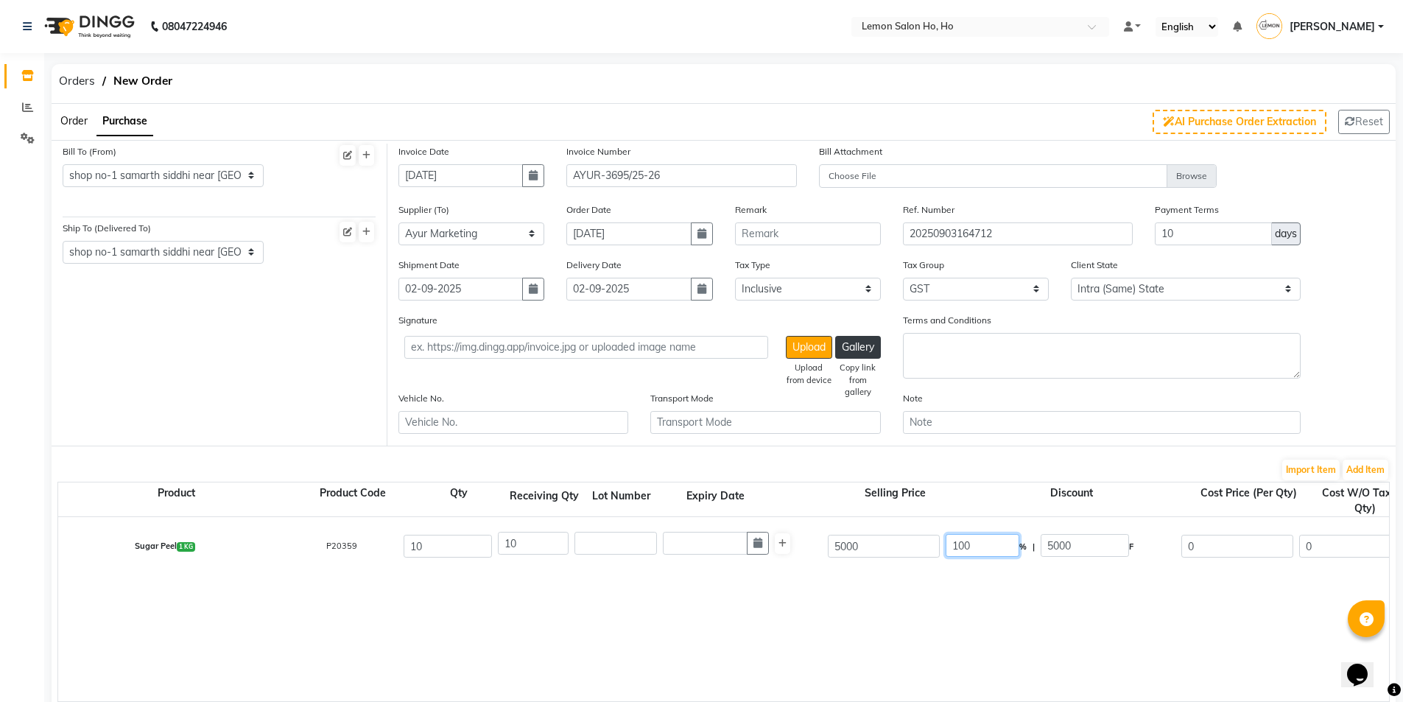
click at [958, 547] on input "100" at bounding box center [983, 545] width 74 height 23
type input "20"
type input "1000"
type input "4000"
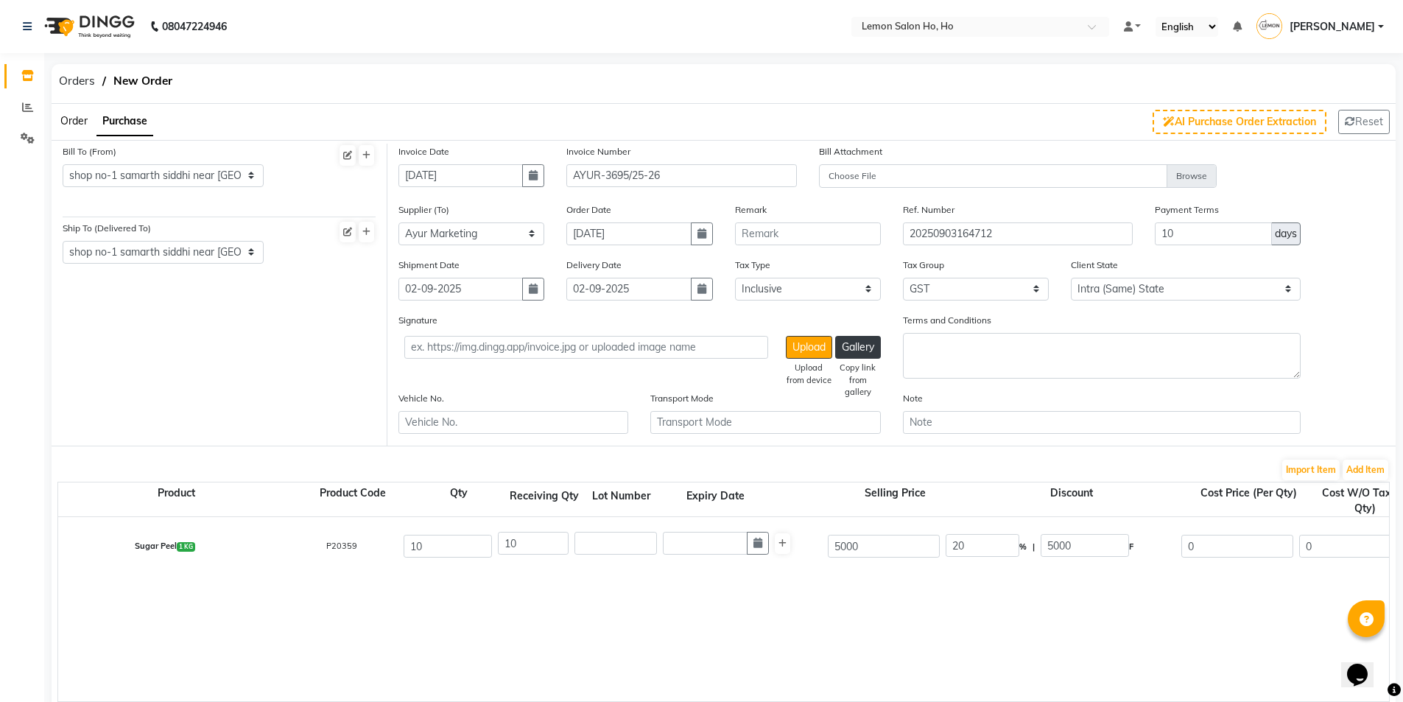
type input "3389.83"
type input "33898.3"
type input "6101.69"
type input "39999.99"
click at [795, 589] on div "Sugar Peel 1 KG P20359 10 10 5000 20 % | 1000 F 4000 3389.83 33898.3 None GST (…" at bounding box center [1389, 609] width 2662 height 184
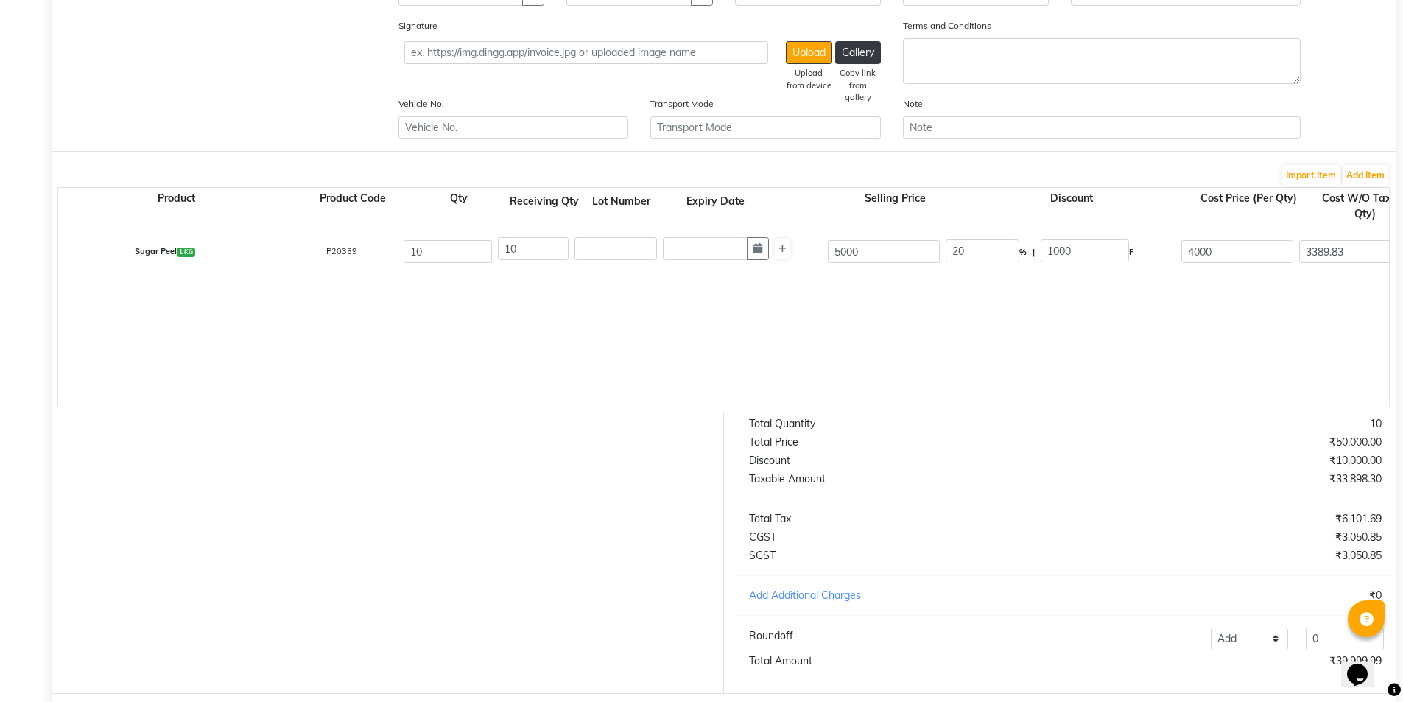
scroll to position [373, 0]
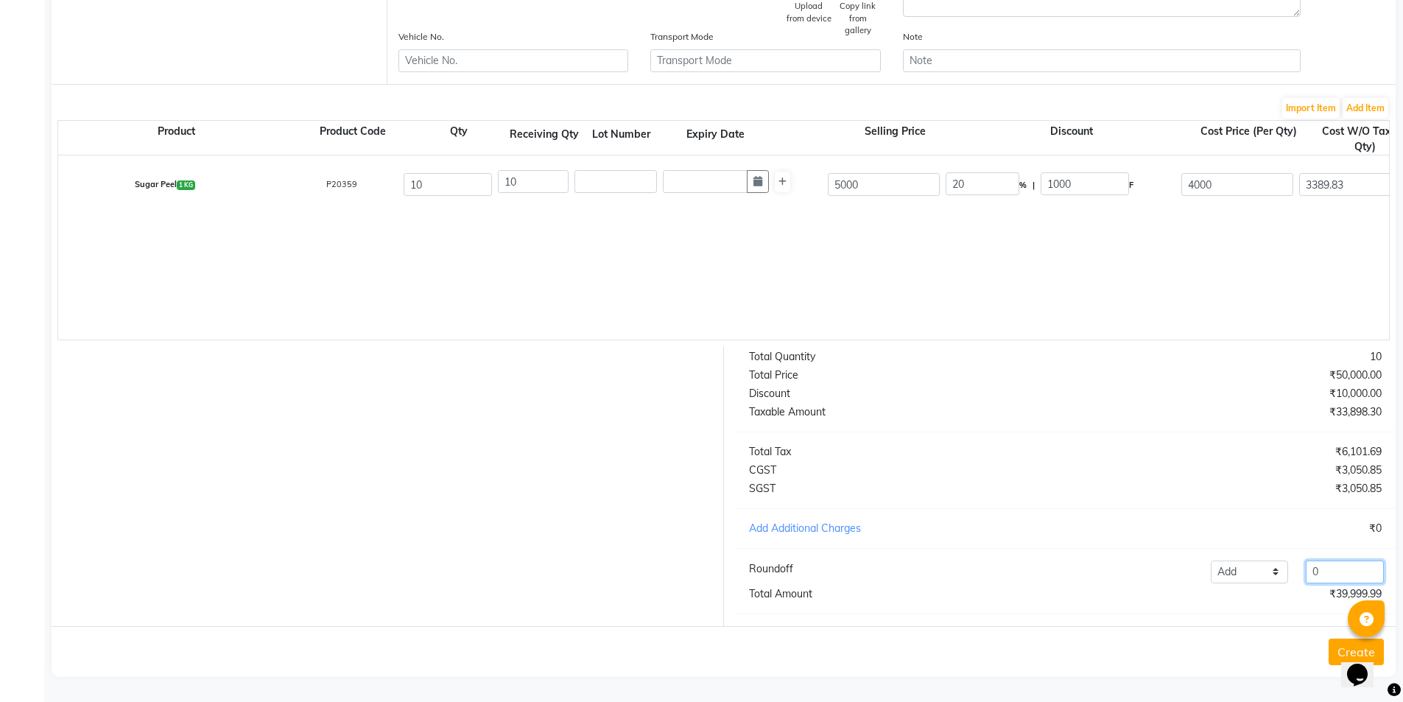
click at [1338, 569] on input "0" at bounding box center [1345, 572] width 78 height 23
type input "0.01"
click at [1331, 650] on button "Create" at bounding box center [1356, 652] width 55 height 27
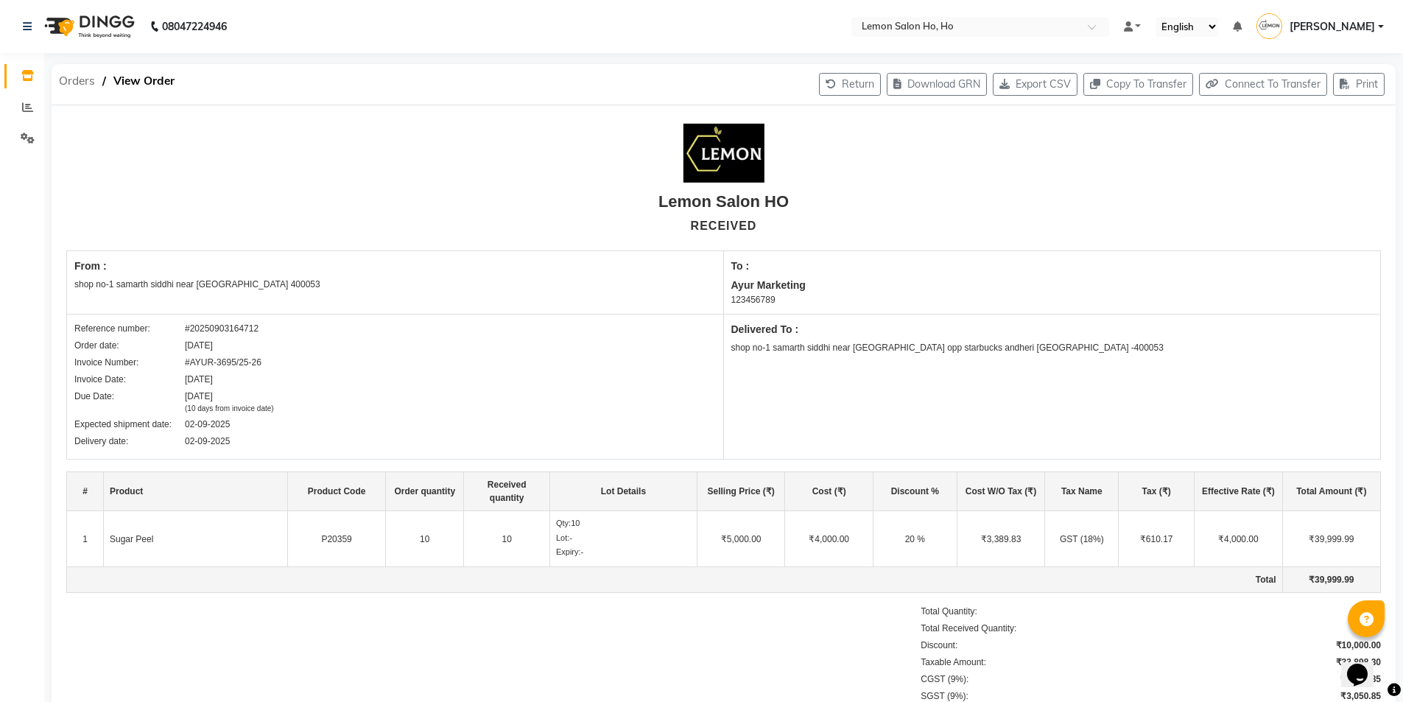
click at [68, 80] on span "Orders" at bounding box center [77, 81] width 51 height 27
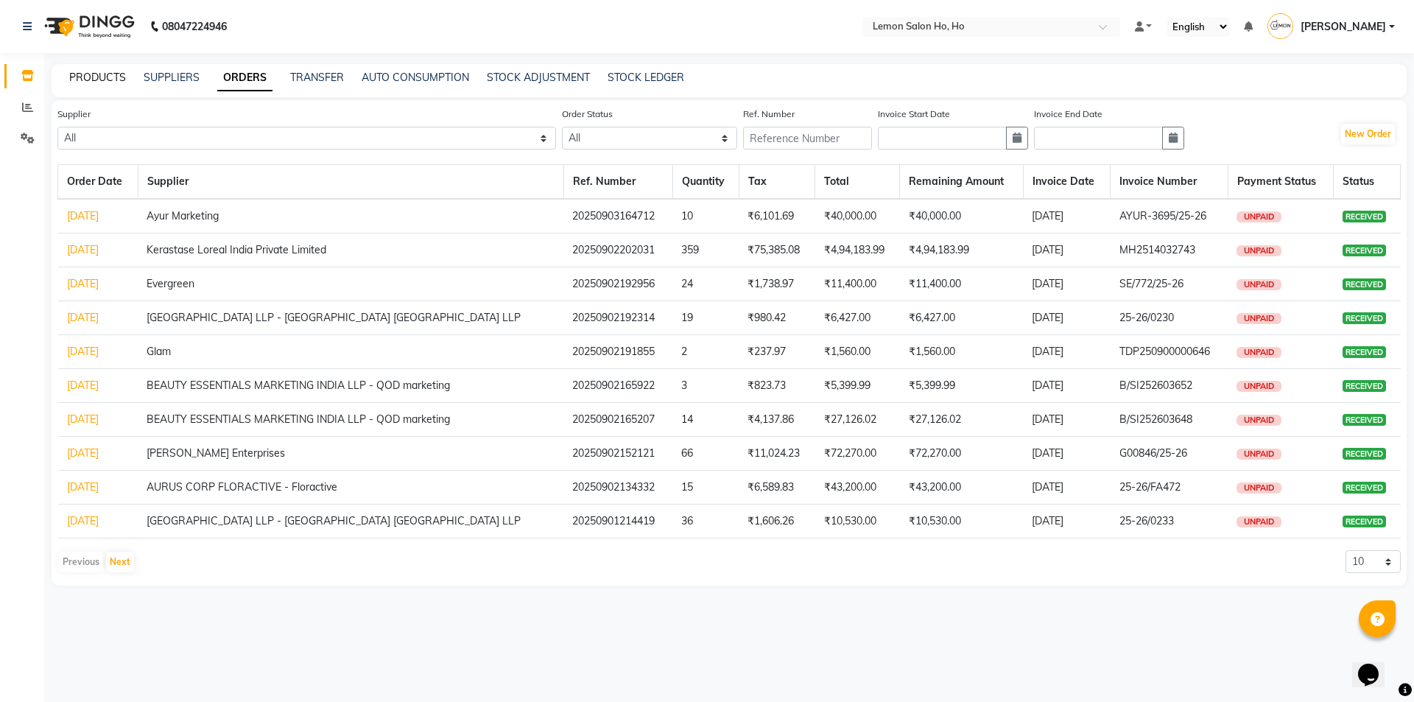
click at [89, 76] on link "PRODUCTS" at bounding box center [97, 77] width 57 height 13
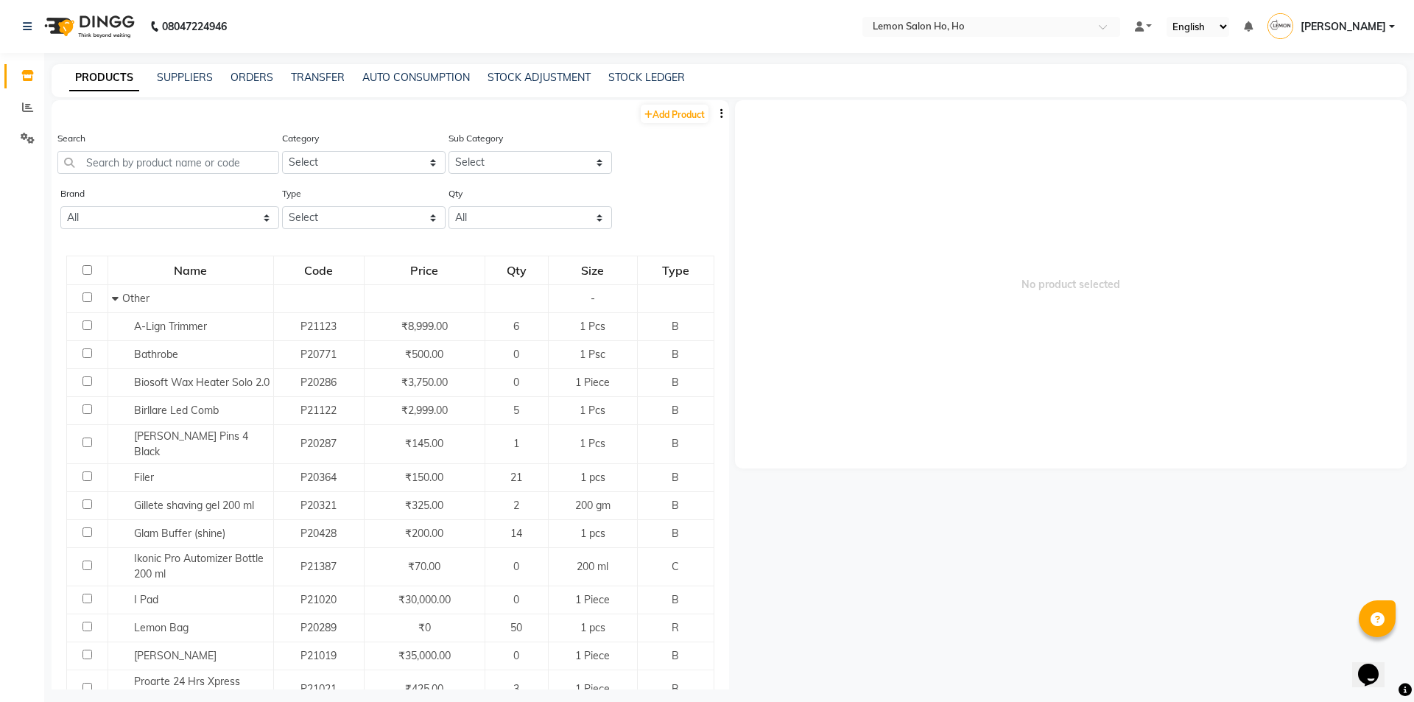
click at [325, 68] on div "PRODUCTS SUPPLIERS ORDERS TRANSFER AUTO CONSUMPTION STOCK ADJUSTMENT STOCK LEDG…" at bounding box center [729, 80] width 1355 height 33
click at [325, 80] on link "TRANSFER" at bounding box center [318, 77] width 54 height 13
select select "sender"
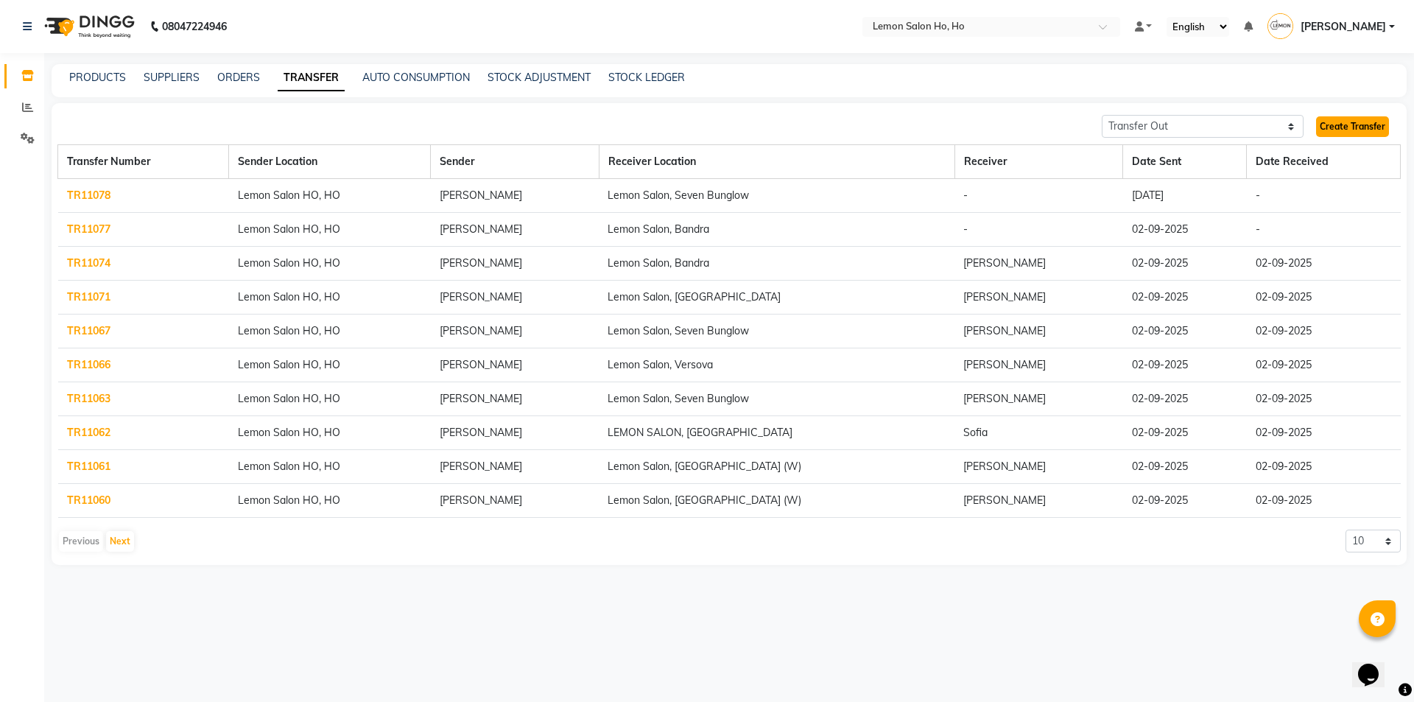
click at [1355, 130] on link "Create Transfer" at bounding box center [1352, 126] width 73 height 21
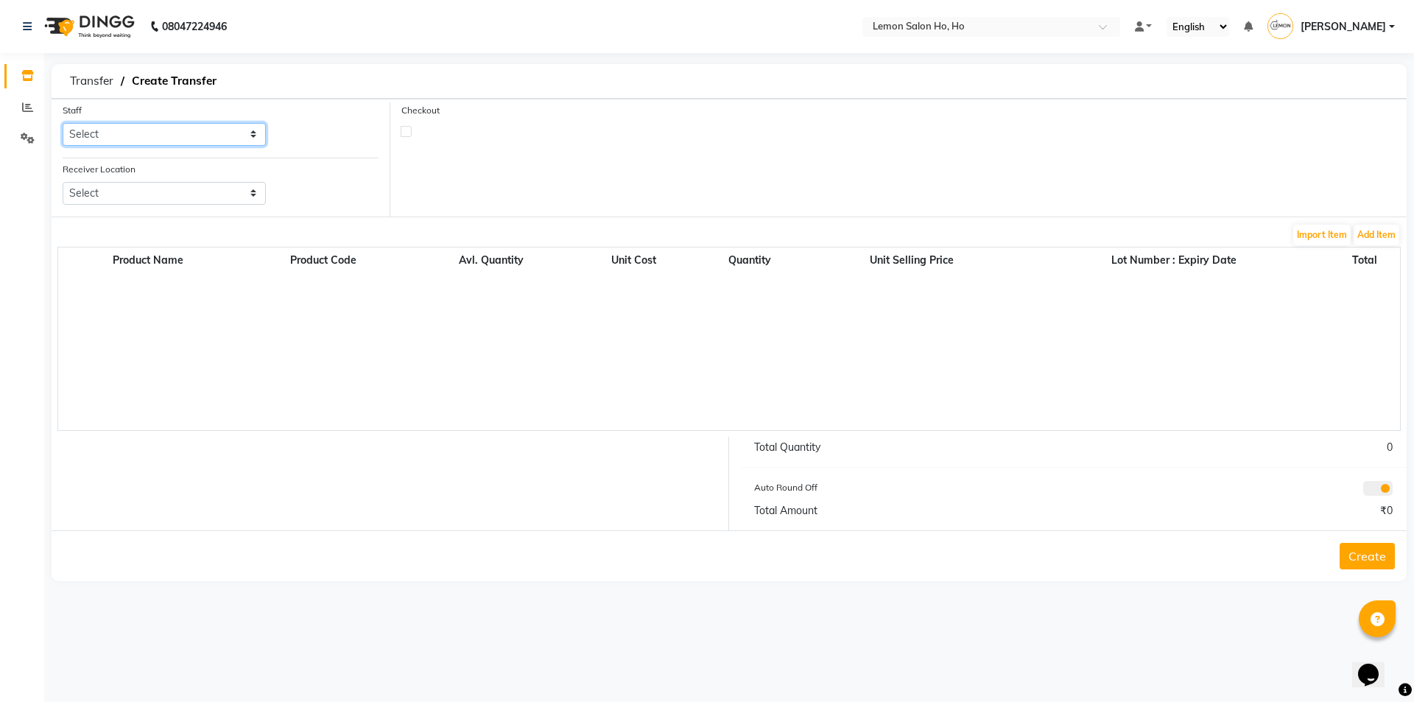
click at [194, 127] on select "Select Annie Aquib Khan DC DINGG Support Farheen Ansari Kalpesh Kumavat Mohamme…" at bounding box center [164, 134] width 203 height 23
select select "34406"
click at [63, 123] on select "Select Annie Aquib Khan DC DINGG Support Farheen Ansari Kalpesh Kumavat Mohamme…" at bounding box center [164, 134] width 203 height 23
click at [205, 199] on select "Select Lemon Salon, Lokhandwala Lemon Salon, Malad Lemon Salon, Seven Bunglow L…" at bounding box center [164, 193] width 203 height 23
select select "958"
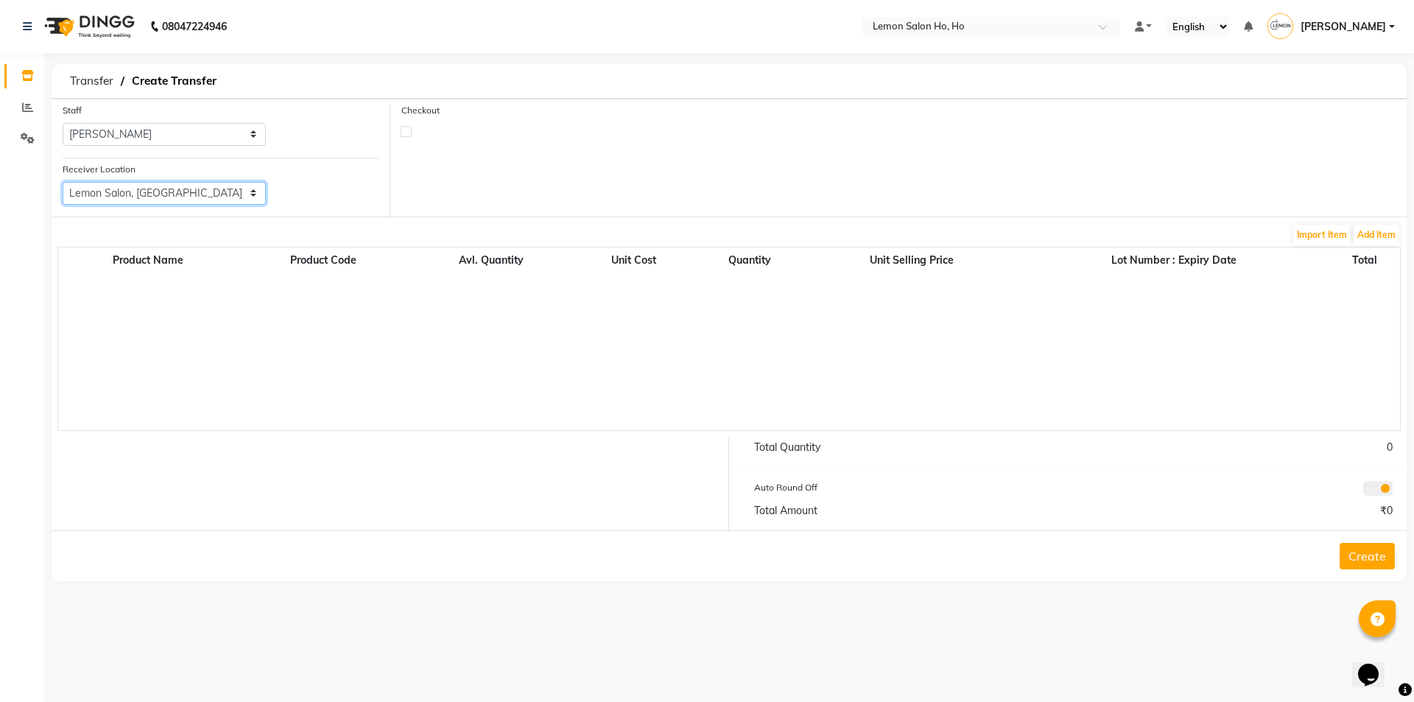
click at [63, 182] on select "Select Lemon Salon, Lokhandwala Lemon Salon, Malad Lemon Salon, Seven Bunglow L…" at bounding box center [164, 193] width 203 height 23
click at [404, 129] on label at bounding box center [406, 131] width 11 height 11
click at [404, 129] on input "checkbox" at bounding box center [406, 131] width 10 height 10
checkbox input "true"
select select "true"
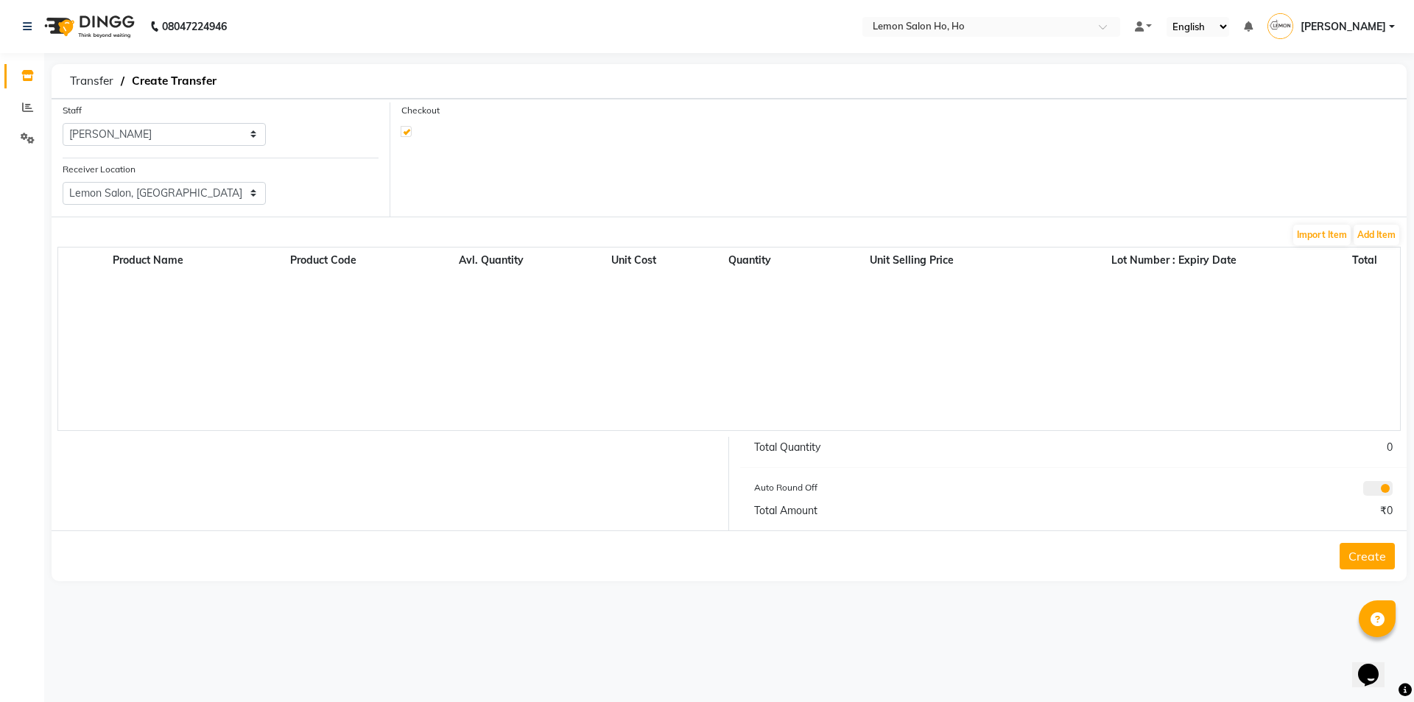
select select "2069"
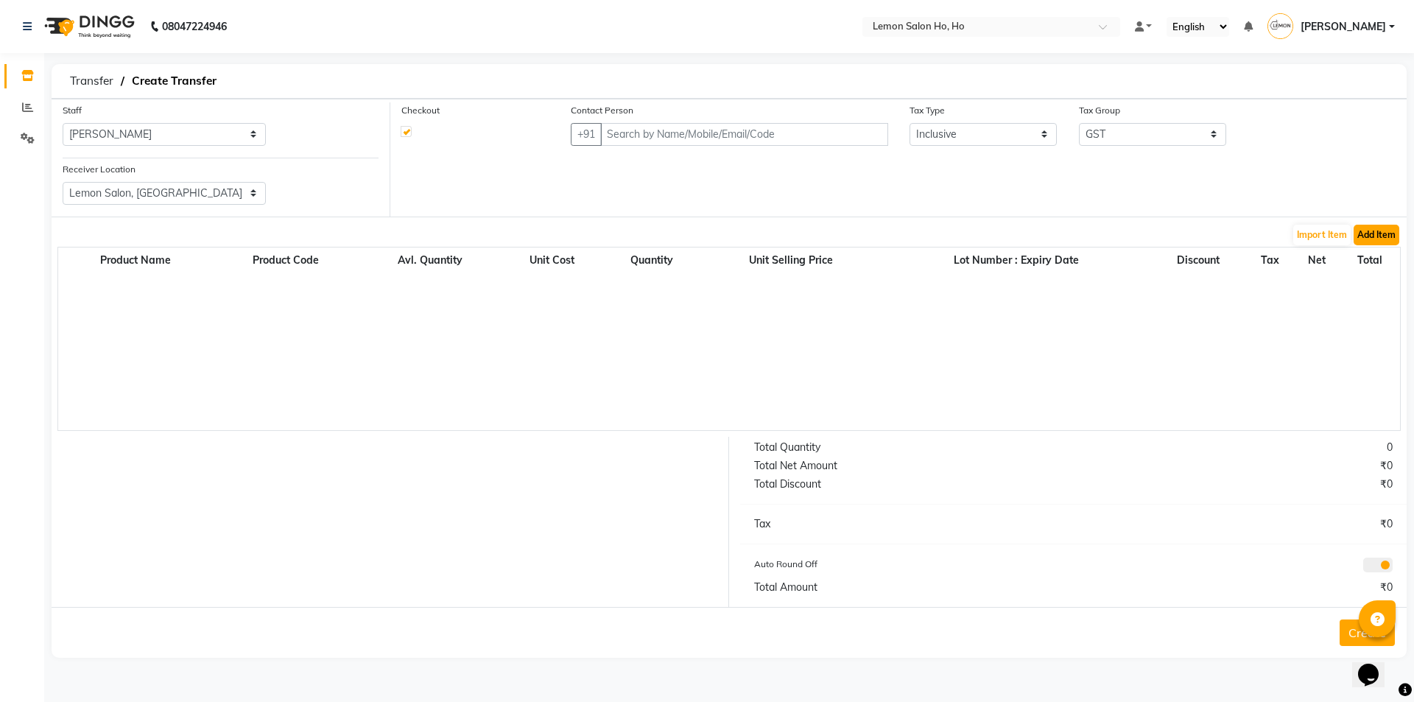
click at [1377, 238] on button "Add Item" at bounding box center [1377, 235] width 46 height 21
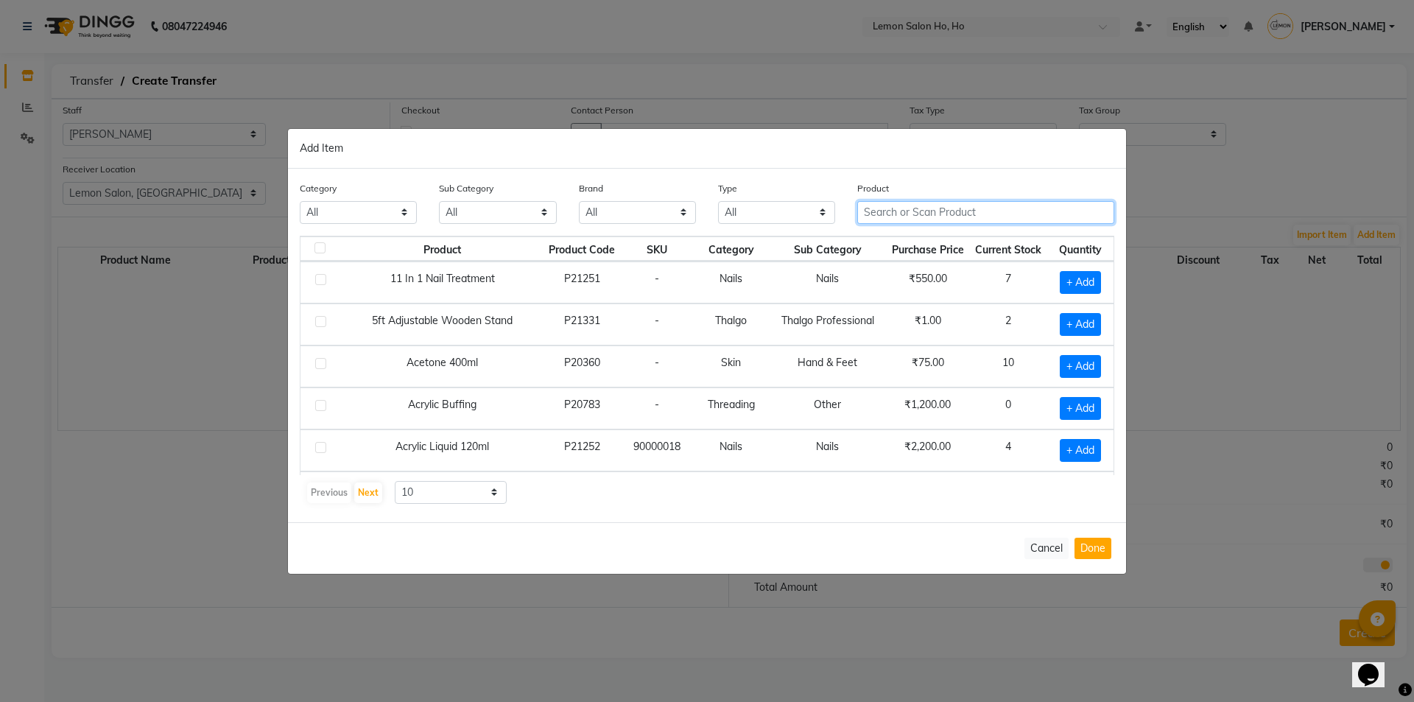
click at [1005, 208] on input "text" at bounding box center [985, 212] width 257 height 23
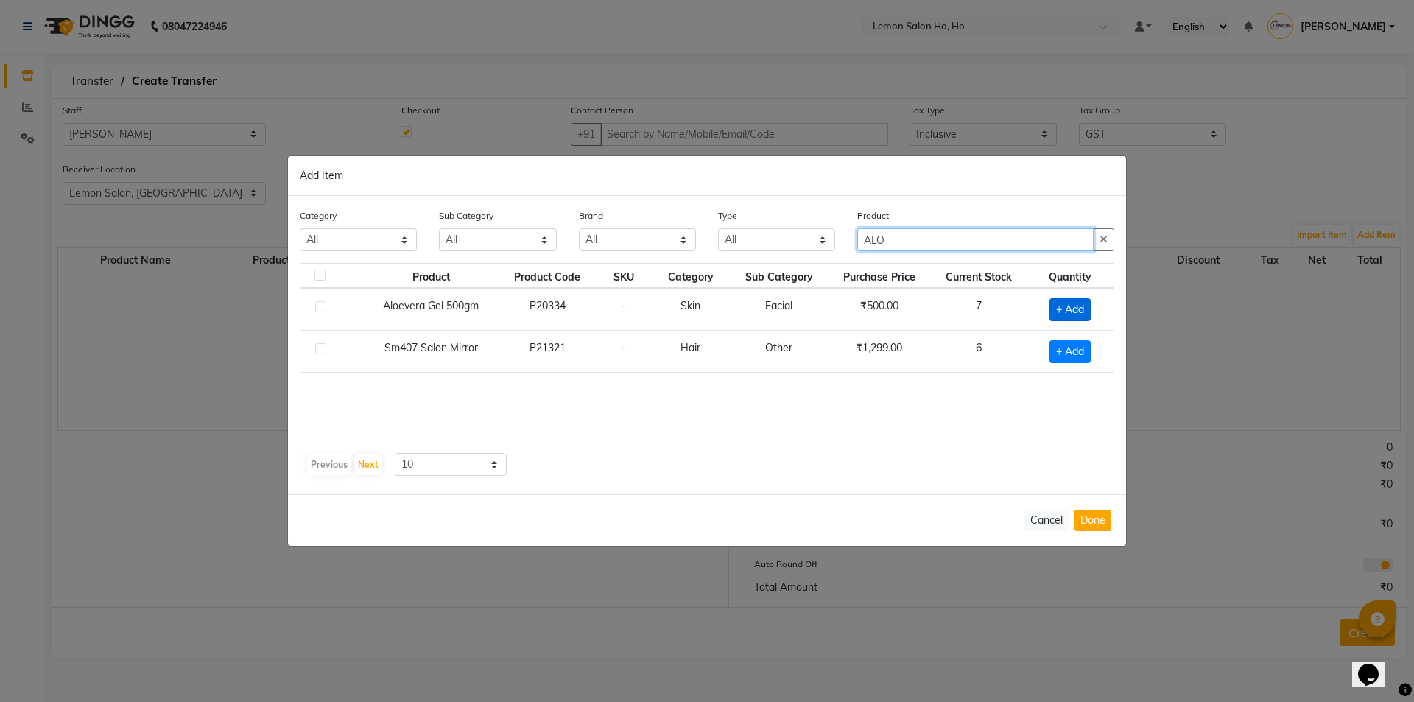
type input "ALO"
click at [1061, 312] on span "+ Add" at bounding box center [1070, 309] width 41 height 23
checkbox input "true"
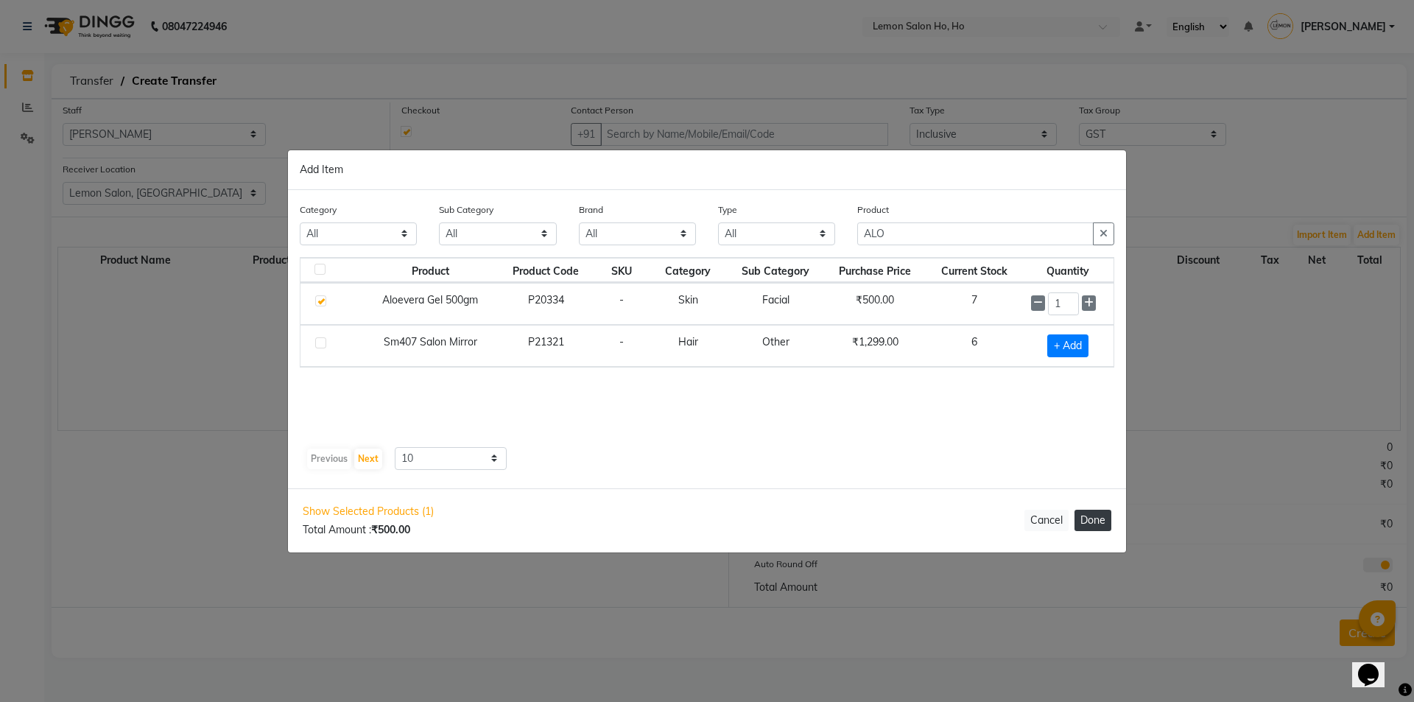
click at [1090, 523] on button "Done" at bounding box center [1093, 520] width 37 height 21
select select "2069"
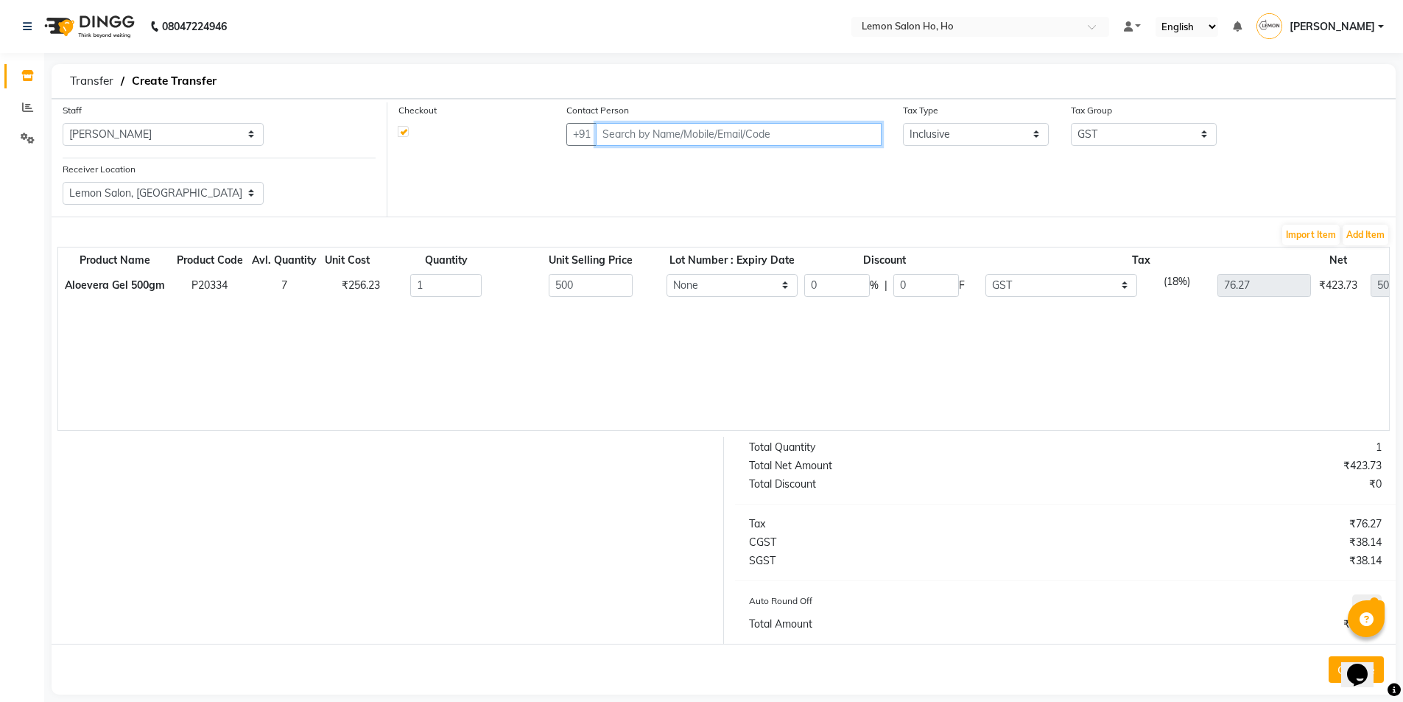
click at [739, 124] on input "text" at bounding box center [738, 134] width 285 height 23
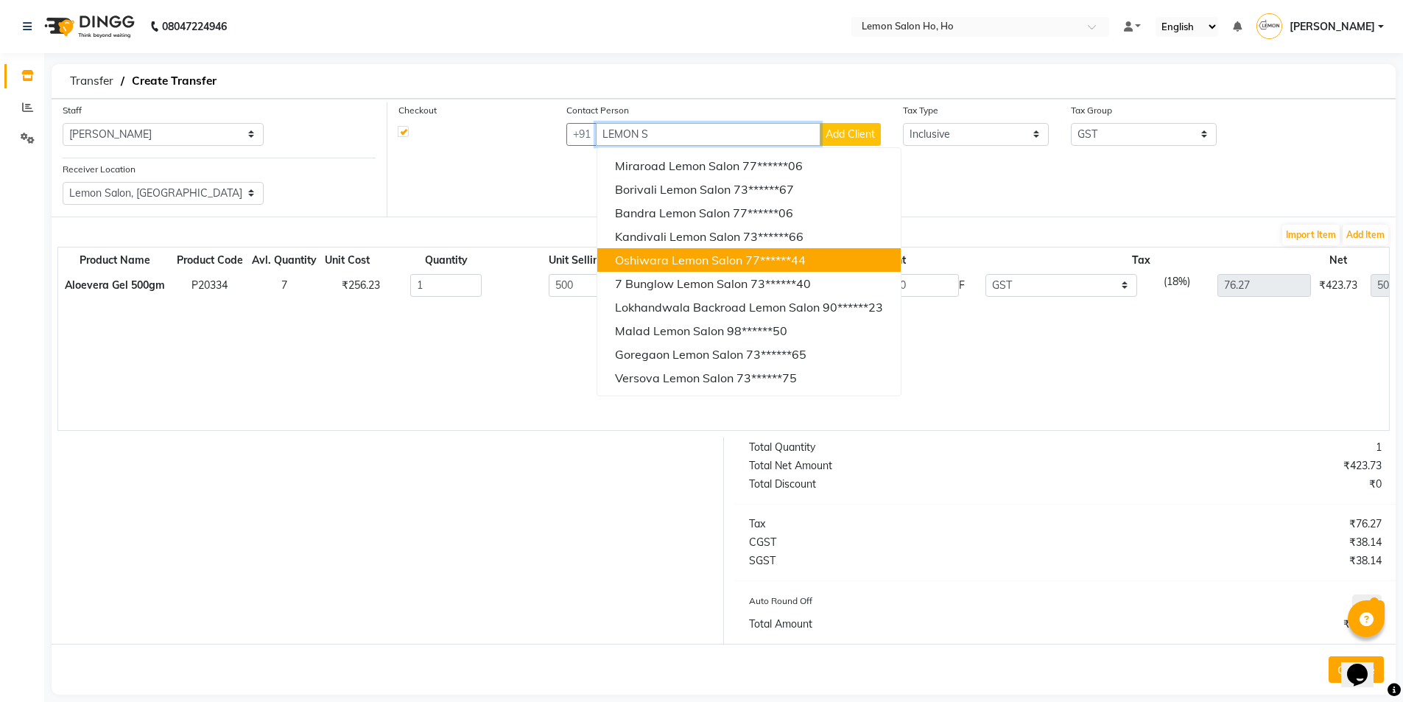
click at [689, 255] on span "Oshiwara Lemon Salon" at bounding box center [678, 260] width 127 height 15
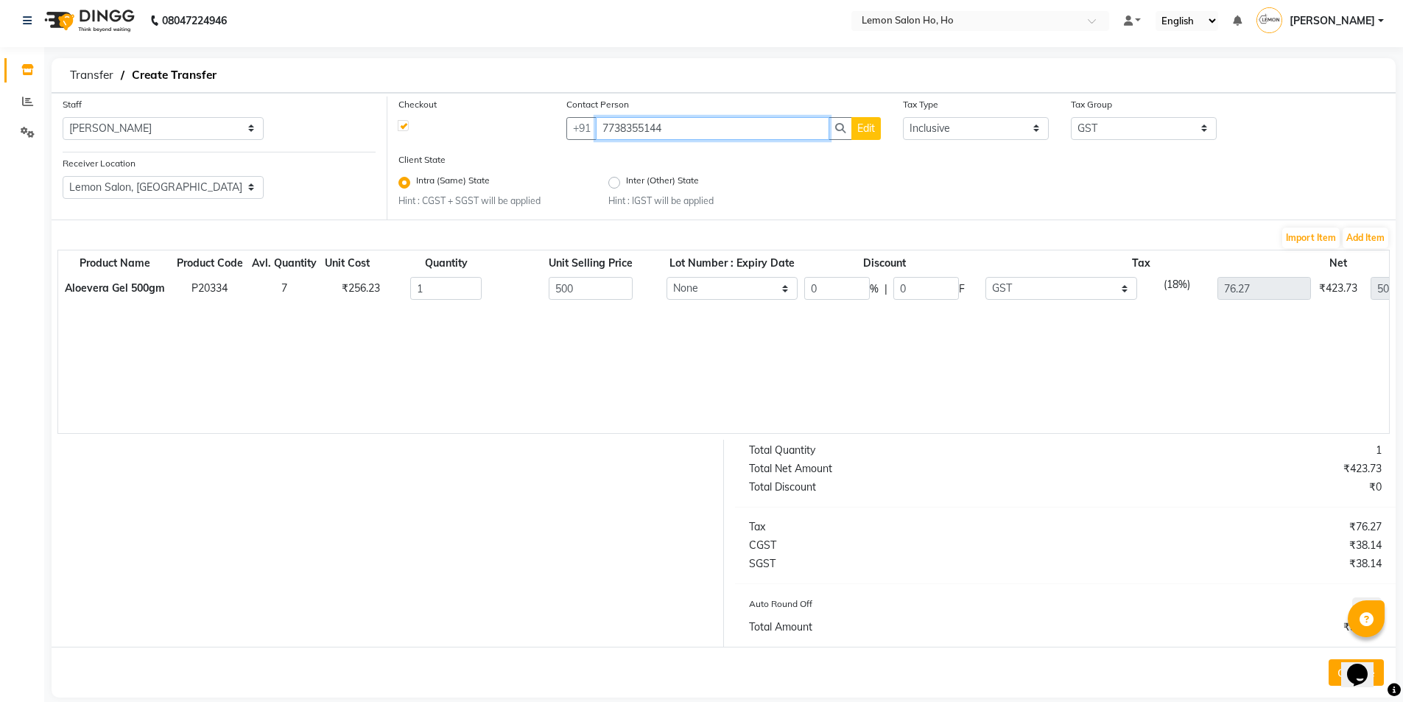
scroll to position [27, 0]
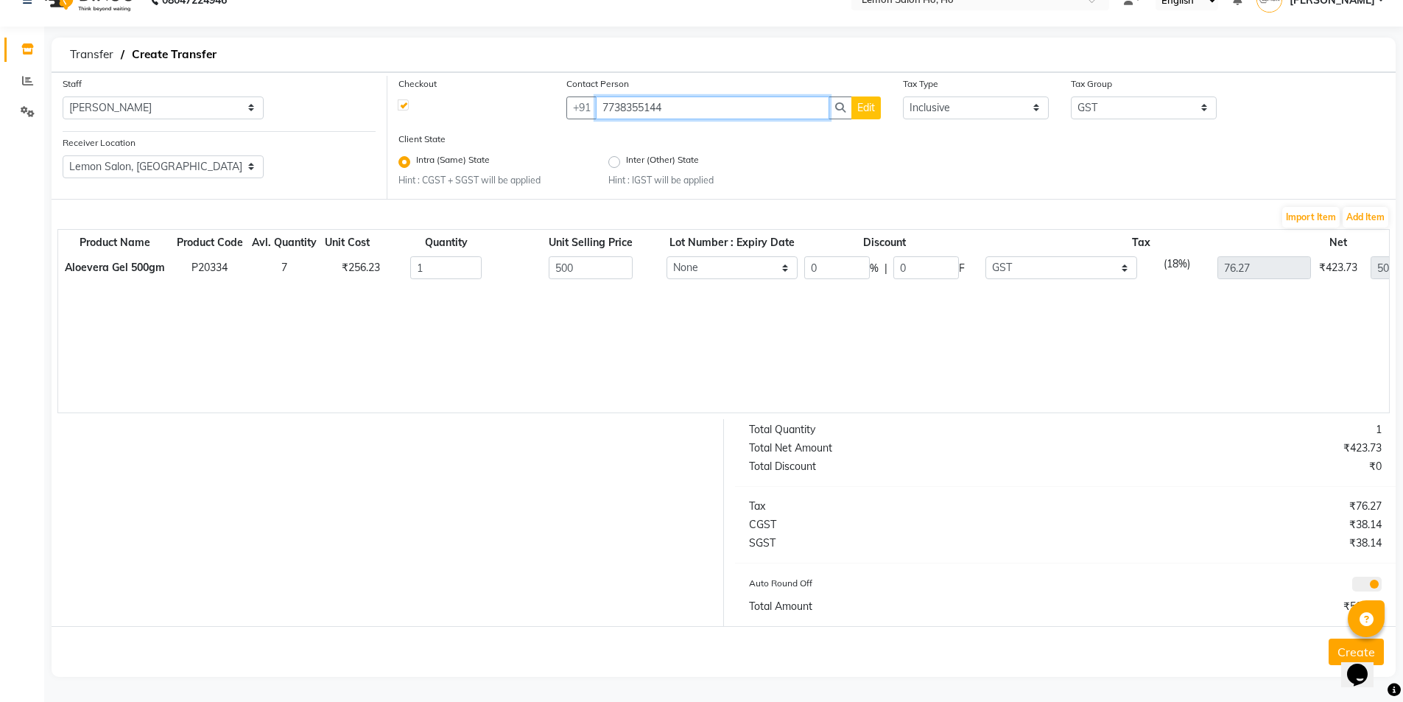
type input "7738355144"
click at [829, 266] on input "0" at bounding box center [837, 267] width 66 height 23
type input "70"
type input "350"
type input "22.88"
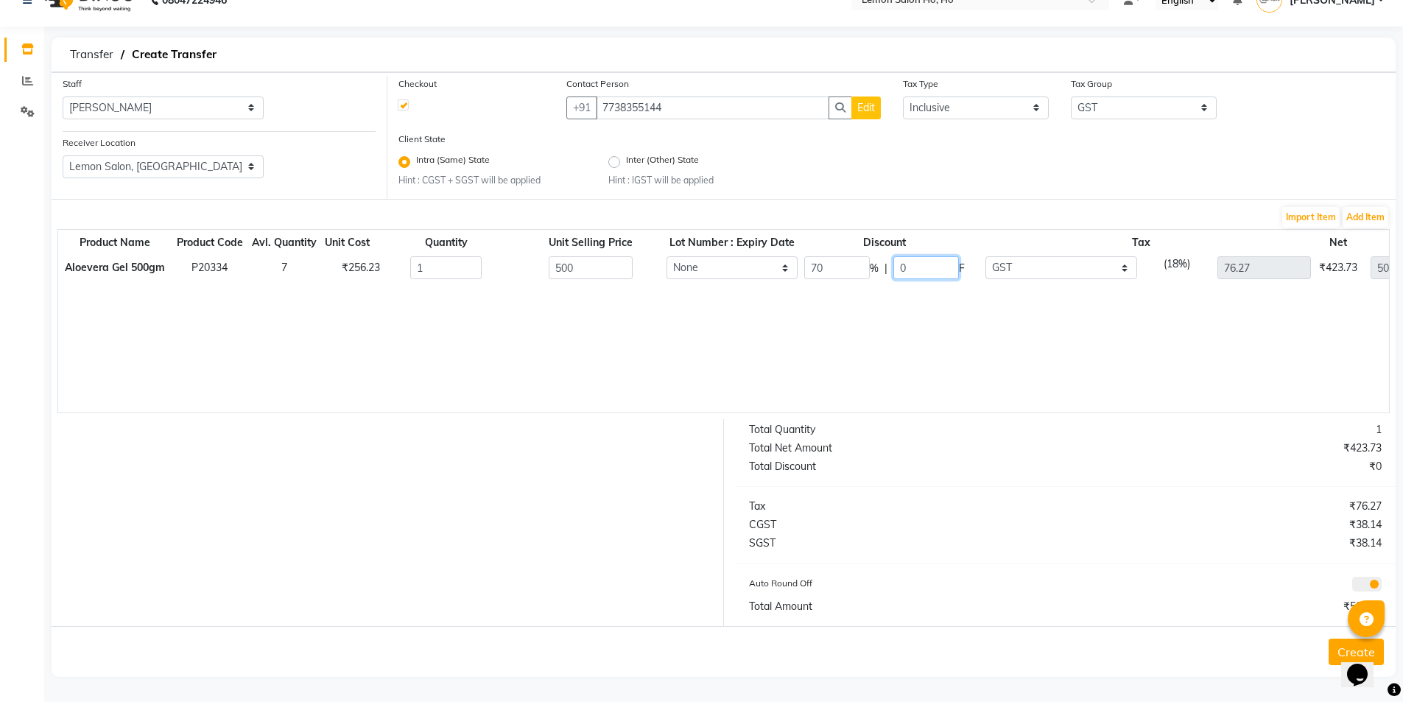
type input "150"
click at [1335, 652] on button "Create" at bounding box center [1356, 652] width 55 height 27
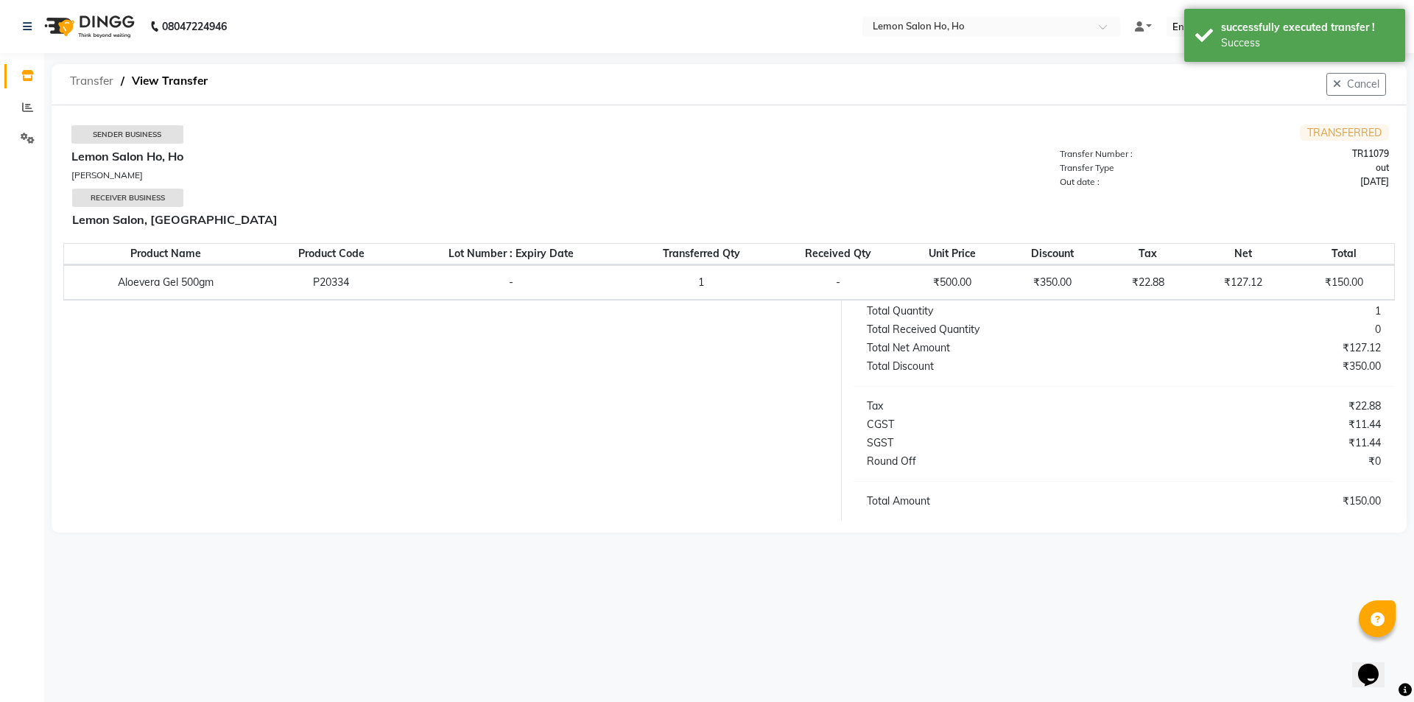
click at [91, 81] on span "Transfer" at bounding box center [92, 81] width 58 height 27
select select "sender"
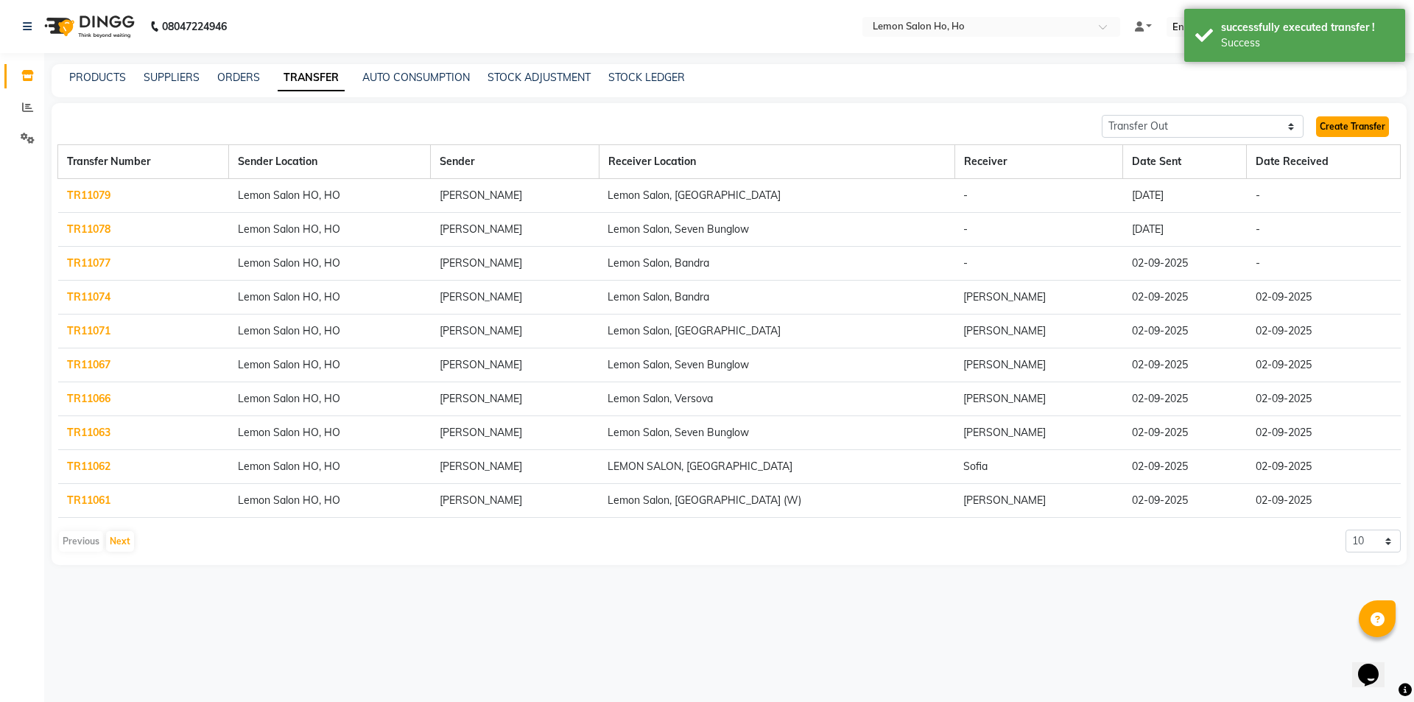
click at [1369, 124] on link "Create Transfer" at bounding box center [1352, 126] width 73 height 21
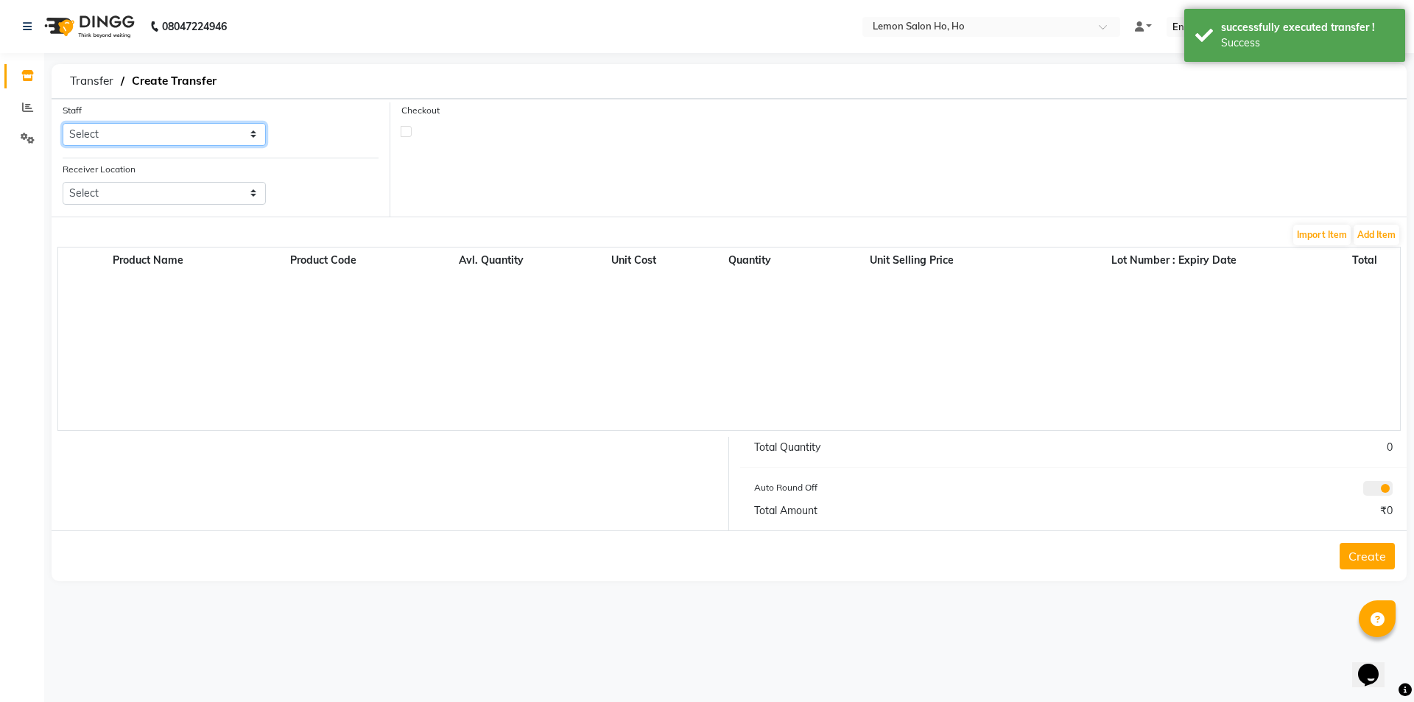
click at [133, 138] on select "Select Annie Aquib Khan DC DINGG Support Farheen Ansari Kalpesh Kumavat Mohamme…" at bounding box center [164, 134] width 203 height 23
select select "34406"
click at [63, 123] on select "Select Annie Aquib Khan DC DINGG Support Farheen Ansari Kalpesh Kumavat Mohamme…" at bounding box center [164, 134] width 203 height 23
click at [177, 191] on select "Select Lemon Salon, Lokhandwala Lemon Salon, Malad Lemon Salon, Seven Bunglow L…" at bounding box center [164, 193] width 203 height 23
select select "941"
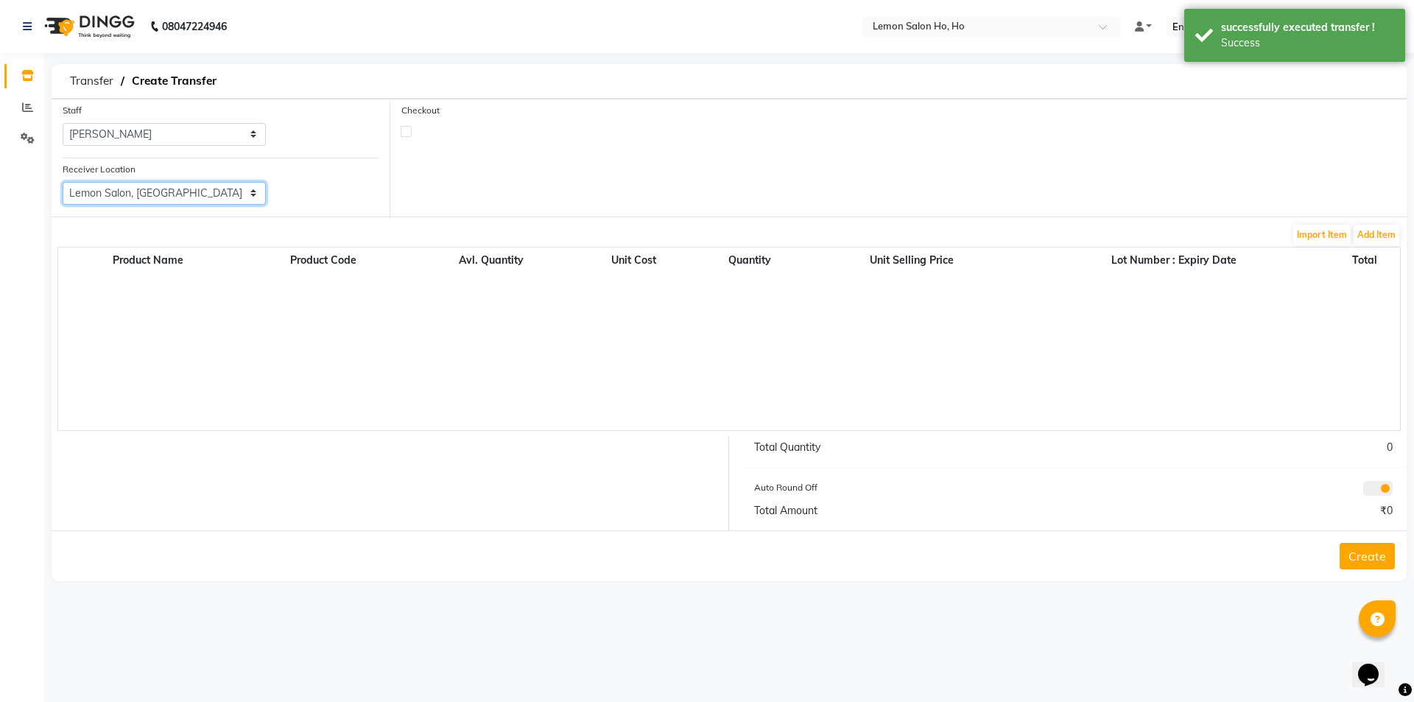
click at [63, 182] on select "Select Lemon Salon, Lokhandwala Lemon Salon, Malad Lemon Salon, Seven Bunglow L…" at bounding box center [164, 193] width 203 height 23
click at [404, 130] on label at bounding box center [406, 131] width 11 height 11
click at [404, 130] on input "checkbox" at bounding box center [406, 131] width 10 height 10
checkbox input "true"
select select "true"
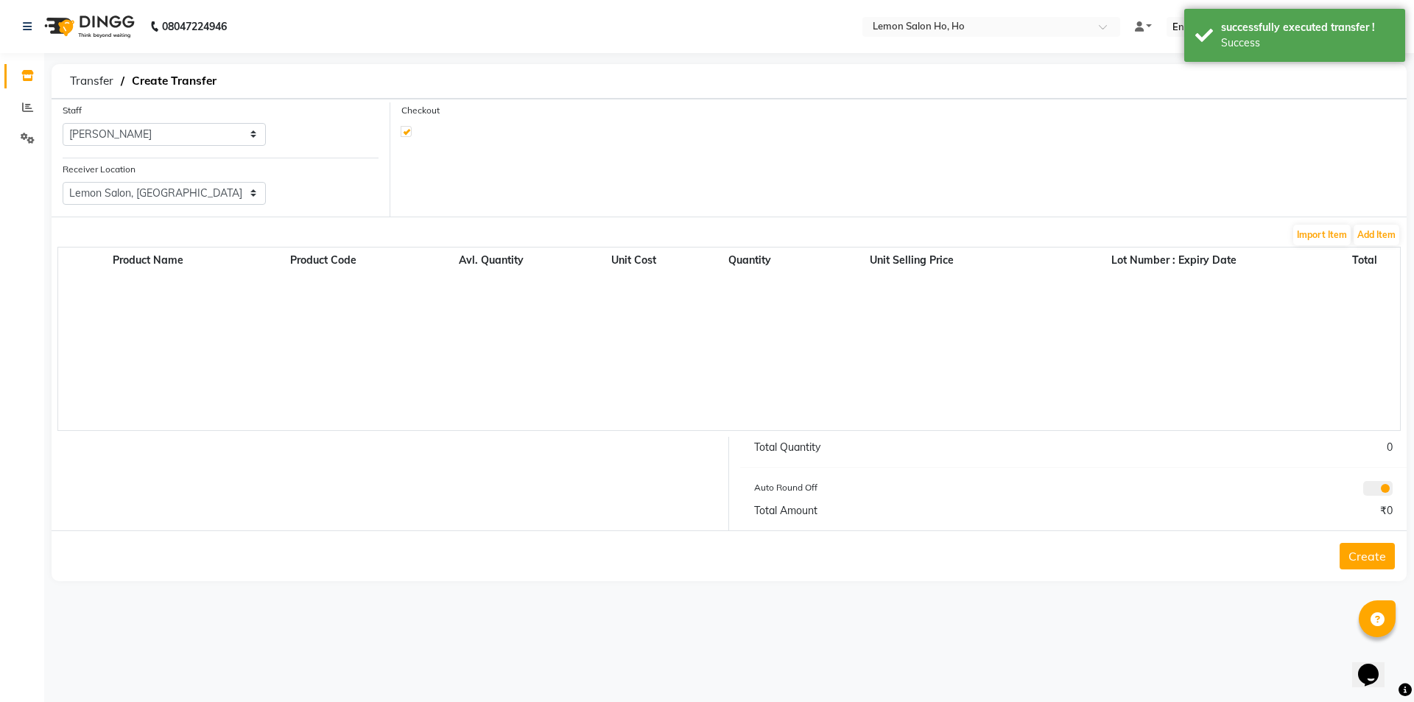
select select "2069"
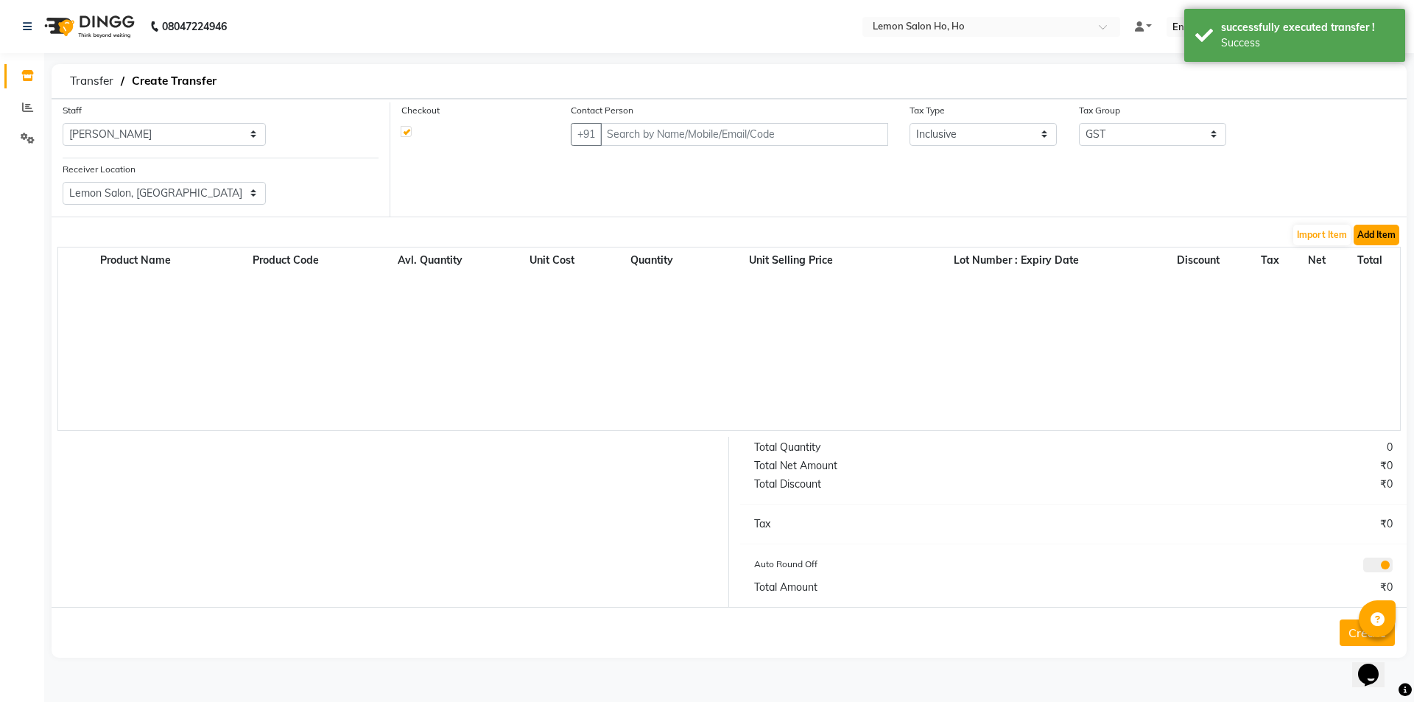
click at [1376, 231] on button "Add Item" at bounding box center [1377, 235] width 46 height 21
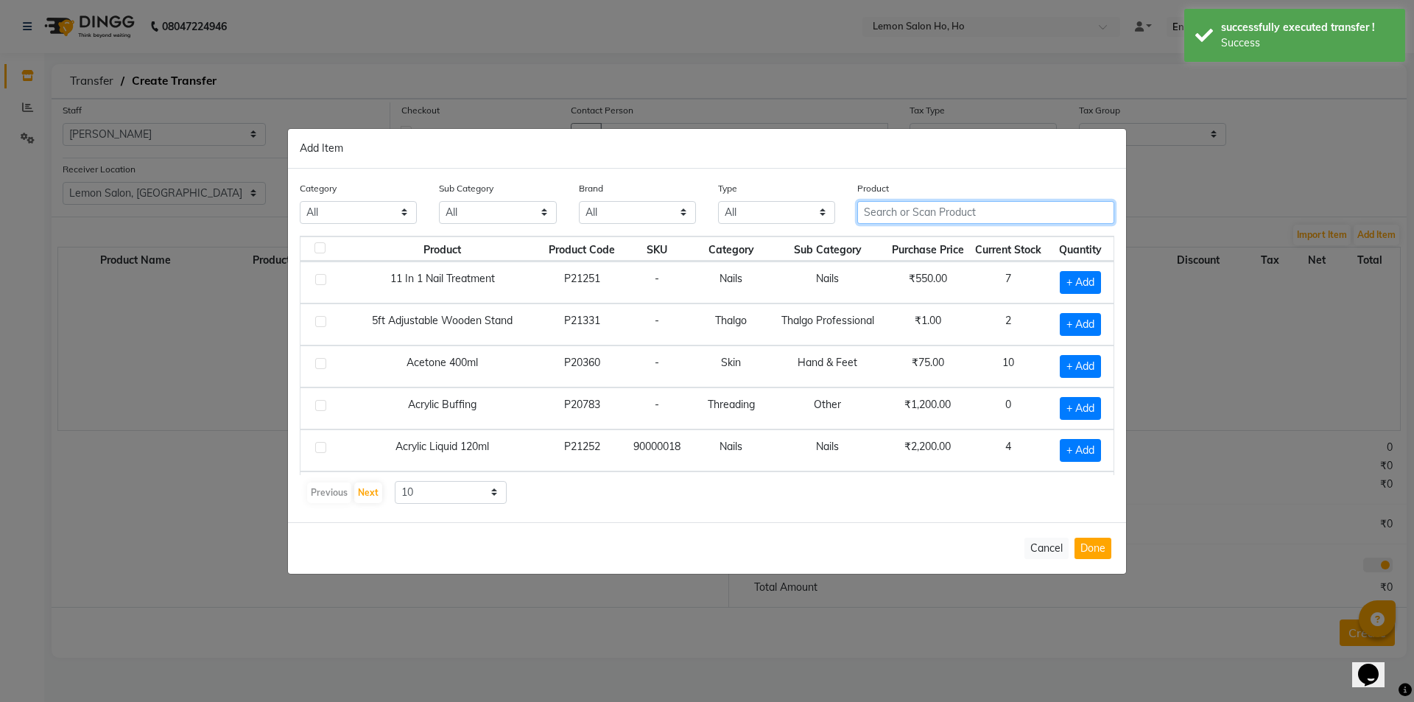
click at [904, 219] on input "text" at bounding box center [985, 212] width 257 height 23
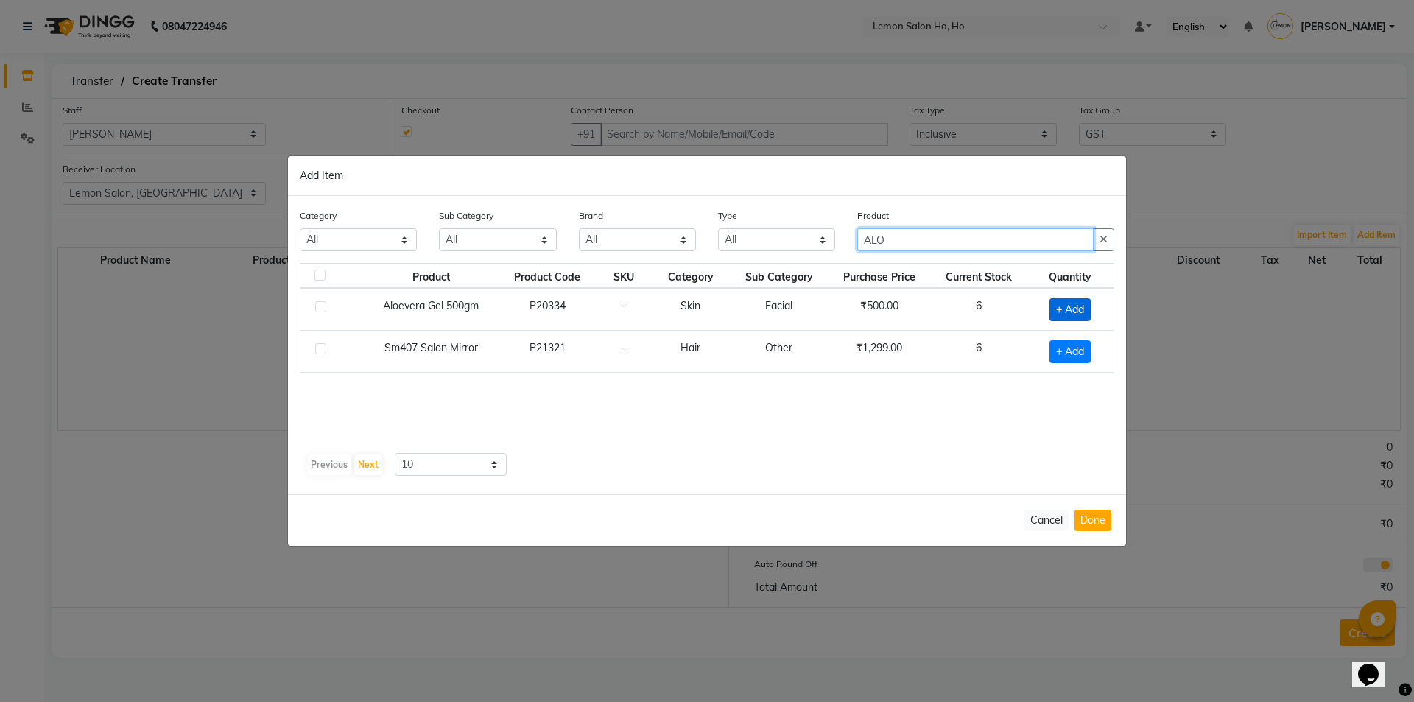
type input "ALO"
click at [1070, 317] on span "+ Add" at bounding box center [1070, 309] width 41 height 23
checkbox input "true"
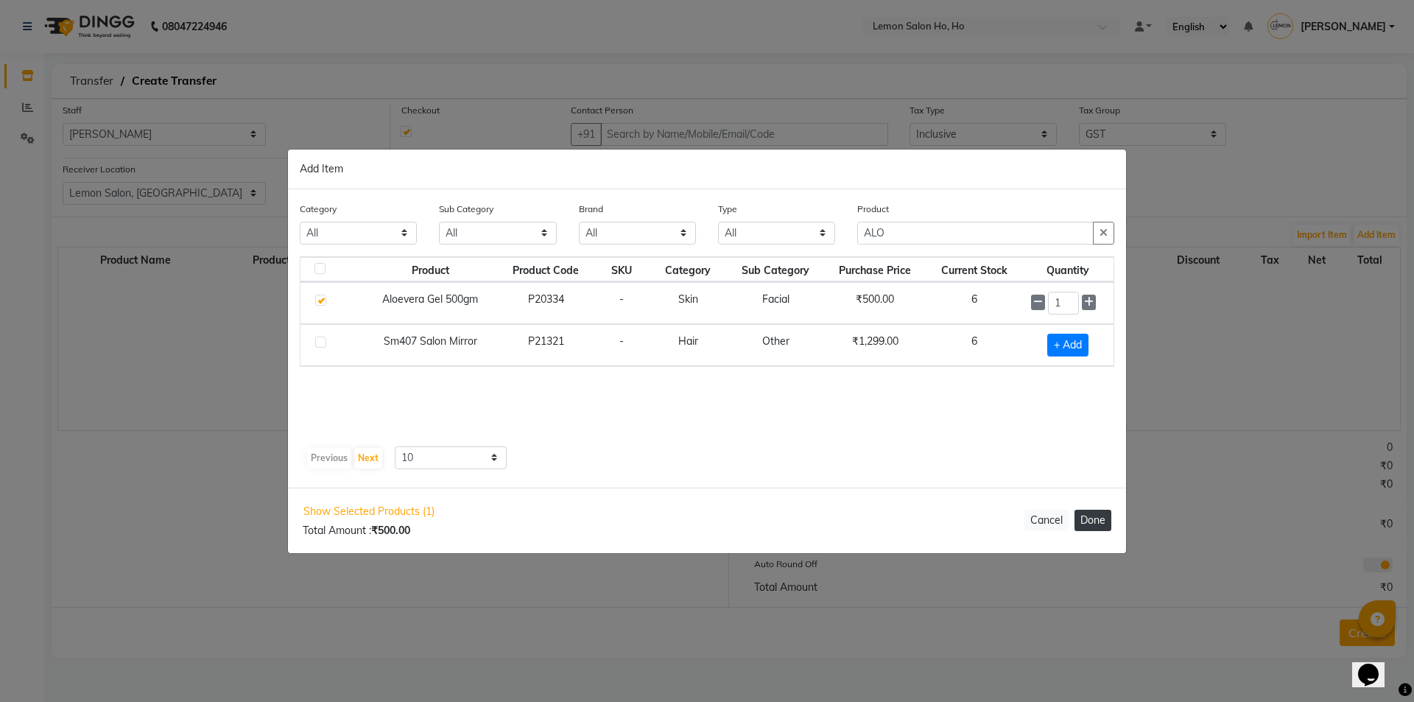
click at [1096, 511] on button "Done" at bounding box center [1093, 520] width 37 height 21
select select "2069"
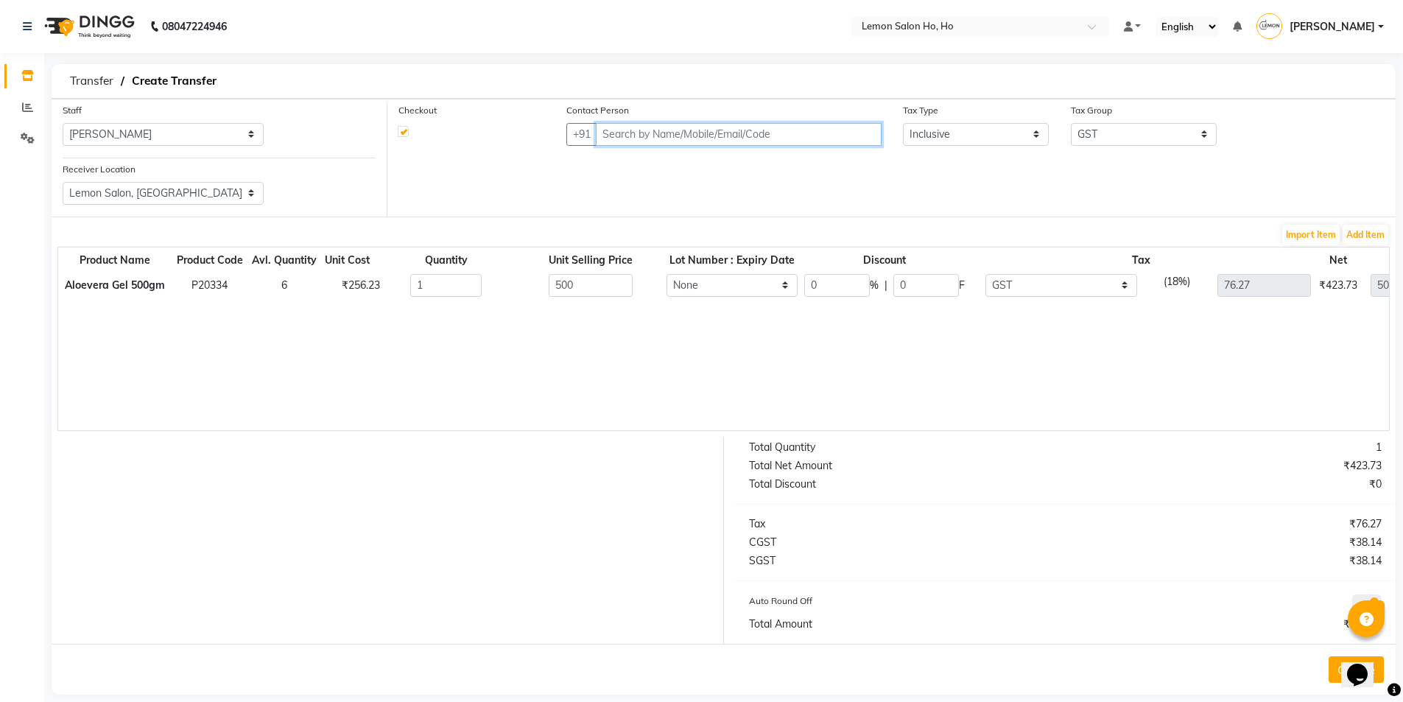
click at [661, 133] on input "text" at bounding box center [738, 134] width 285 height 23
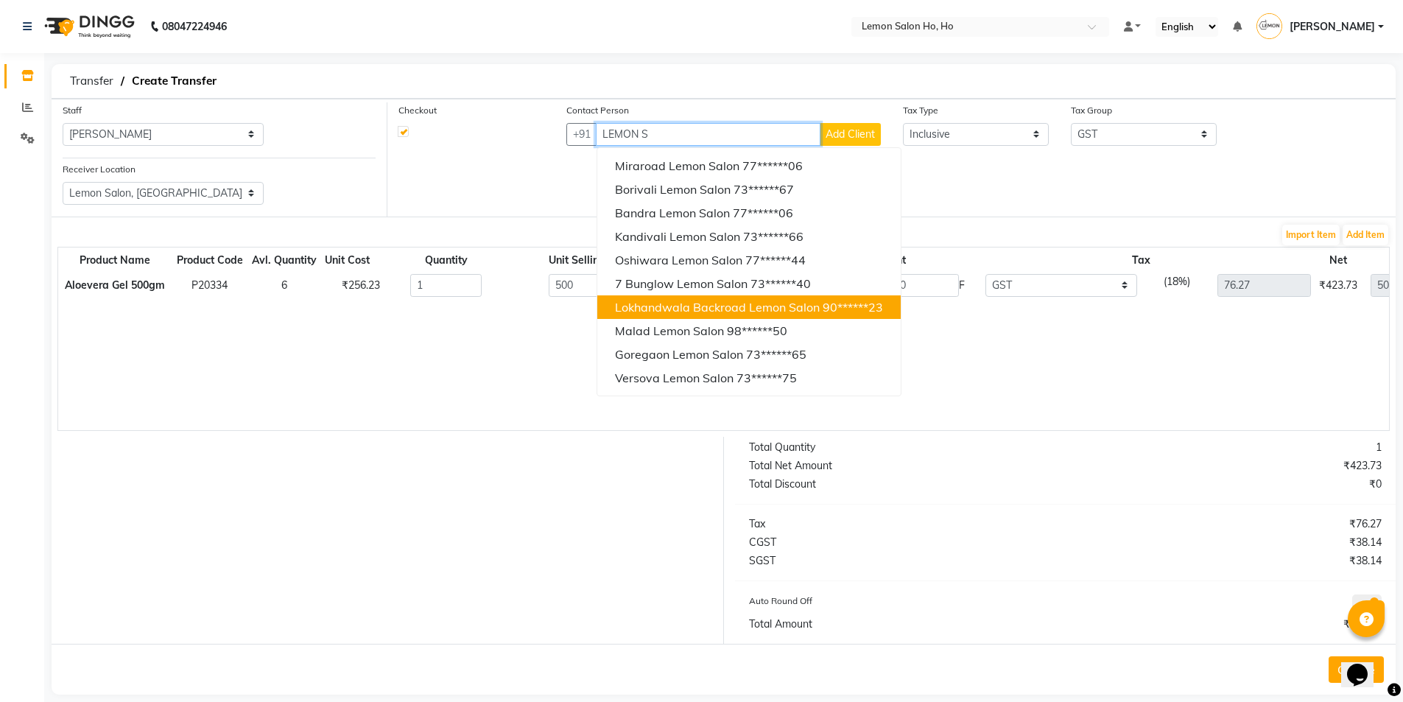
click at [678, 304] on span "Lokhandwala Backroad Lemon Salon" at bounding box center [717, 307] width 205 height 15
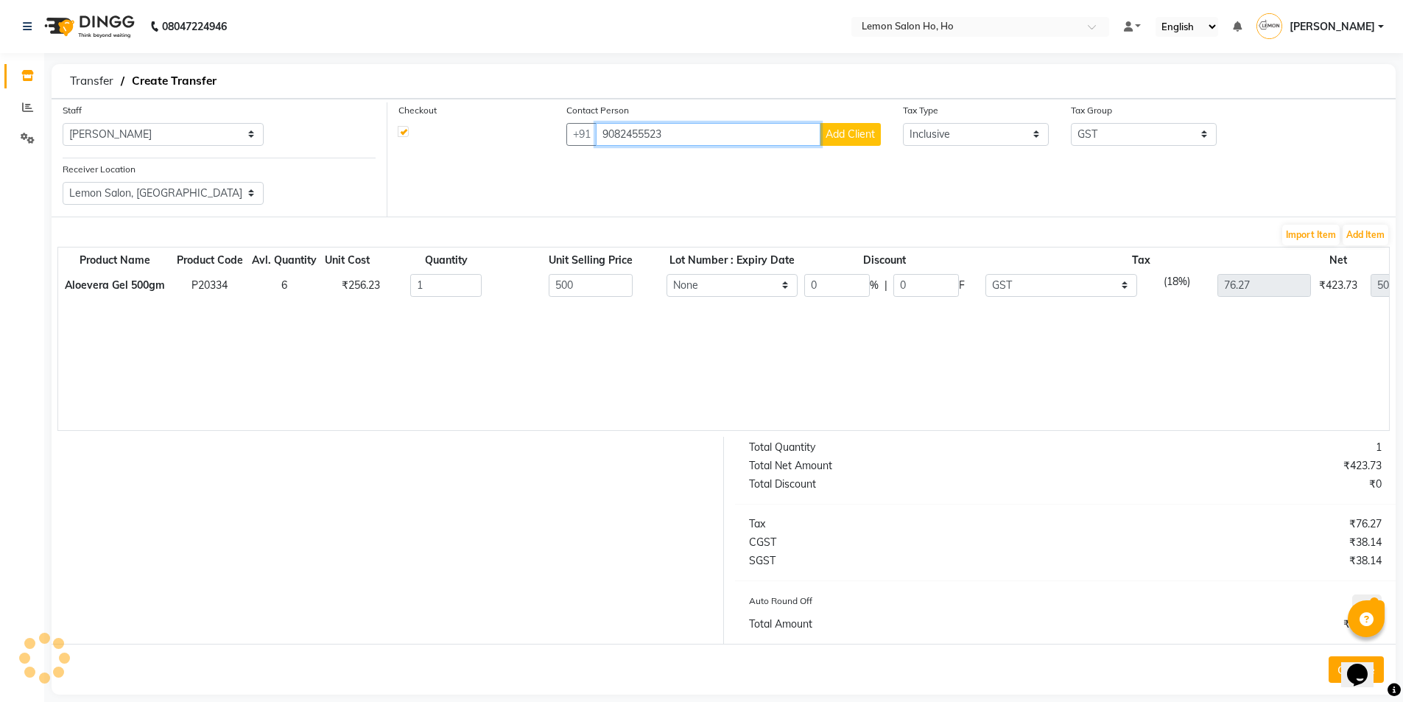
type input "9082455523"
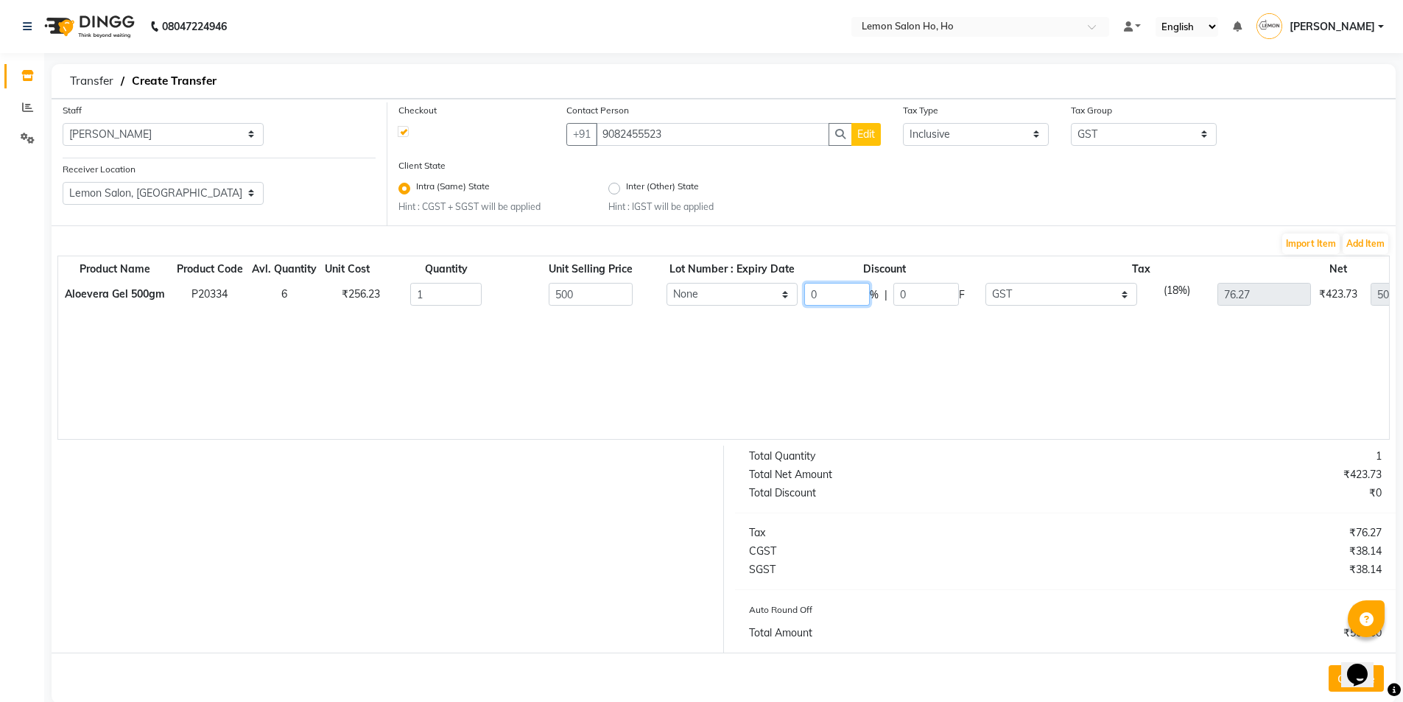
click at [841, 284] on input "0" at bounding box center [837, 294] width 66 height 23
type input "70"
type input "350"
type input "22.88"
type input "150"
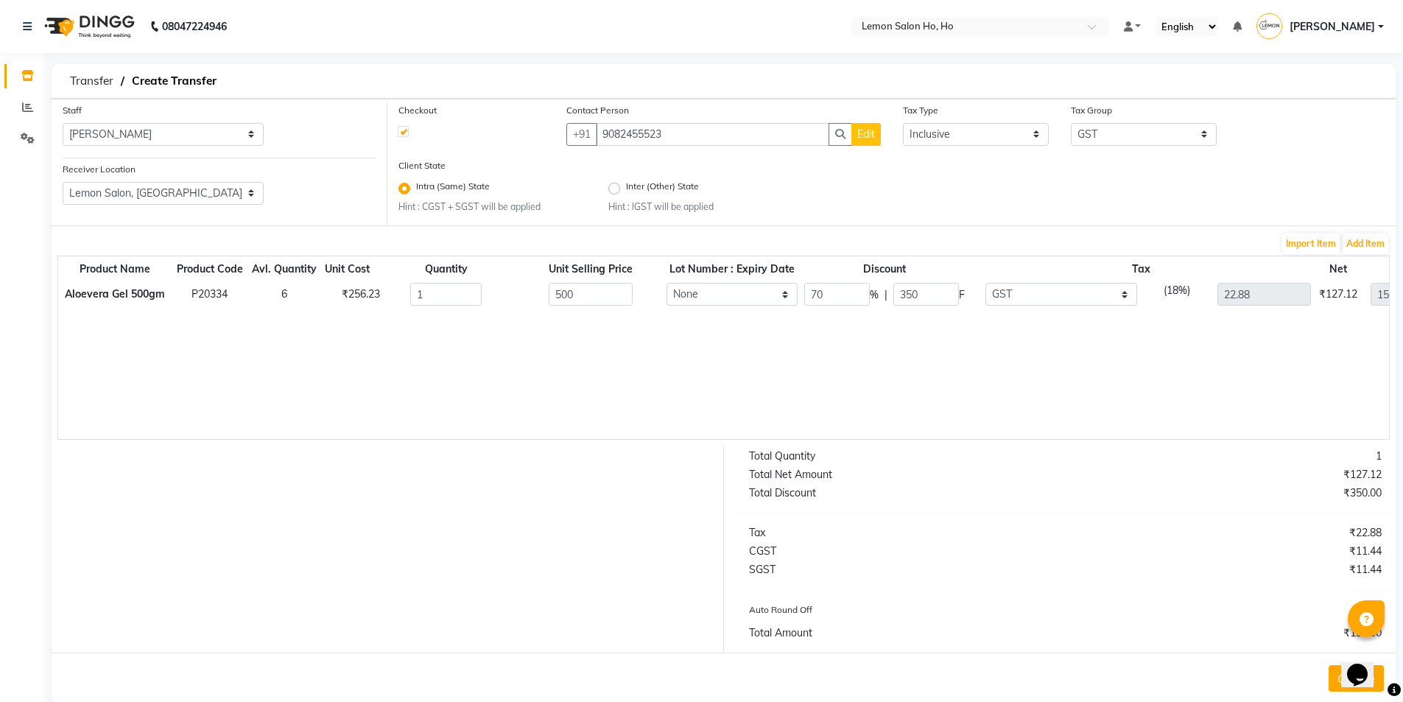
click at [888, 374] on div "Product Name Product Code Avl. Quantity Unit Cost Quantity Unit Selling Price L…" at bounding box center [723, 348] width 1332 height 184
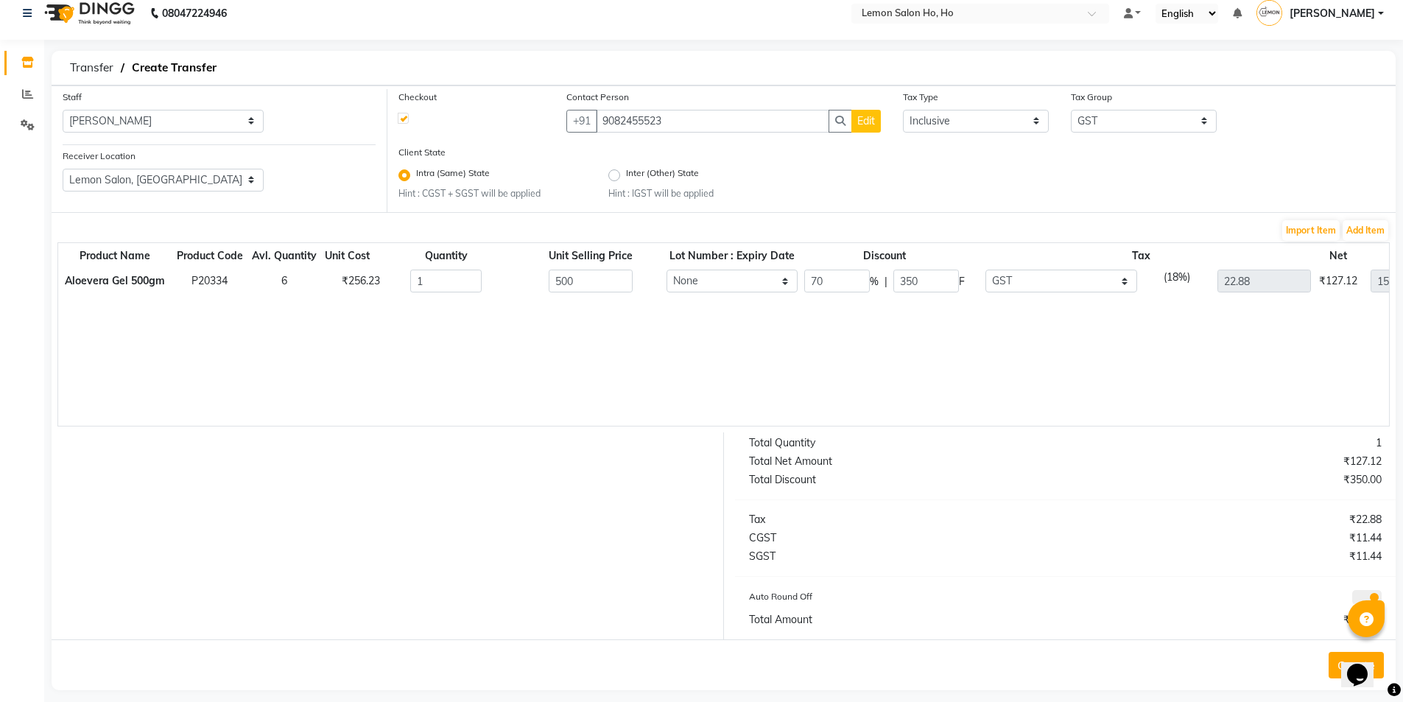
scroll to position [27, 0]
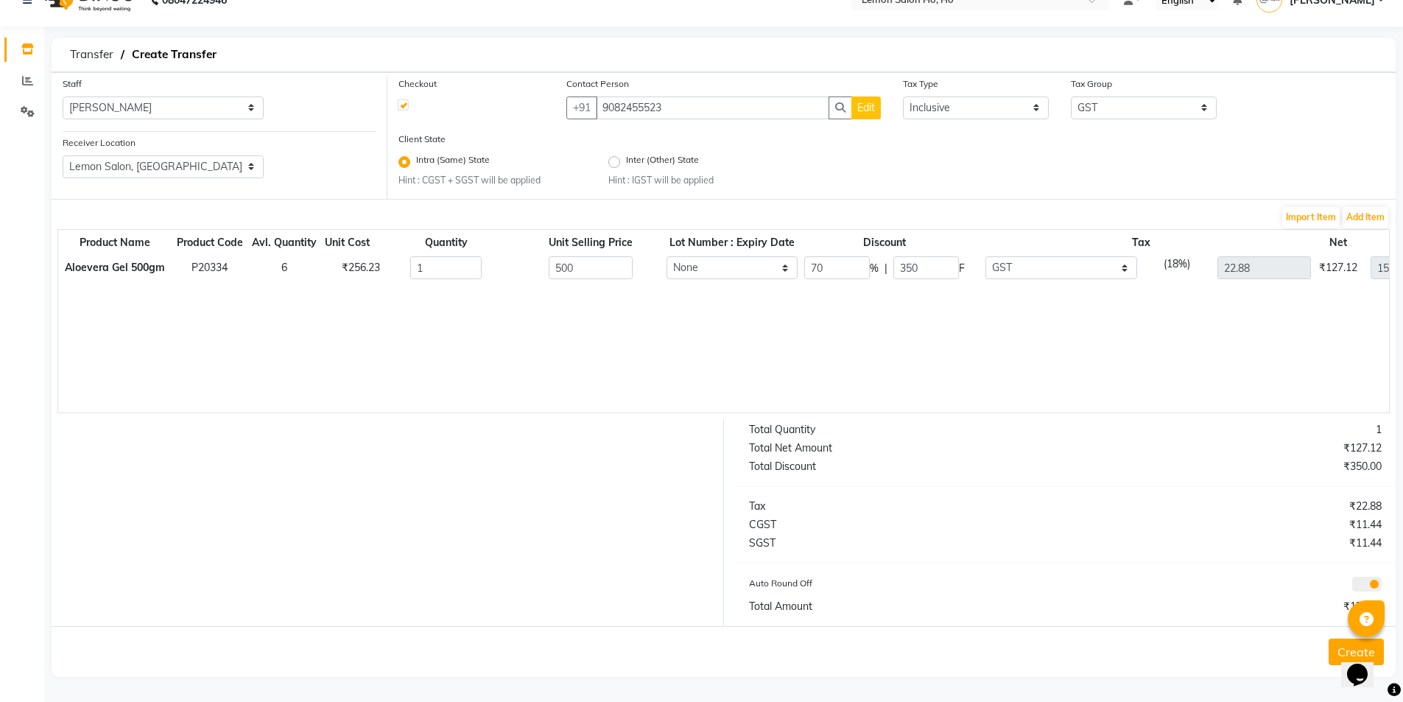
click at [1332, 653] on button "Create" at bounding box center [1356, 652] width 55 height 27
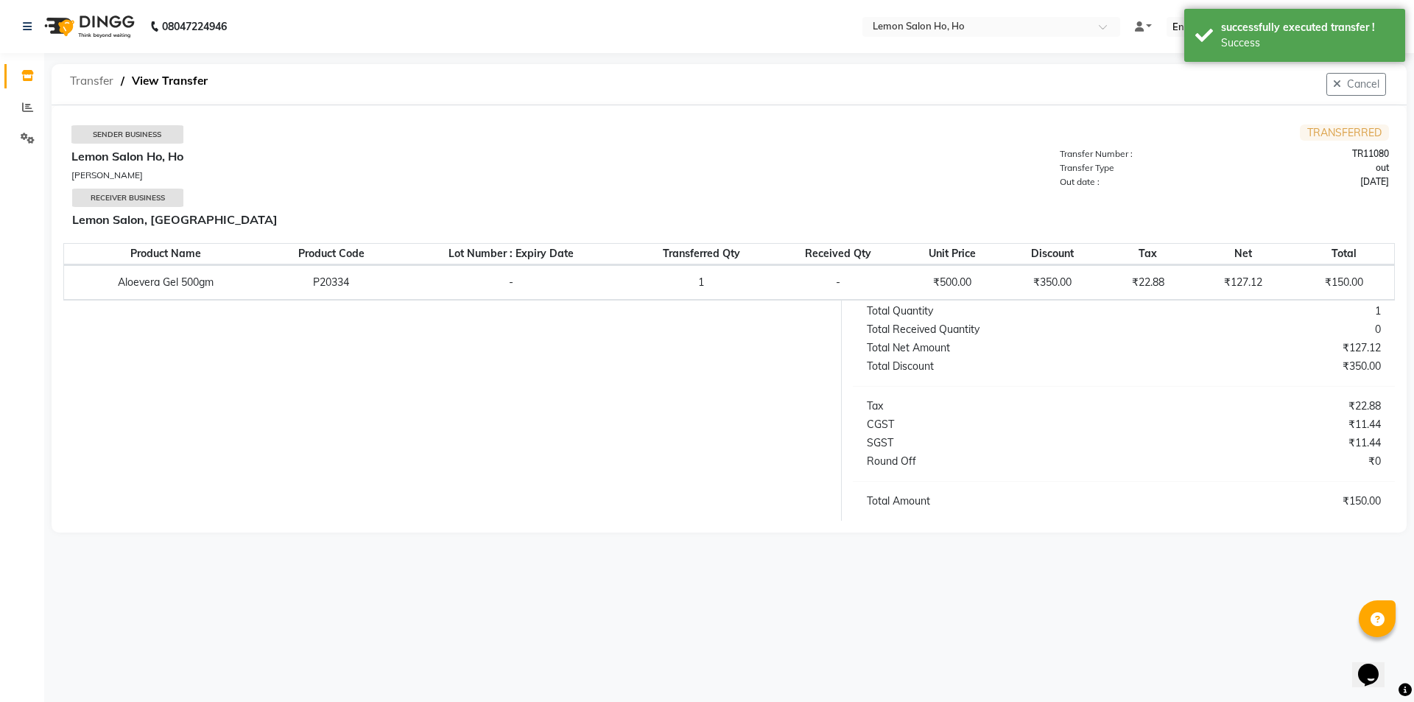
click at [90, 77] on span "Transfer" at bounding box center [92, 81] width 58 height 27
select select "sender"
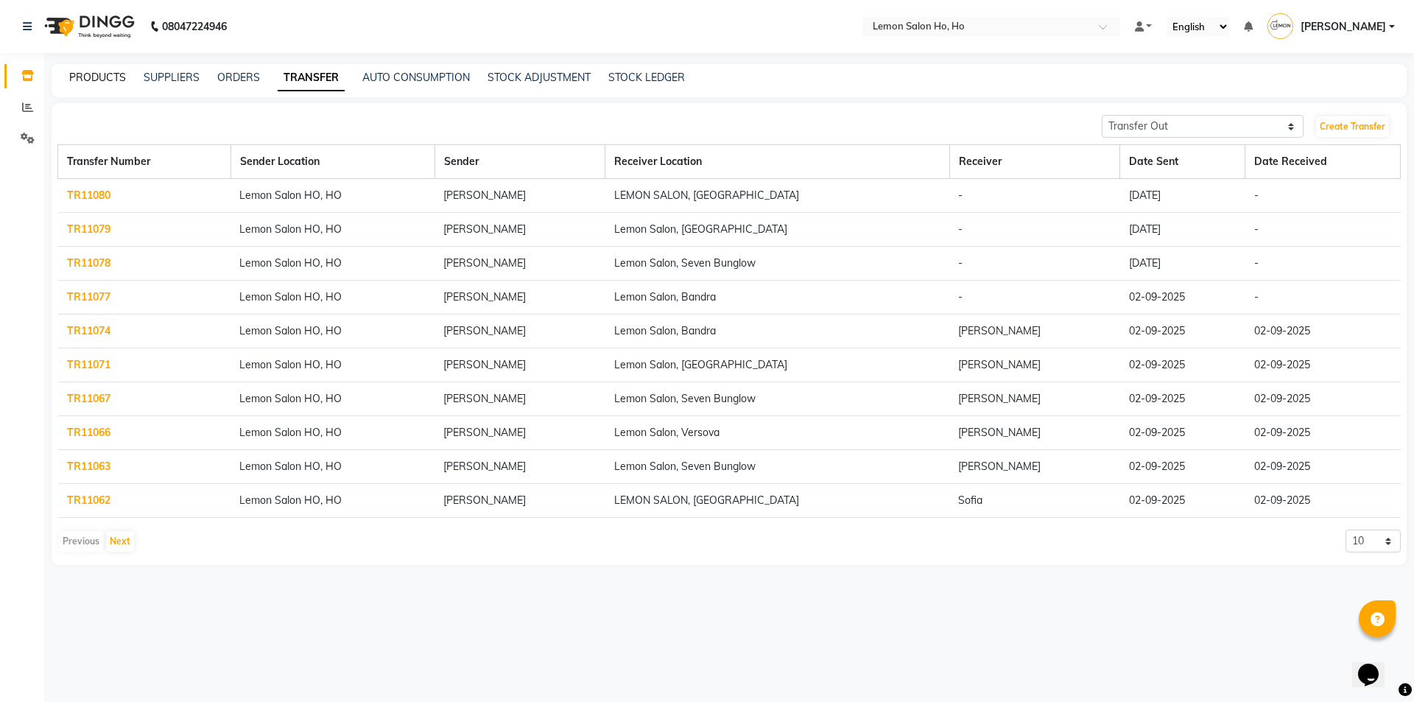
click at [91, 80] on link "PRODUCTS" at bounding box center [97, 77] width 57 height 13
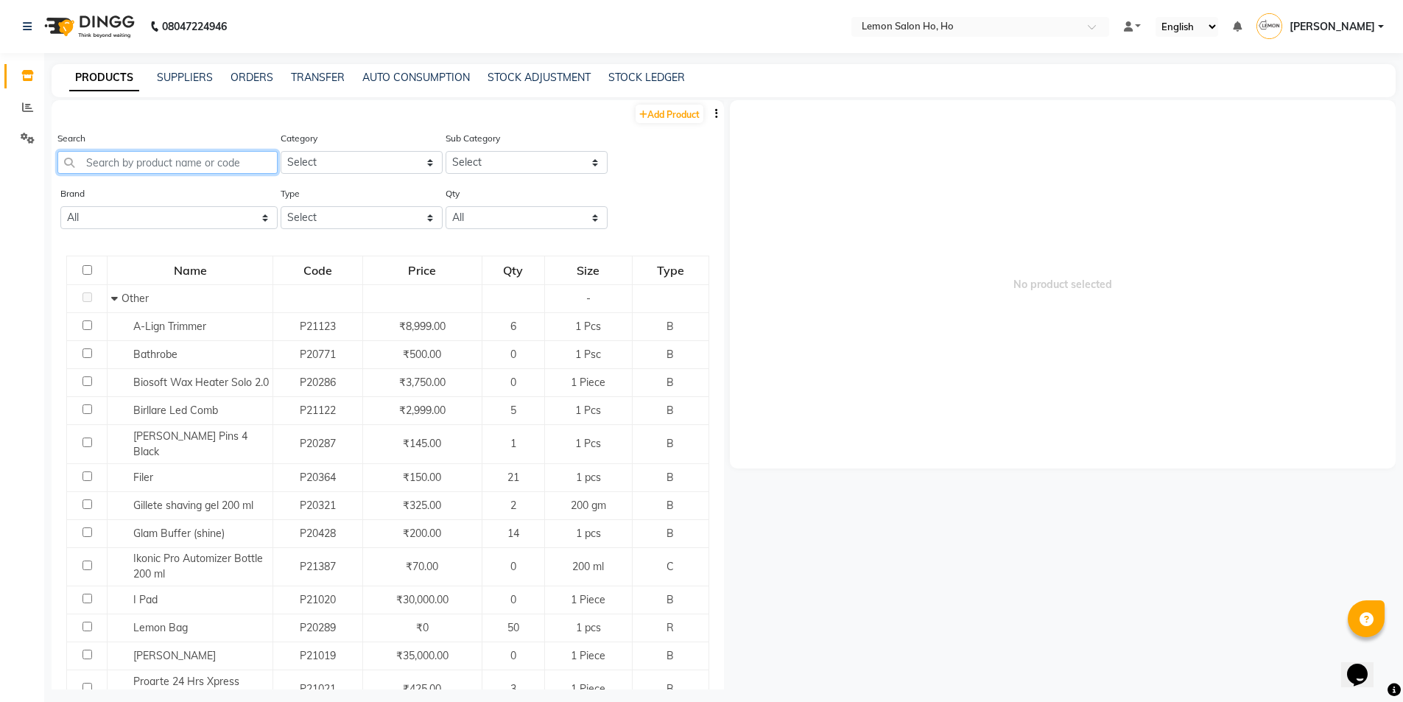
click at [202, 164] on input "text" at bounding box center [167, 162] width 220 height 23
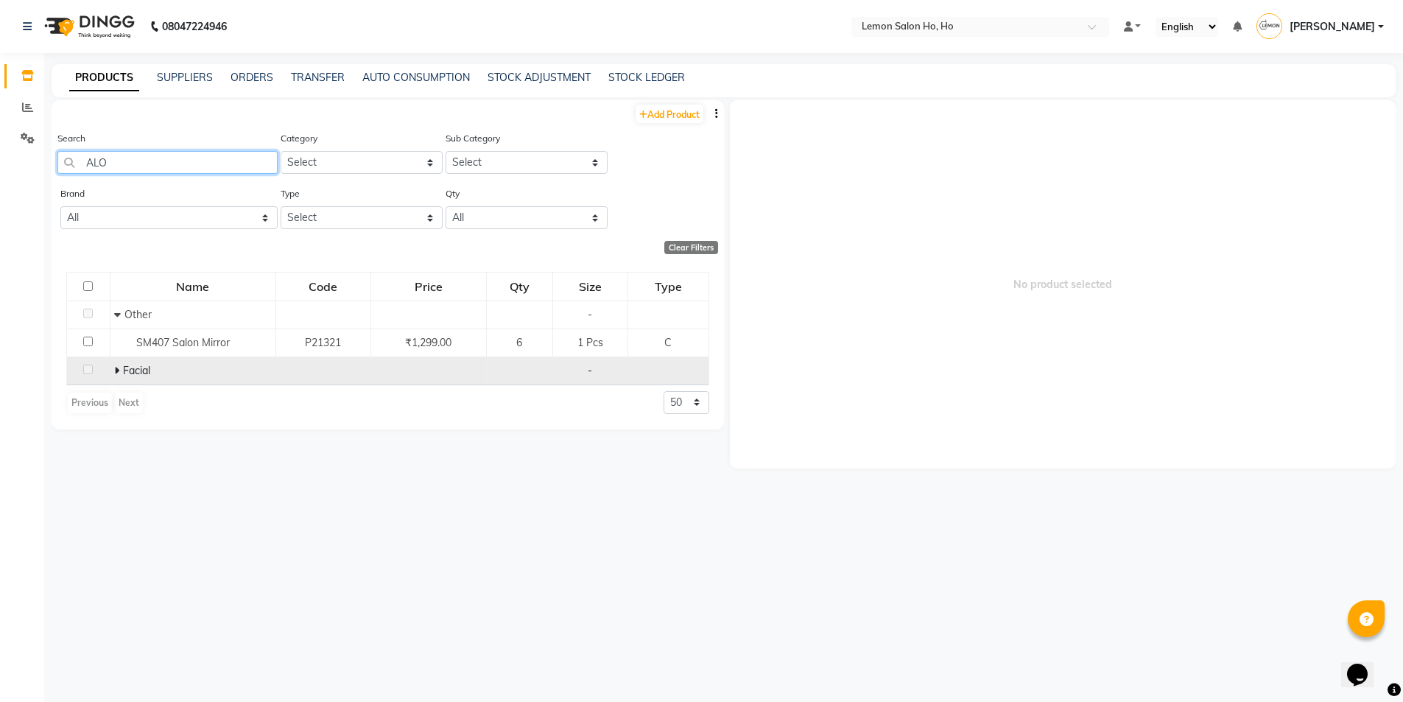
type input "ALO"
click at [119, 373] on icon at bounding box center [116, 370] width 5 height 10
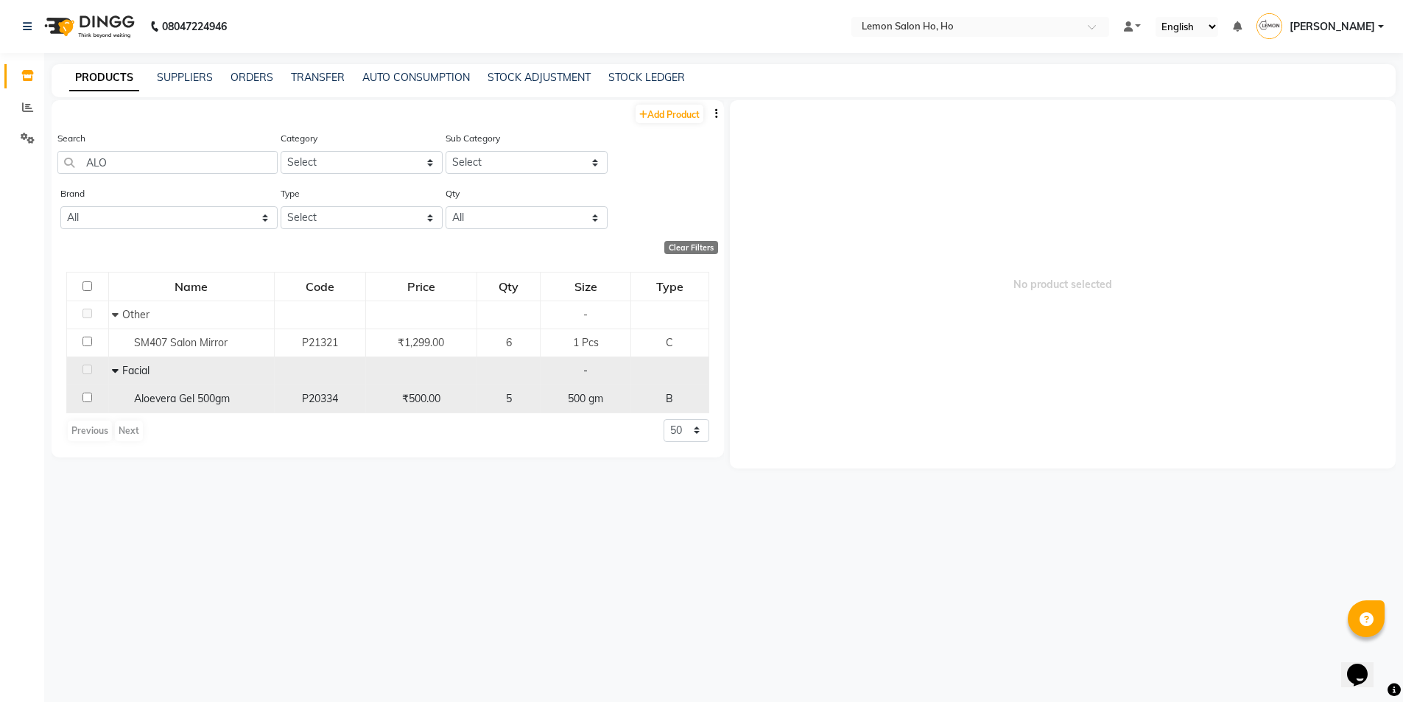
click at [133, 396] on div "Aloevera Gel 500gm" at bounding box center [191, 398] width 158 height 15
select select
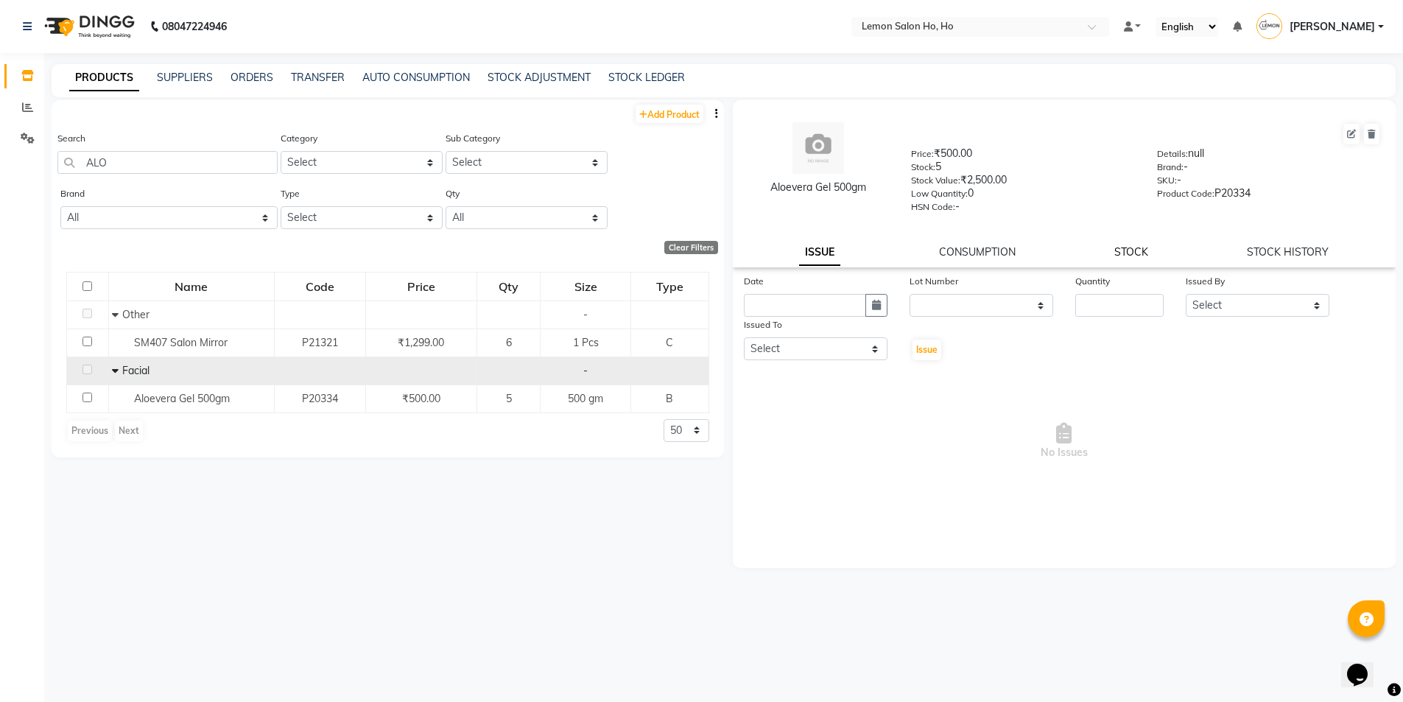
click at [1134, 250] on link "STOCK" at bounding box center [1131, 251] width 34 height 13
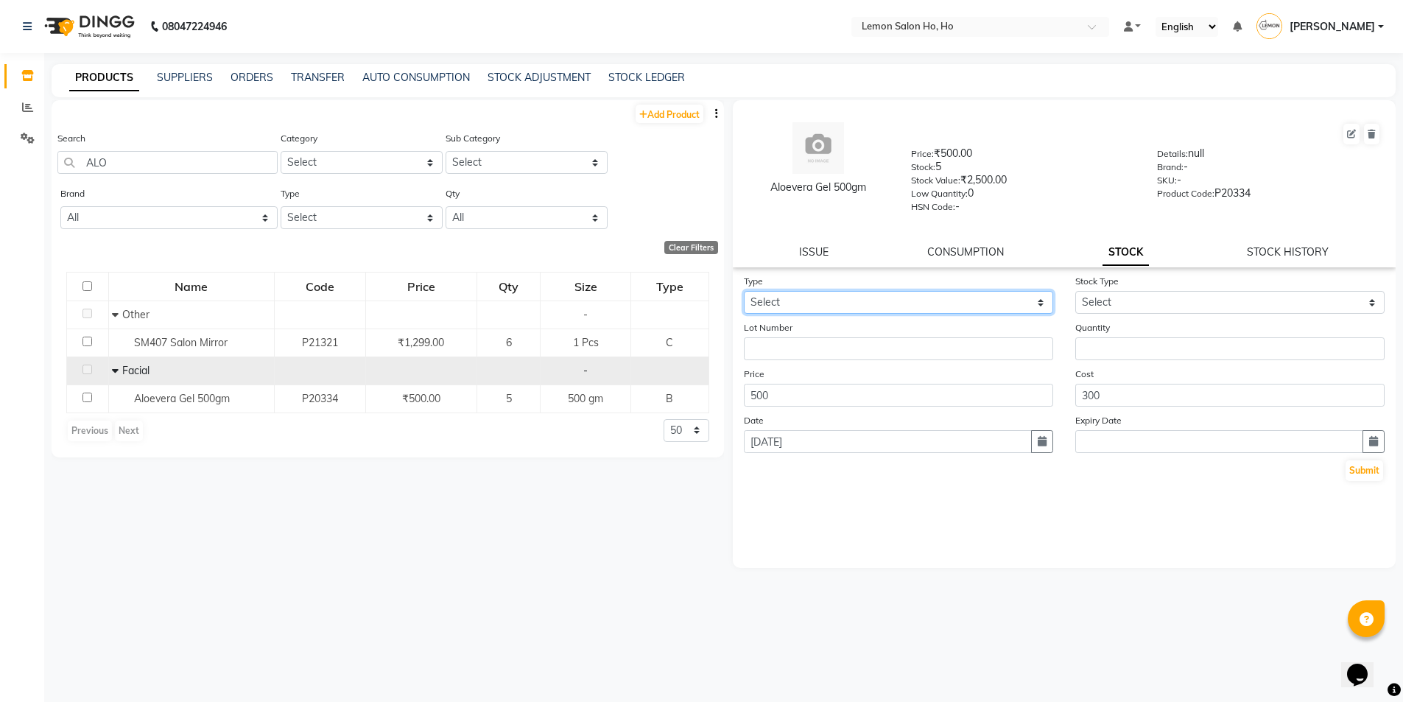
click at [907, 307] on select "Select In Out" at bounding box center [898, 302] width 309 height 23
select select "out"
click at [744, 291] on select "Select In Out" at bounding box center [898, 302] width 309 height 23
select select
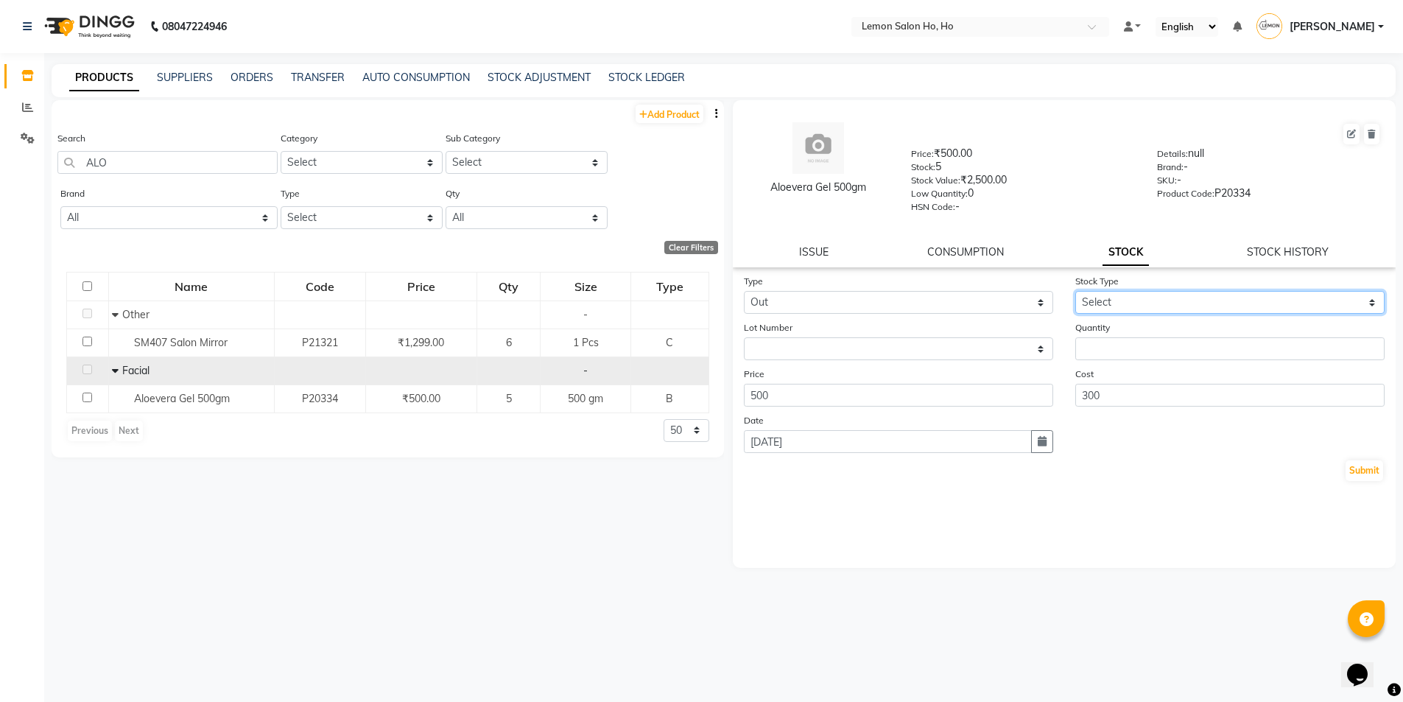
click at [1144, 298] on select "Select Internal Use Damaged Expired Adjustment Return Other" at bounding box center [1229, 302] width 309 height 23
select select "return"
click at [1075, 291] on select "Select Internal Use Damaged Expired Adjustment Return Other" at bounding box center [1229, 302] width 309 height 23
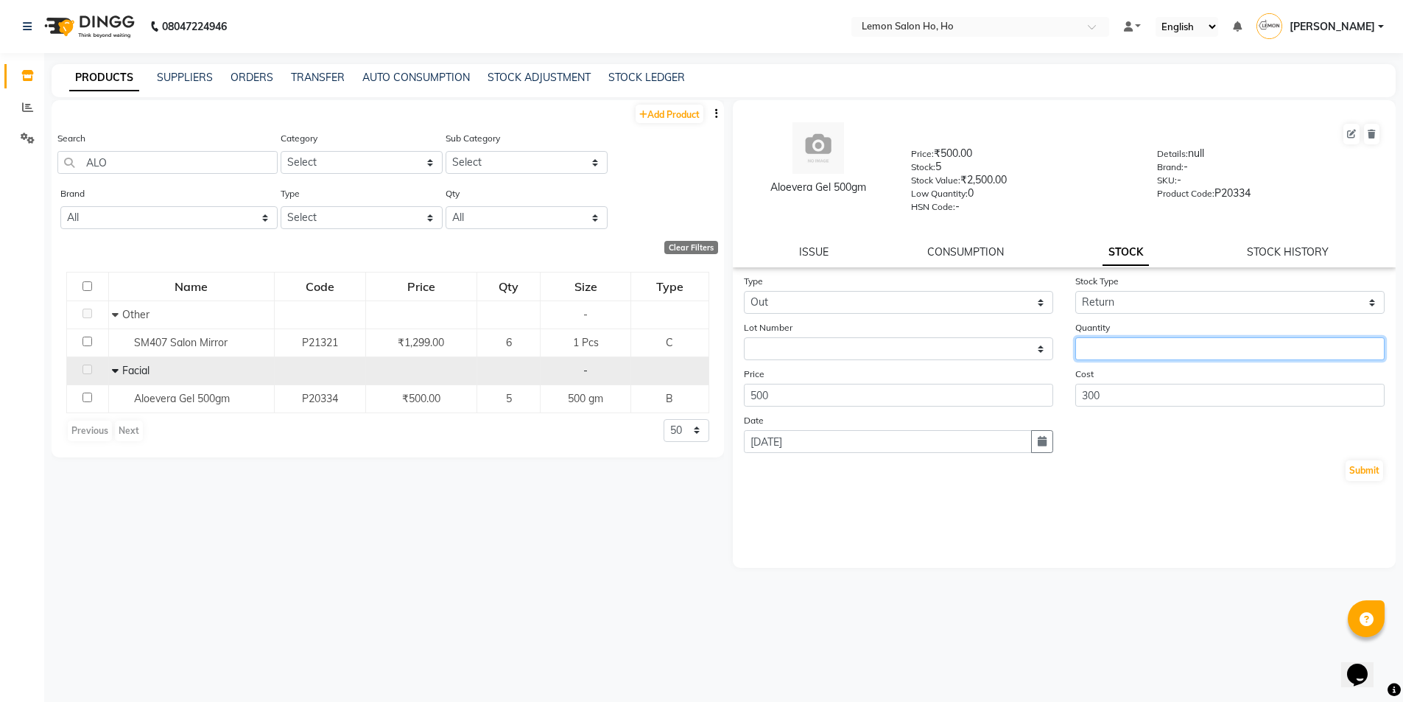
click at [1128, 345] on input "number" at bounding box center [1229, 348] width 309 height 23
type input "8"
click at [1057, 434] on div "Date 03-09-2025" at bounding box center [898, 432] width 331 height 41
click at [1048, 443] on button "button" at bounding box center [1042, 441] width 22 height 23
select select "9"
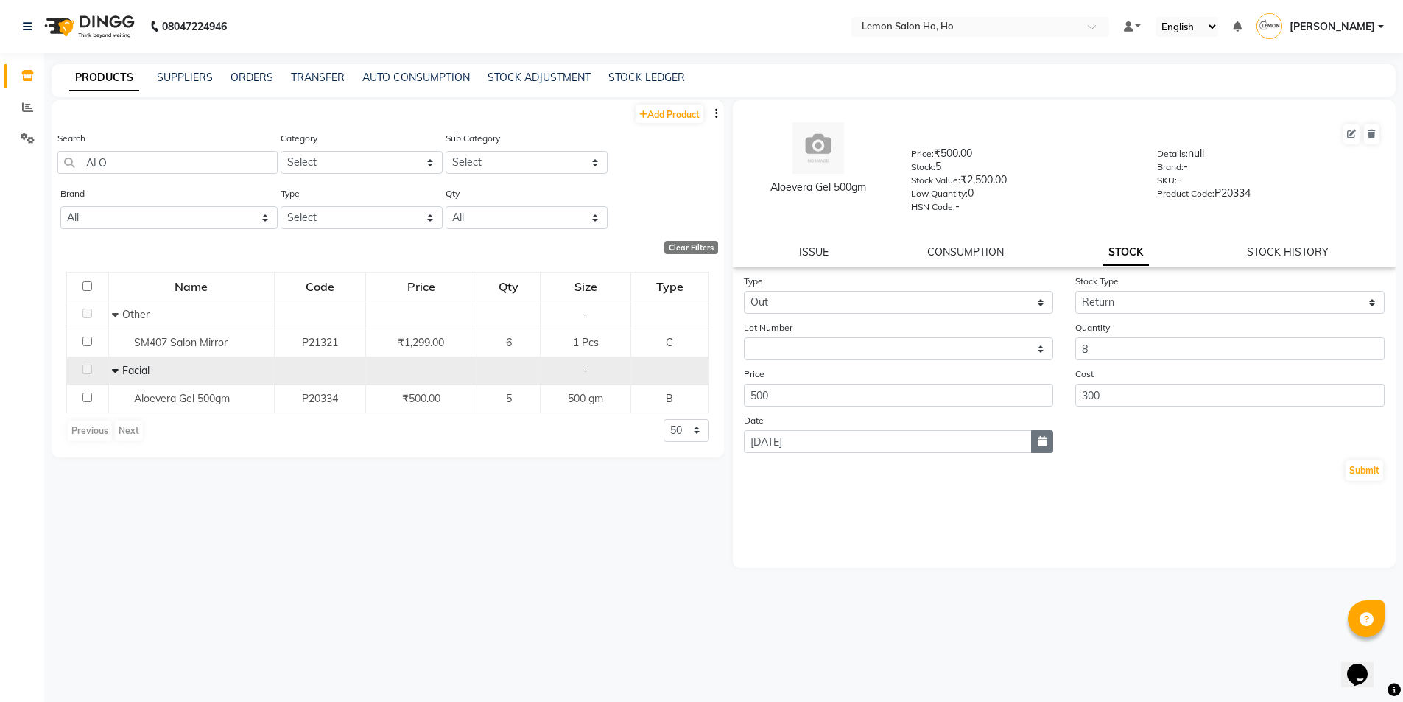
select select "2025"
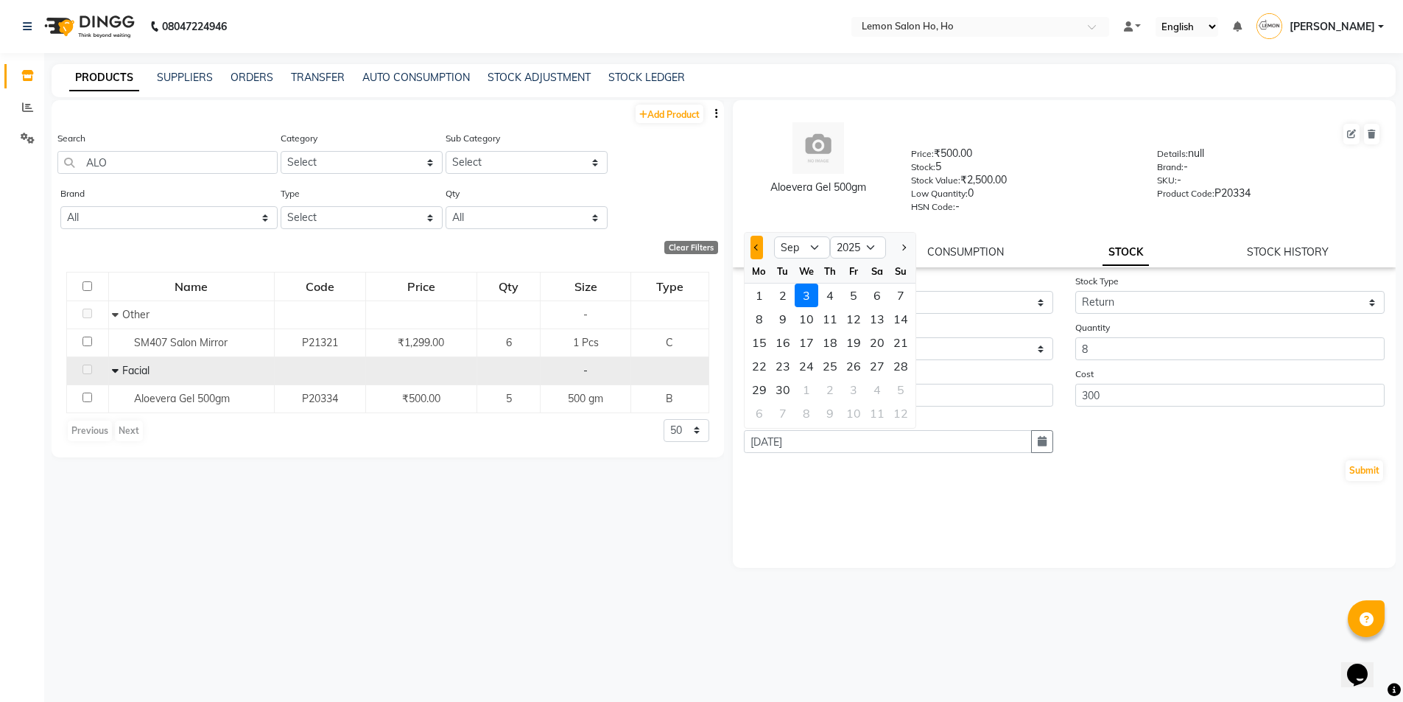
click at [759, 251] on button "Previous month" at bounding box center [757, 248] width 13 height 24
select select "8"
click at [780, 291] on div "29" at bounding box center [783, 296] width 24 height 24
type input "29-07-2025"
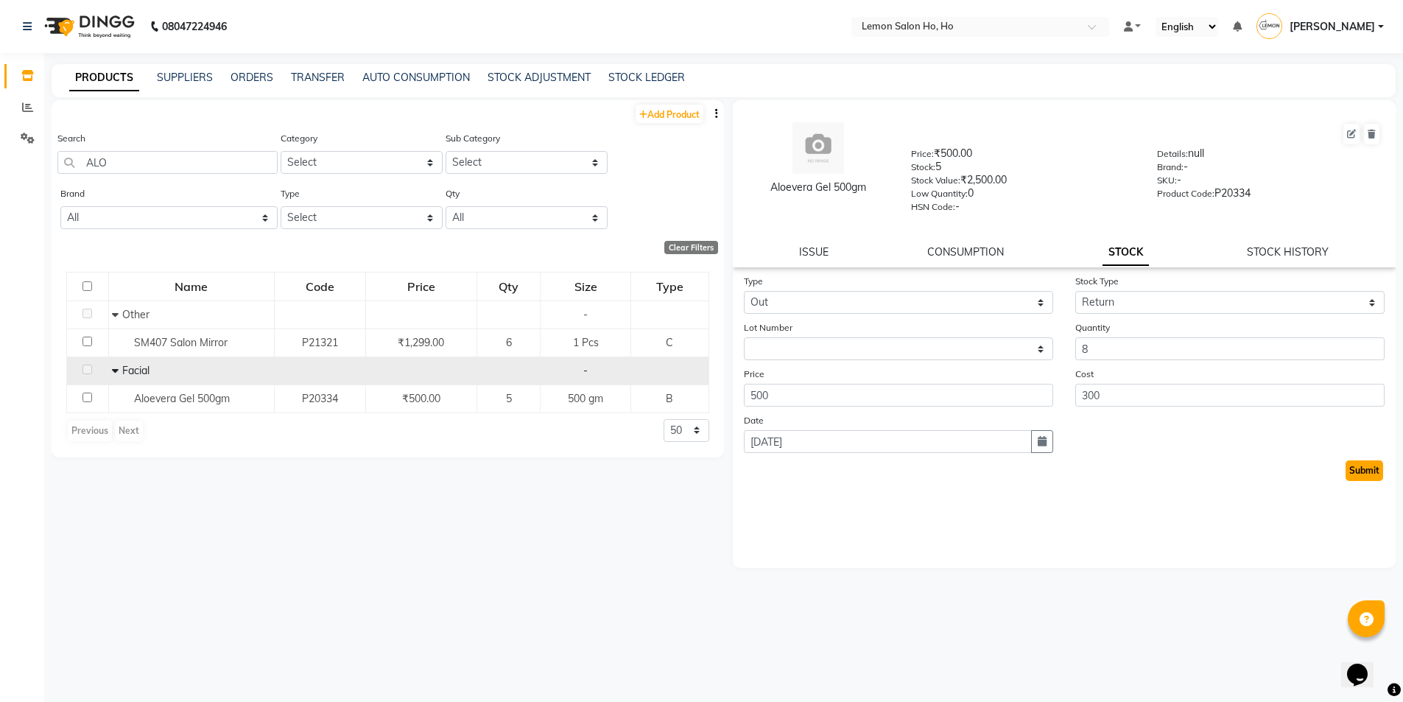
click at [1356, 469] on button "Submit" at bounding box center [1365, 470] width 38 height 21
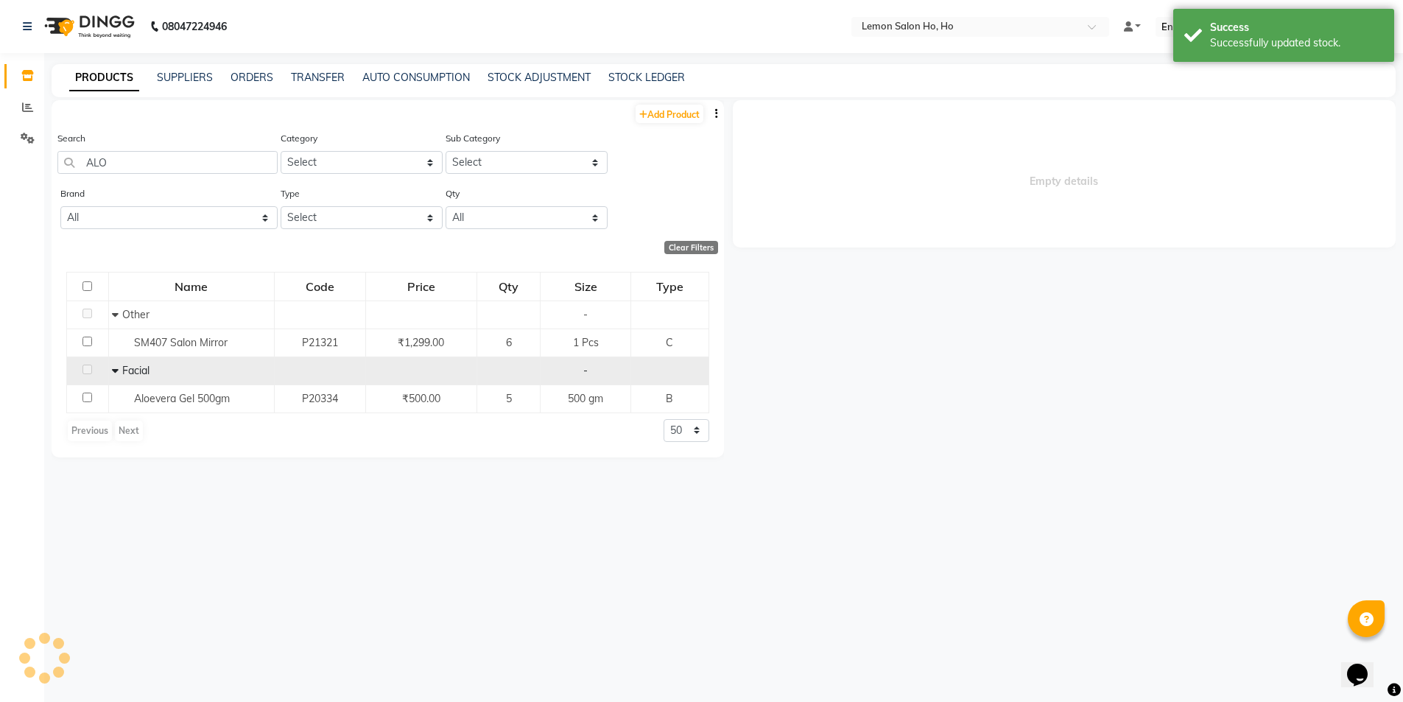
select select
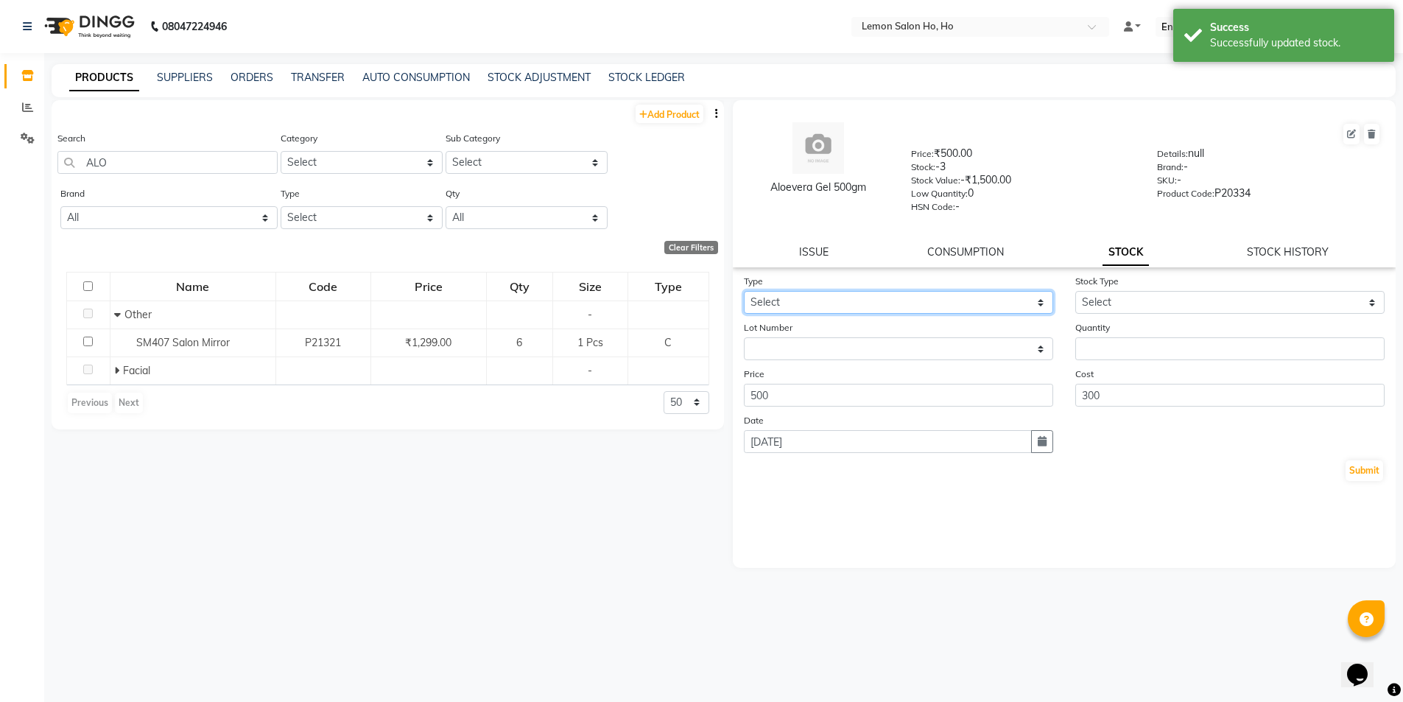
click at [903, 302] on select "Select In Out" at bounding box center [898, 302] width 309 height 23
select select "in"
click at [744, 291] on select "Select In Out" at bounding box center [898, 302] width 309 height 23
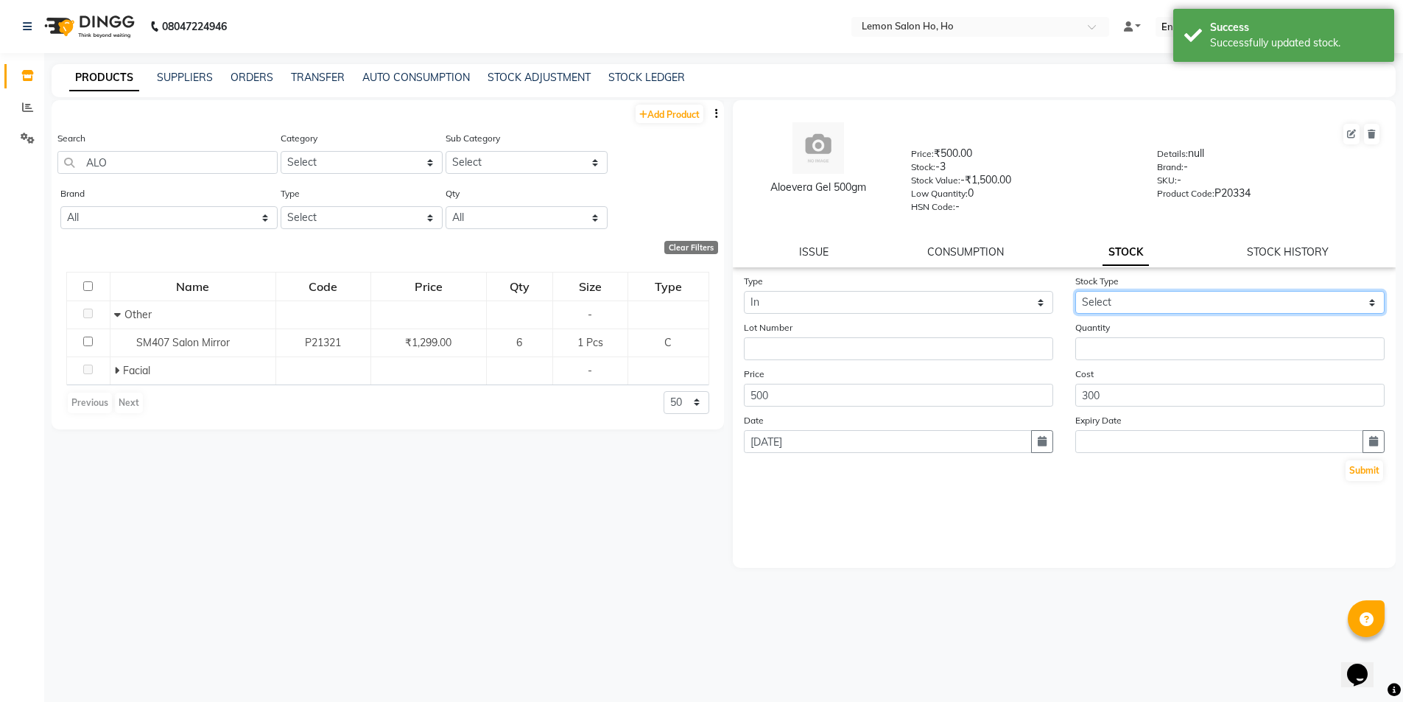
click at [1161, 293] on select "Select New Stock Adjustment Return Other" at bounding box center [1229, 302] width 309 height 23
select select "return"
click at [1075, 291] on select "Select New Stock Adjustment Return Other" at bounding box center [1229, 302] width 309 height 23
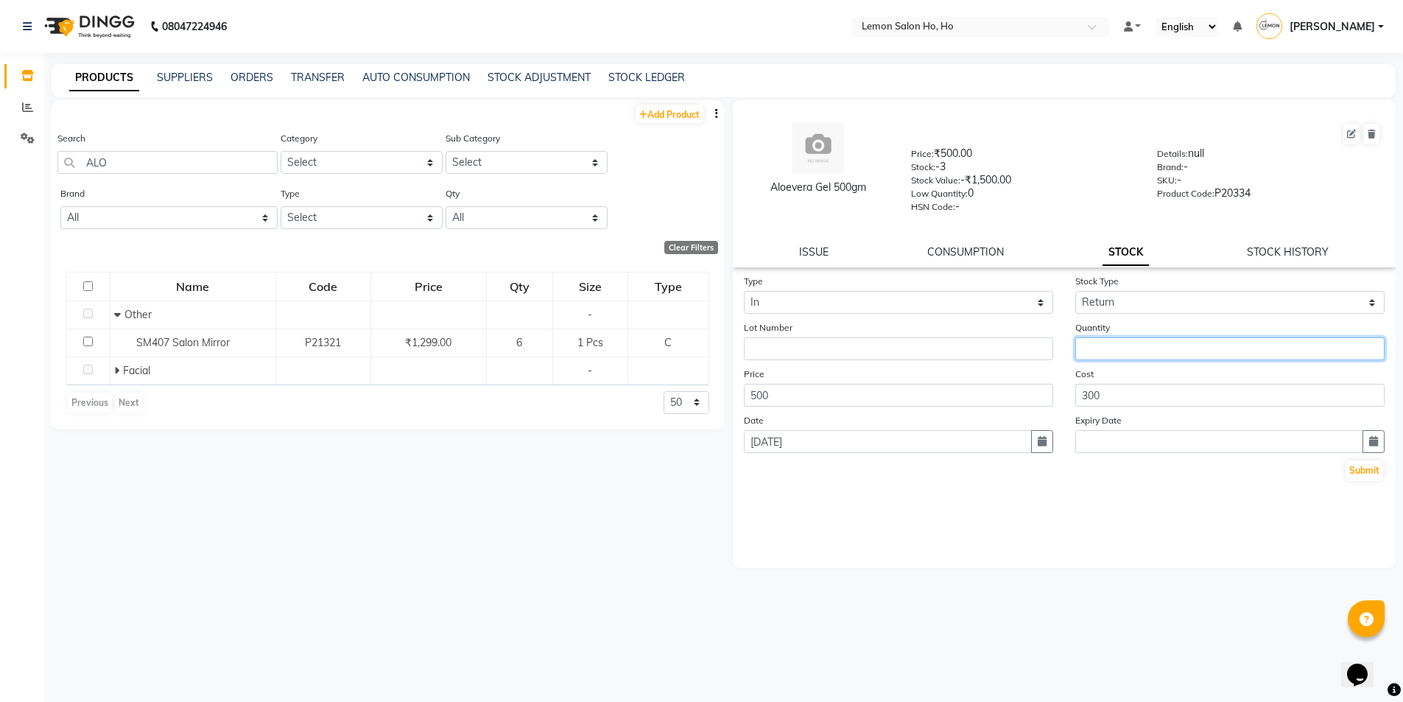
click at [1097, 349] on input "number" at bounding box center [1229, 348] width 309 height 23
type input "12"
click at [1360, 475] on button "Submit" at bounding box center [1365, 470] width 38 height 21
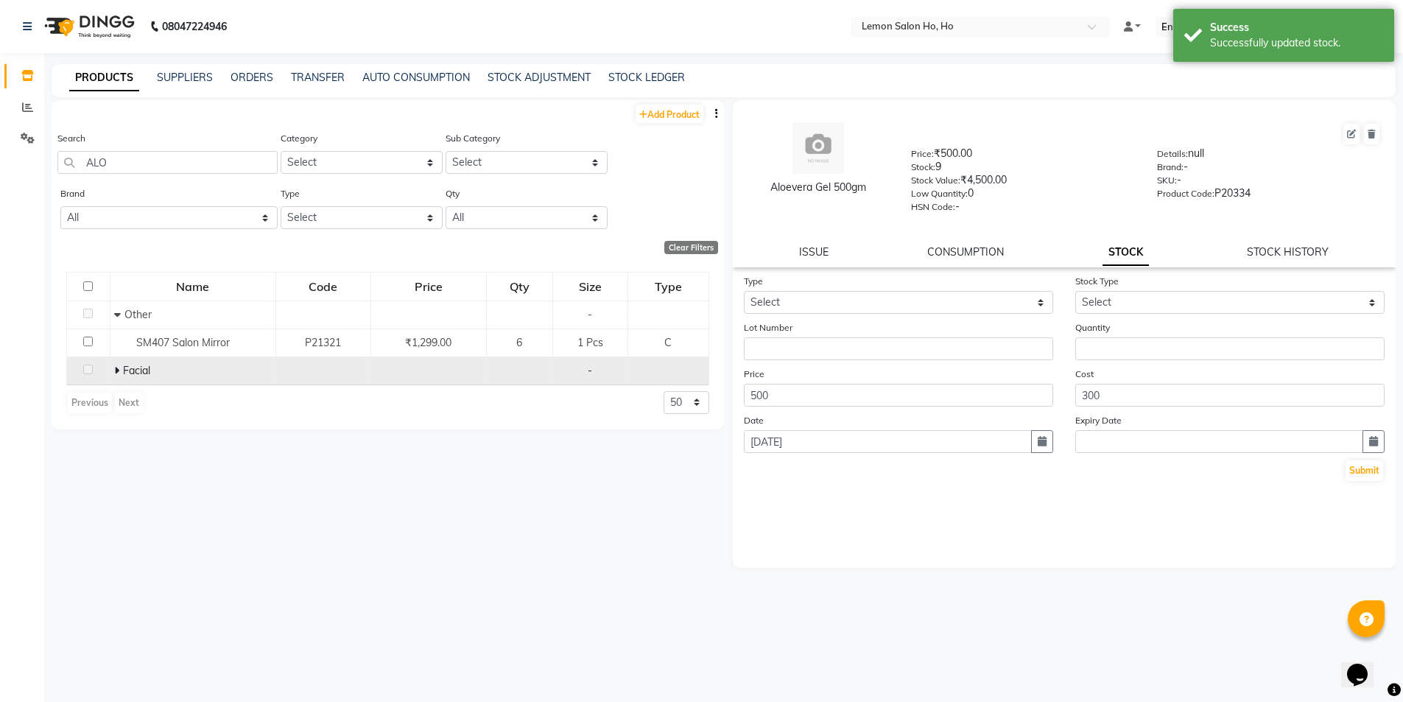
click at [120, 373] on span at bounding box center [118, 370] width 9 height 13
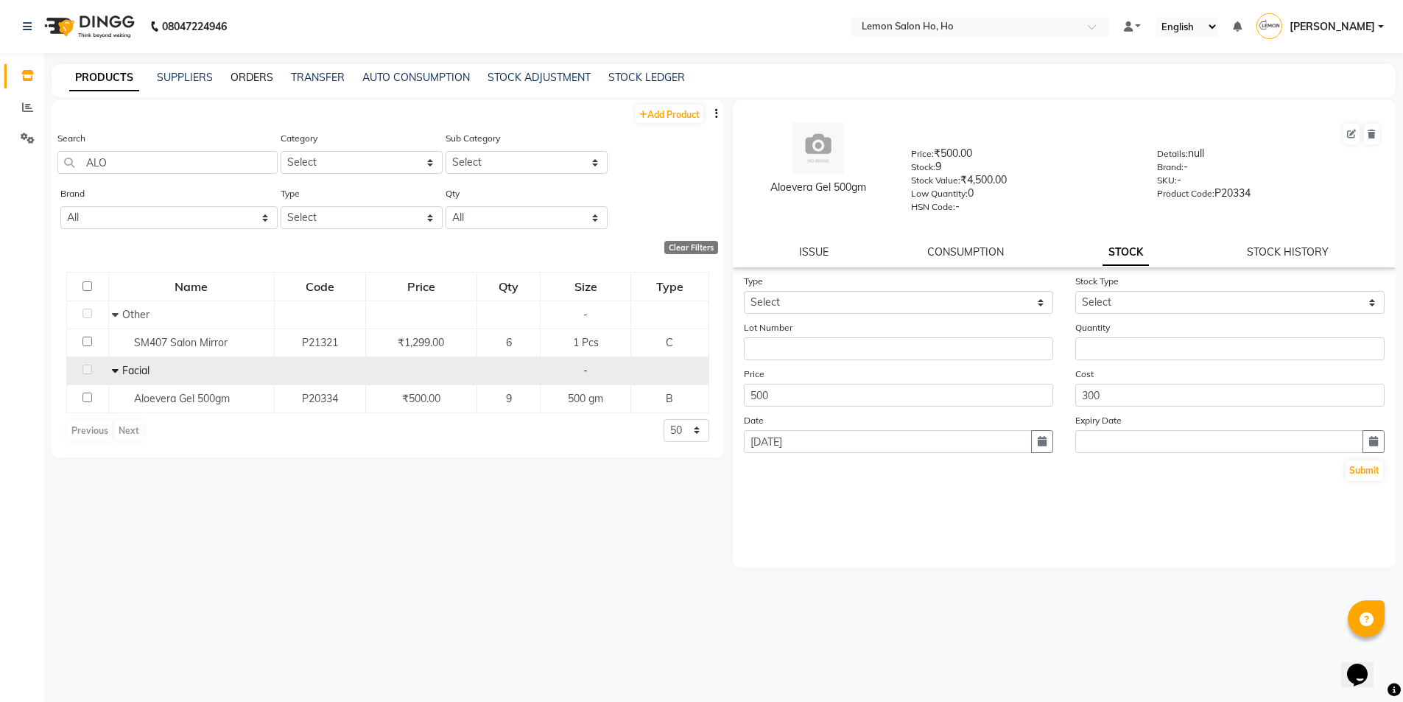
click at [259, 77] on link "ORDERS" at bounding box center [252, 77] width 43 height 13
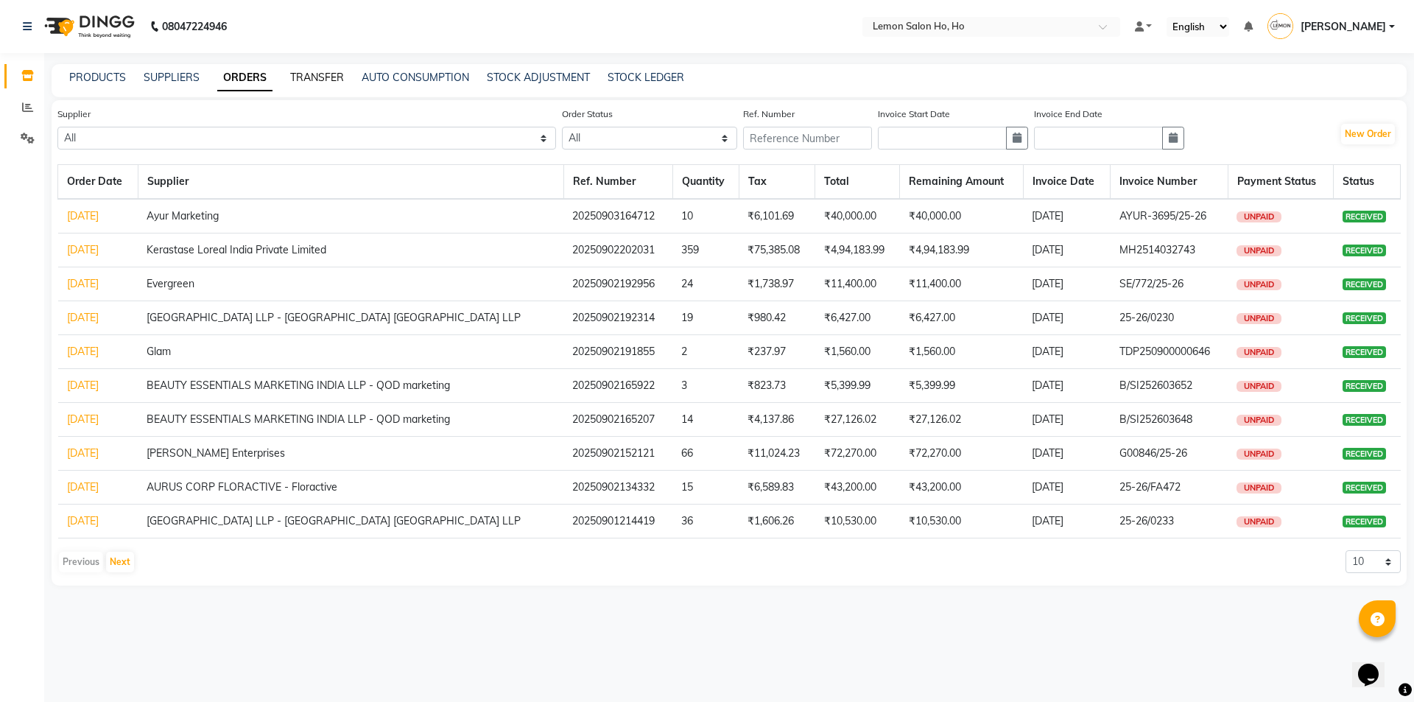
click at [309, 73] on link "TRANSFER" at bounding box center [317, 77] width 54 height 13
select select "sender"
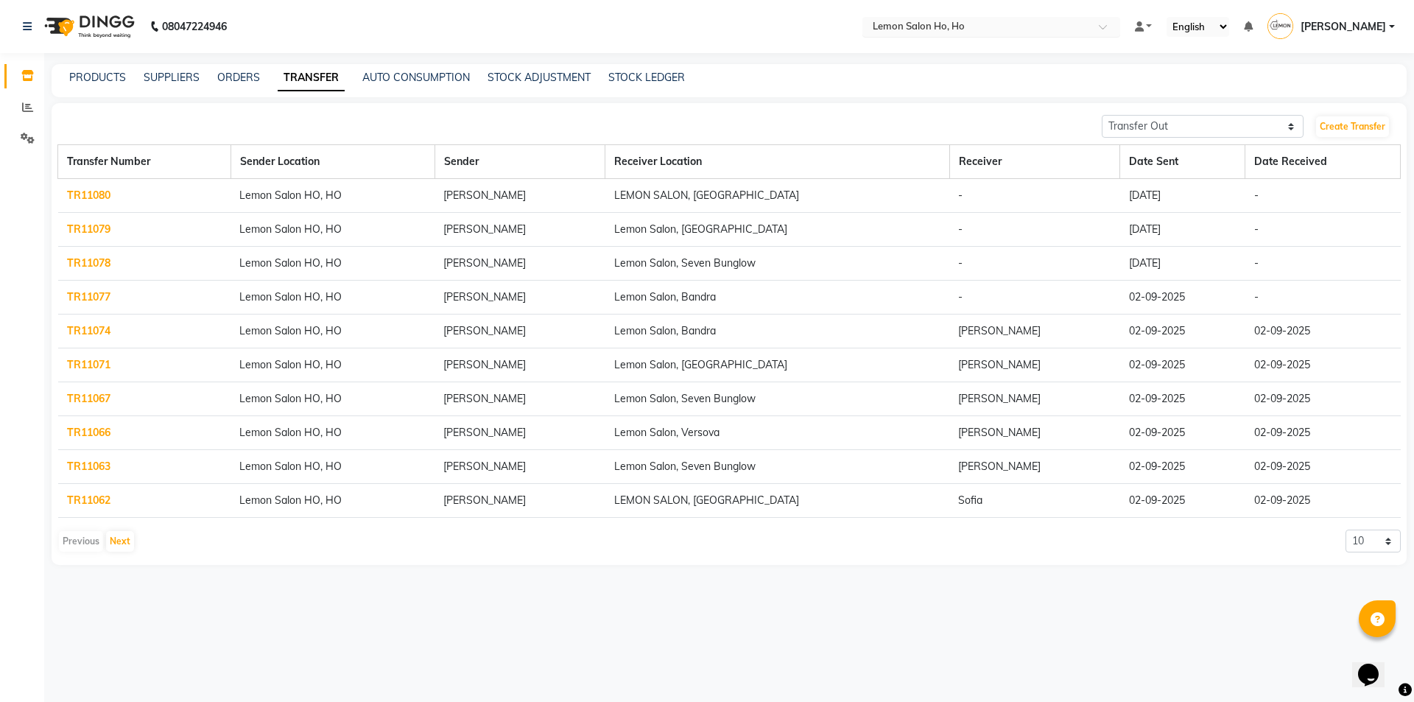
click at [897, 26] on input "text" at bounding box center [977, 28] width 214 height 15
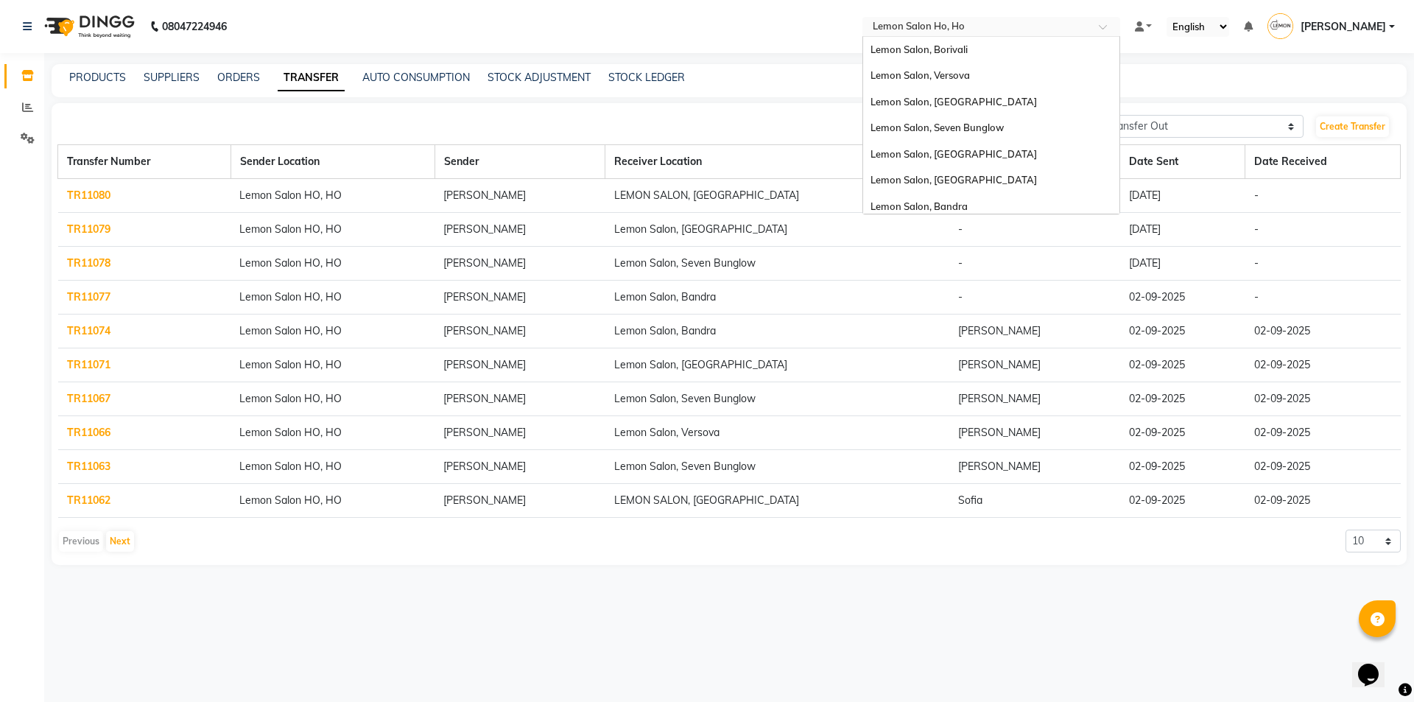
scroll to position [137, 0]
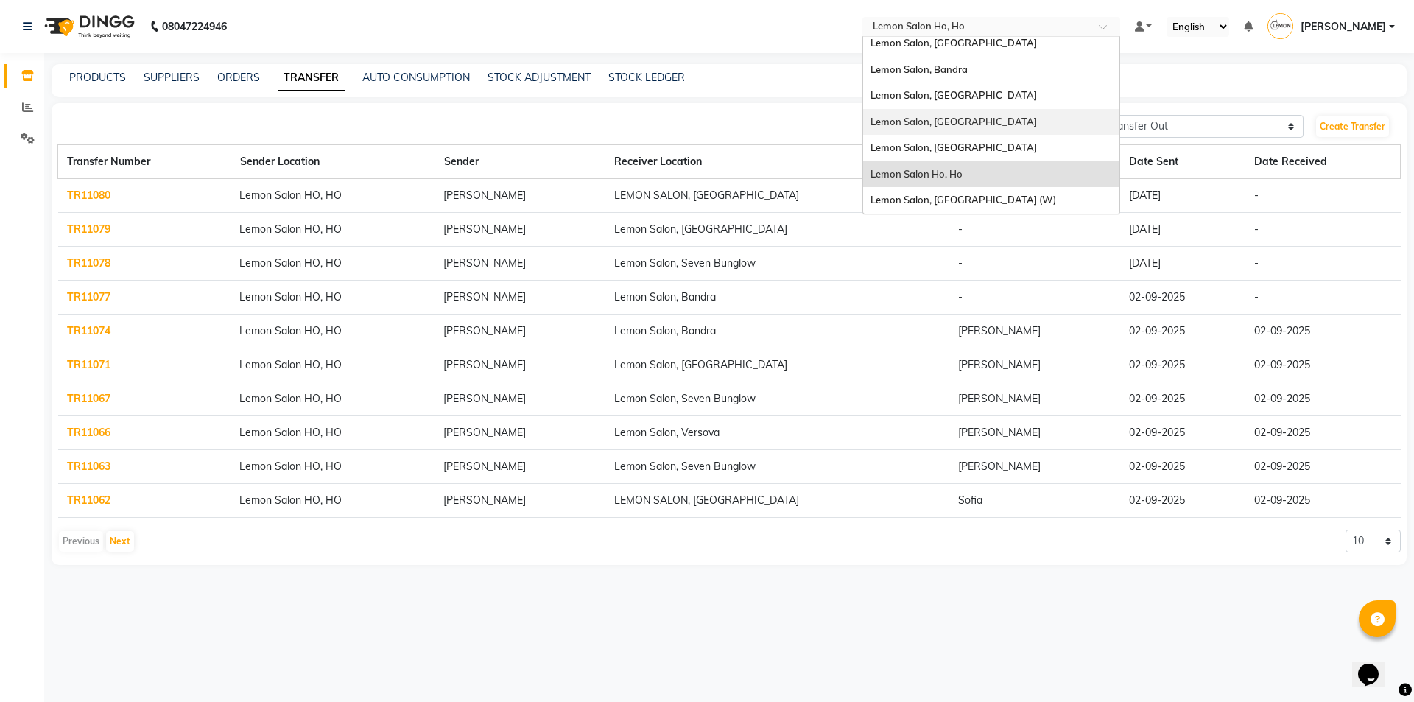
click at [966, 124] on span "Lemon Salon, [GEOGRAPHIC_DATA]" at bounding box center [954, 122] width 166 height 12
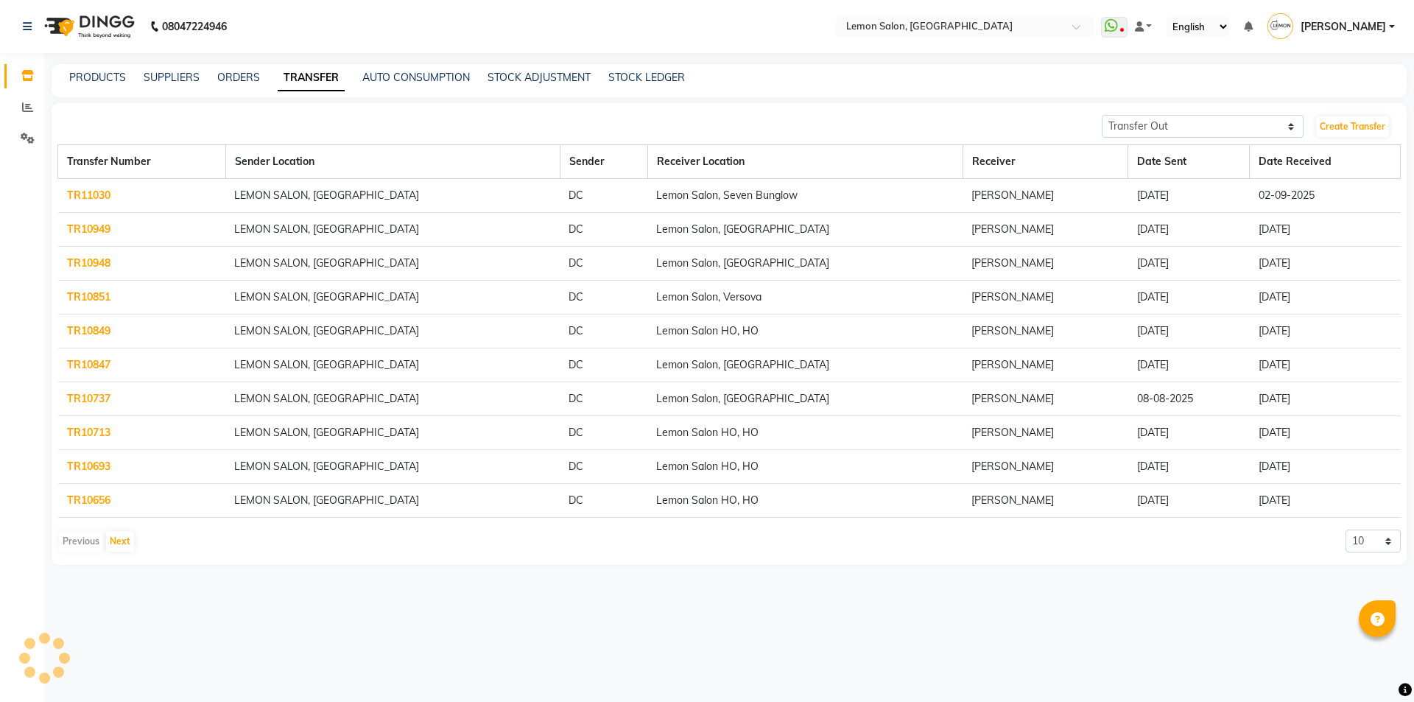
select select "sender"
click at [966, 124] on div "Transfer In Transfer Out Create Transfer" at bounding box center [728, 127] width 1343 height 24
